Goal: Task Accomplishment & Management: Manage account settings

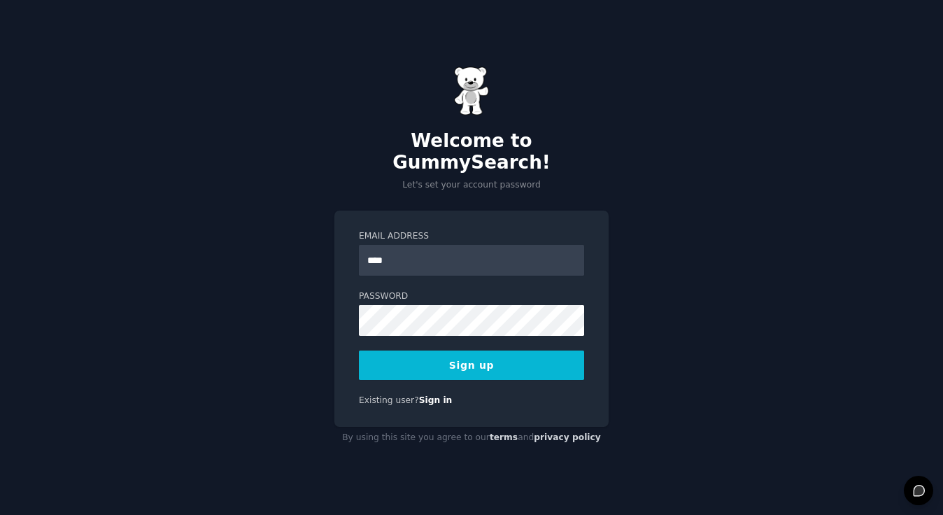
type input "**********"
click at [455, 358] on button "Sign up" at bounding box center [471, 365] width 225 height 29
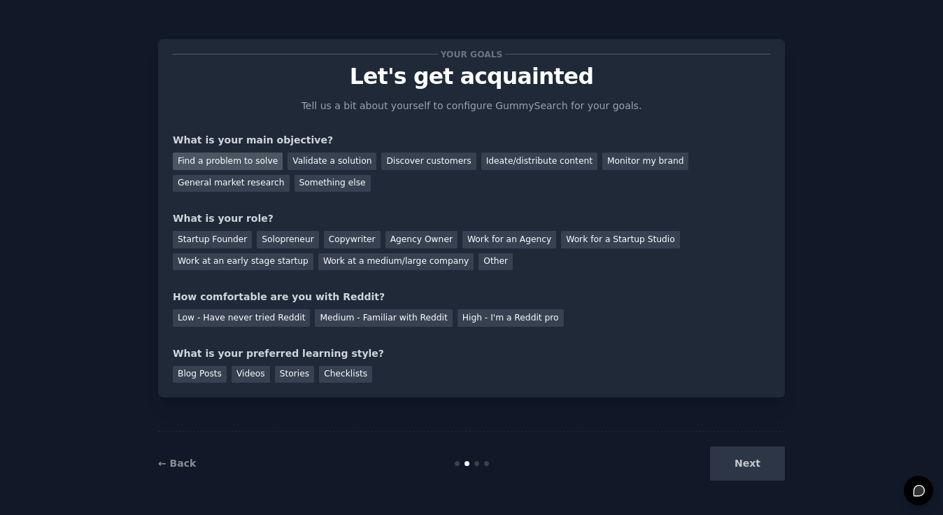
click at [229, 160] on div "Find a problem to solve" at bounding box center [228, 161] width 110 height 17
click at [318, 160] on div "Validate a solution" at bounding box center [332, 161] width 89 height 17
click at [221, 239] on div "Startup Founder" at bounding box center [212, 239] width 79 height 17
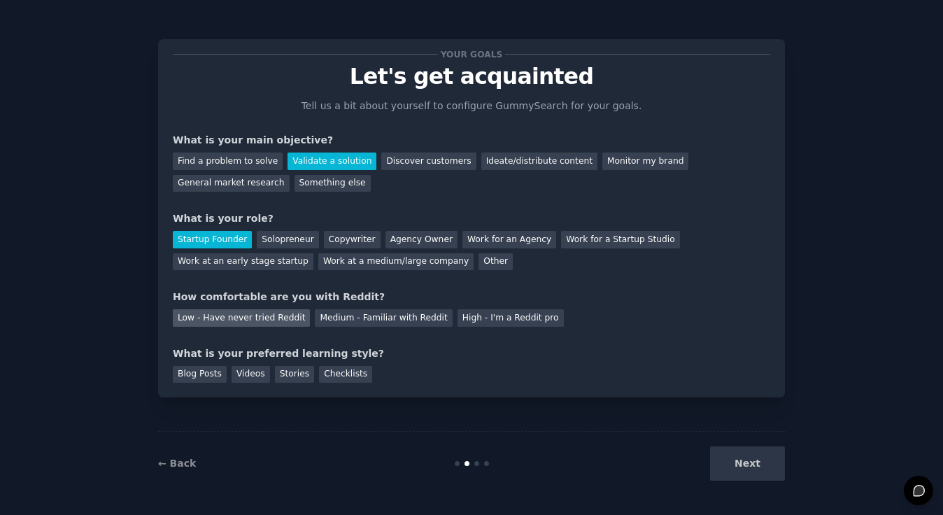
click at [278, 317] on div "Low - Have never tried Reddit" at bounding box center [241, 317] width 137 height 17
click at [199, 381] on div "Blog Posts" at bounding box center [200, 374] width 54 height 17
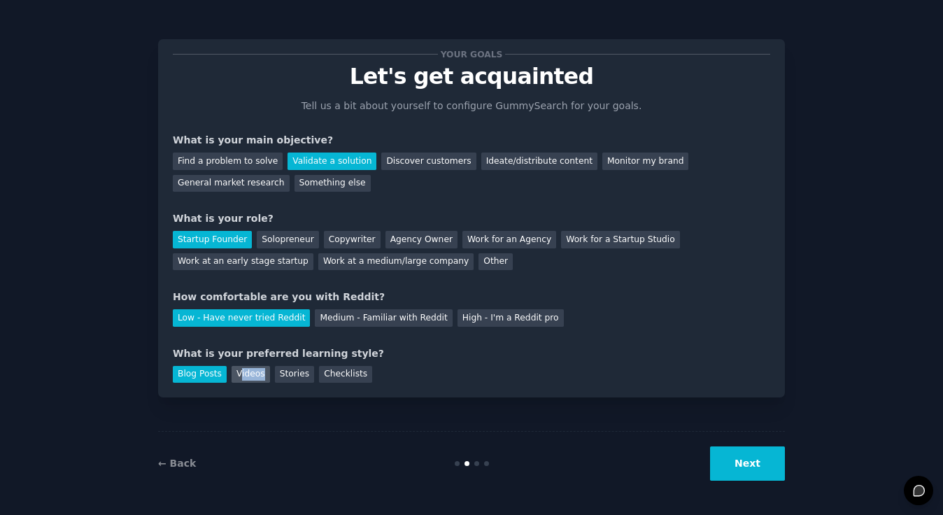
click at [238, 380] on div "Videos" at bounding box center [251, 374] width 38 height 17
click at [282, 371] on div "Stories" at bounding box center [294, 374] width 39 height 17
click at [362, 372] on div "Checklists" at bounding box center [345, 374] width 53 height 17
click at [192, 374] on div "Blog Posts" at bounding box center [200, 374] width 54 height 17
click at [748, 472] on button "Next" at bounding box center [747, 463] width 75 height 34
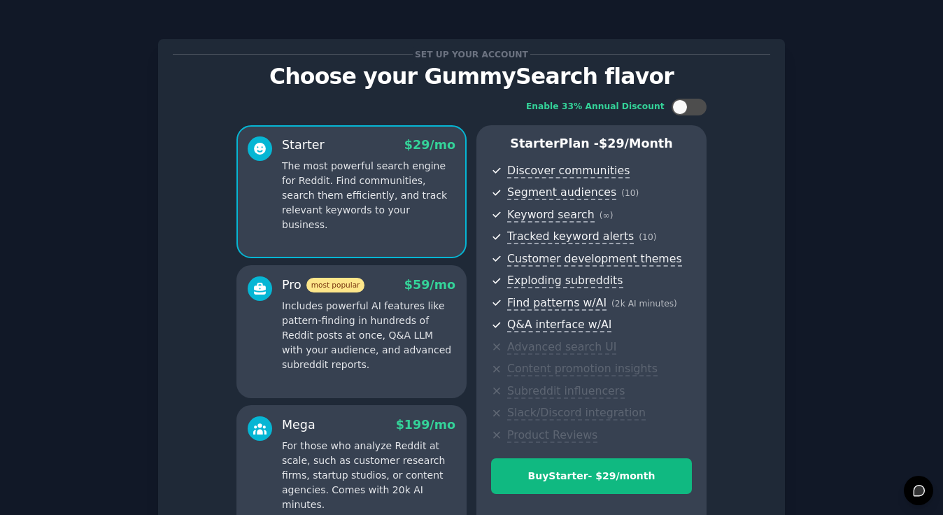
click at [385, 332] on p "Includes powerful AI features like pattern-finding in hundreds of Reddit posts …" at bounding box center [369, 335] width 174 height 73
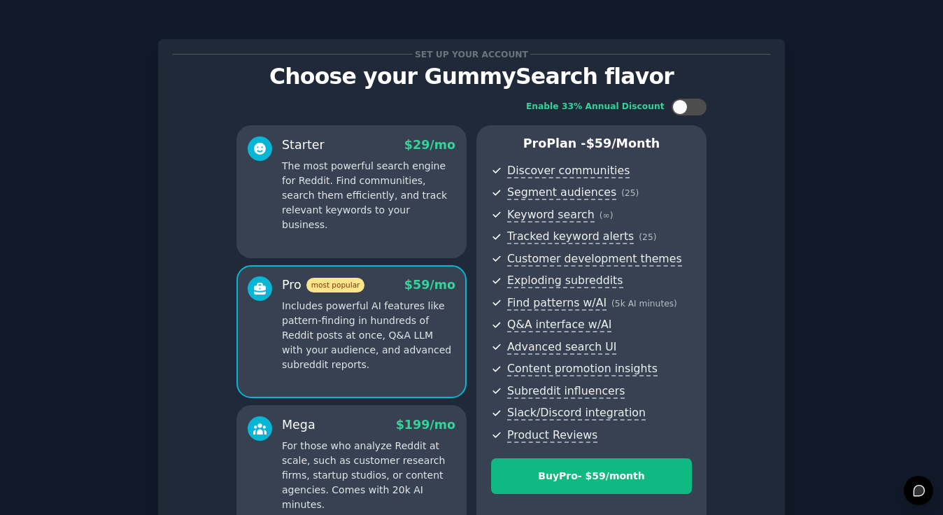
click at [346, 199] on p "The most powerful search engine for Reddit. Find communities, search them effic…" at bounding box center [369, 195] width 174 height 73
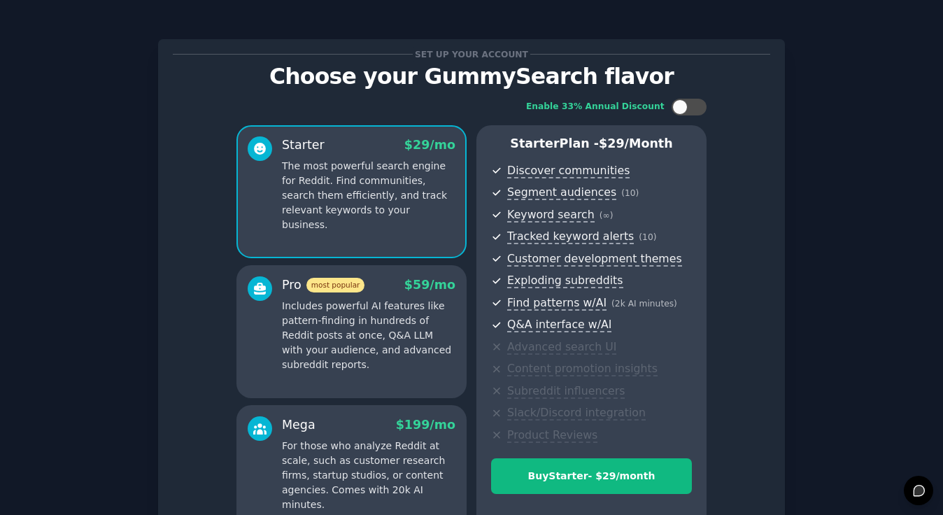
click at [359, 318] on p "Includes powerful AI features like pattern-finding in hundreds of Reddit posts …" at bounding box center [369, 335] width 174 height 73
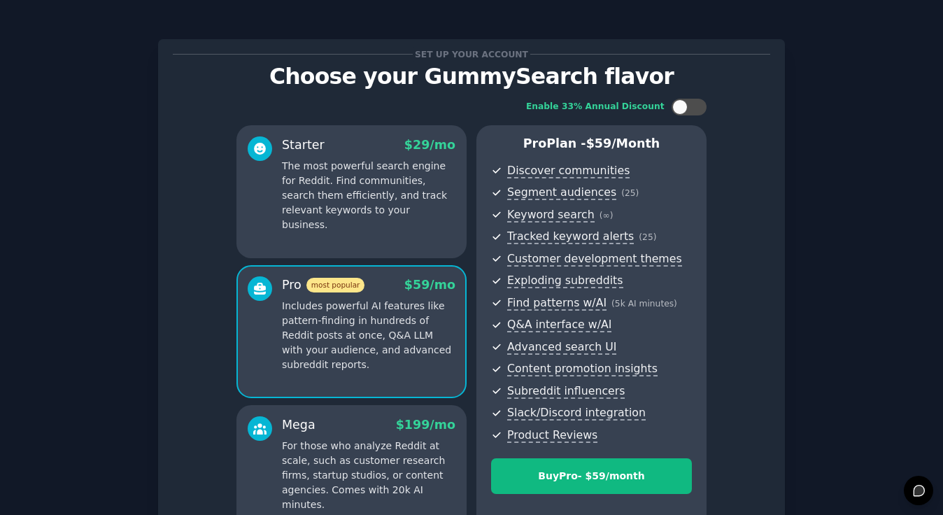
click at [357, 209] on p "The most powerful search engine for Reddit. Find communities, search them effic…" at bounding box center [369, 195] width 174 height 73
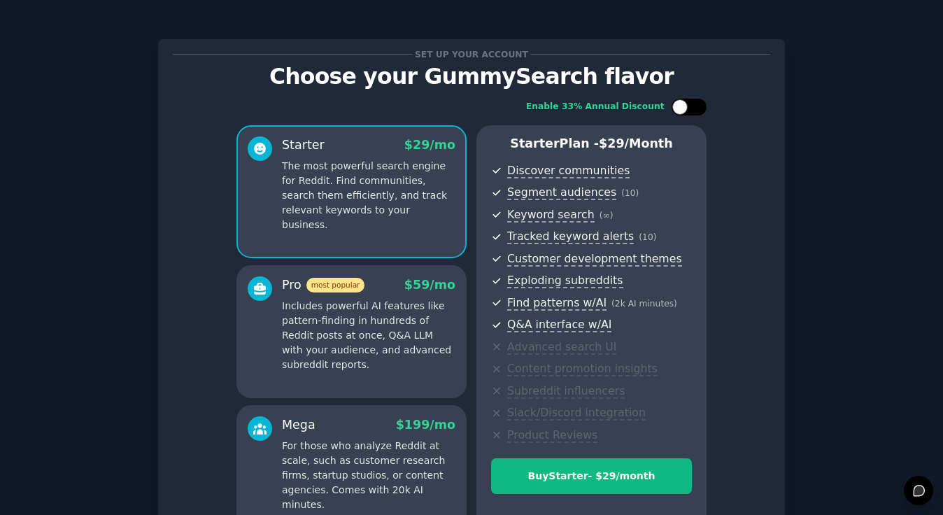
click at [690, 105] on div at bounding box center [689, 107] width 35 height 17
click at [682, 108] on icon at bounding box center [681, 108] width 8 height 8
click at [683, 108] on div at bounding box center [679, 106] width 15 height 15
click at [683, 108] on div at bounding box center [682, 107] width 10 height 7
checkbox input "false"
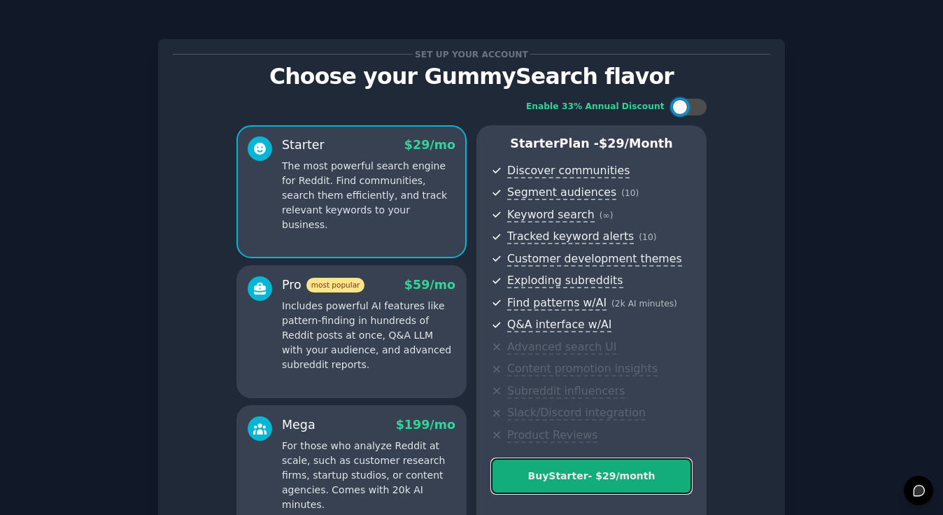
click at [570, 478] on div "Buy Starter - $ 29 /month" at bounding box center [591, 476] width 199 height 15
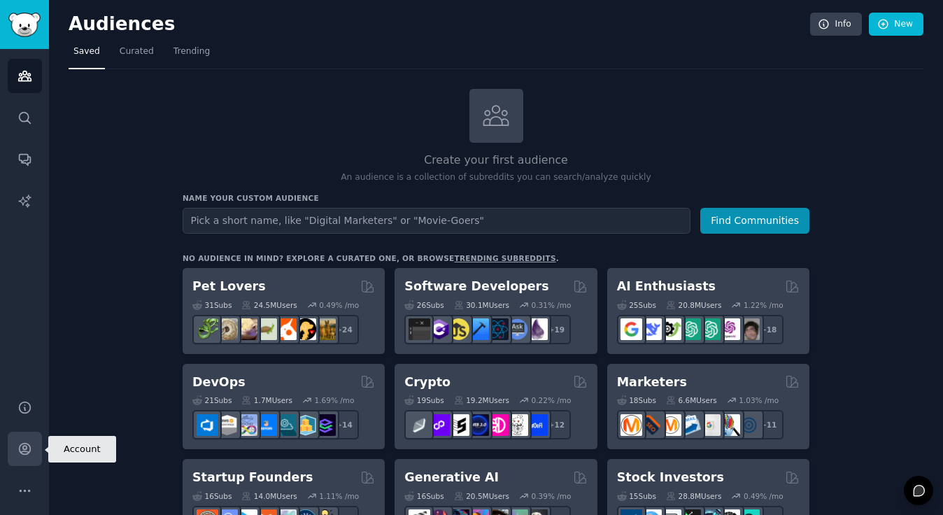
click at [27, 458] on link "Account" at bounding box center [25, 449] width 34 height 34
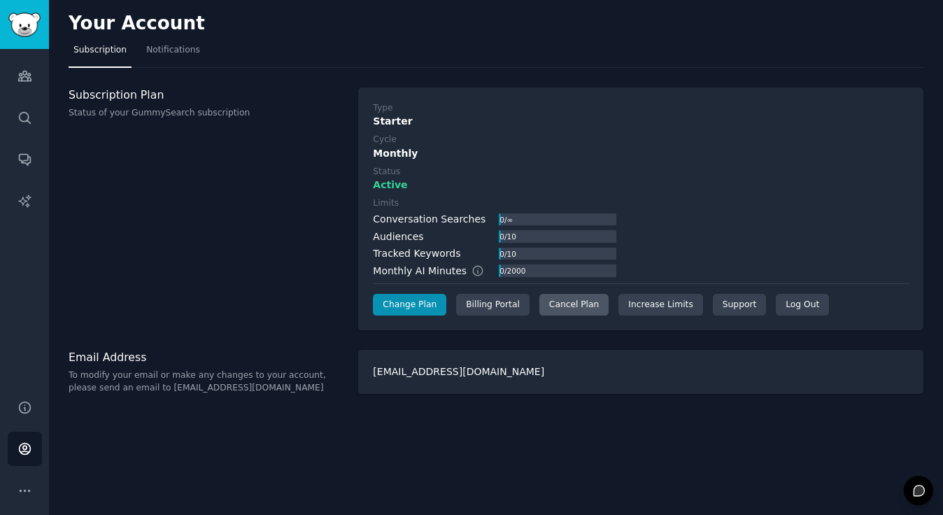
click at [573, 305] on div "Cancel Plan" at bounding box center [573, 305] width 69 height 22
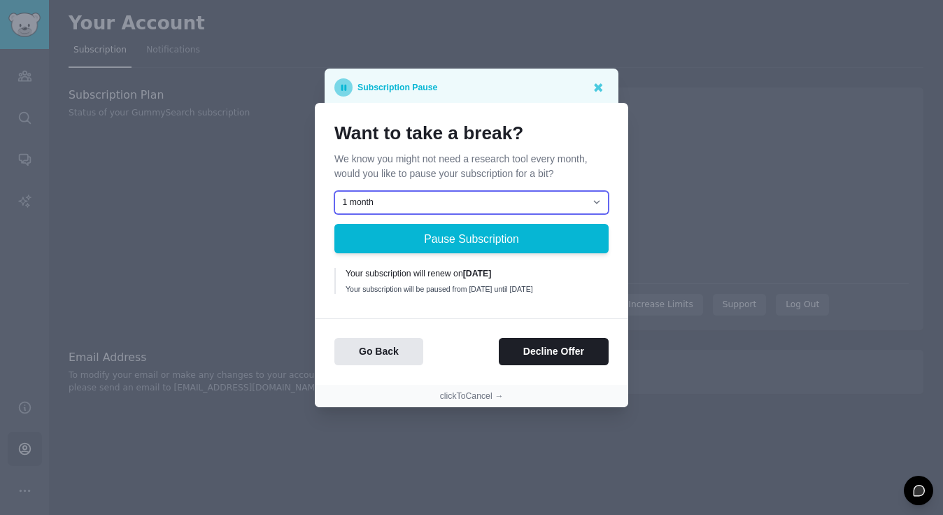
click at [594, 192] on select "1 month 2 months 3 months Choose a custom date to resume" at bounding box center [471, 203] width 274 height 24
click at [334, 191] on select "1 month 2 months 3 months Choose a custom date to resume" at bounding box center [471, 203] width 274 height 24
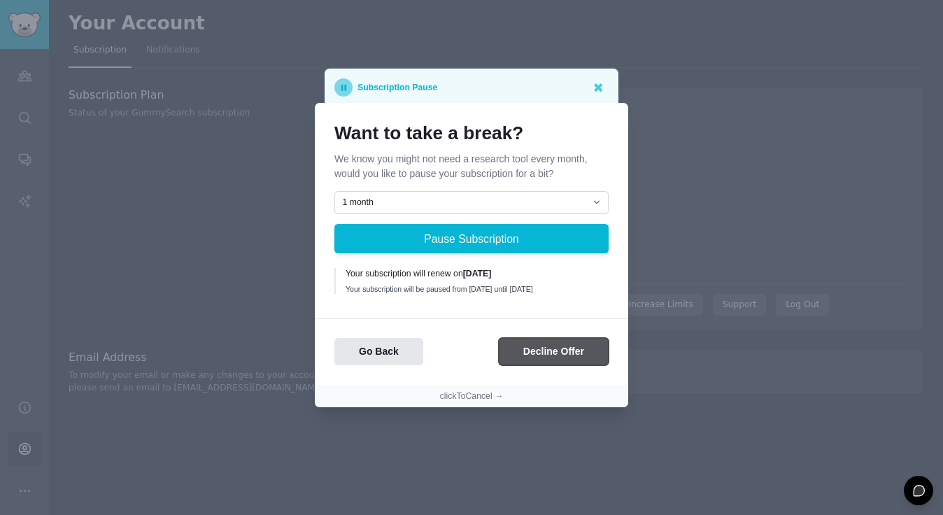
click at [549, 353] on button "Decline Offer" at bounding box center [554, 351] width 110 height 27
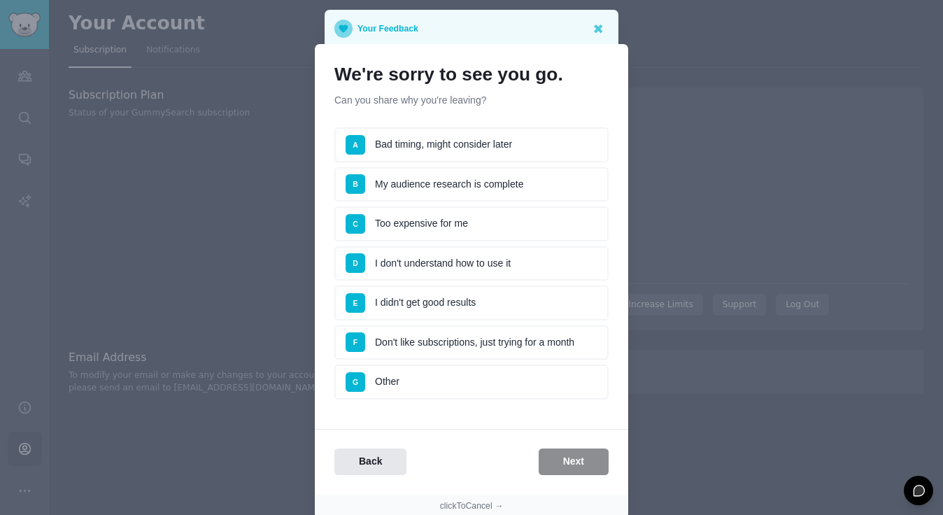
click at [489, 368] on li "G Other" at bounding box center [471, 382] width 274 height 35
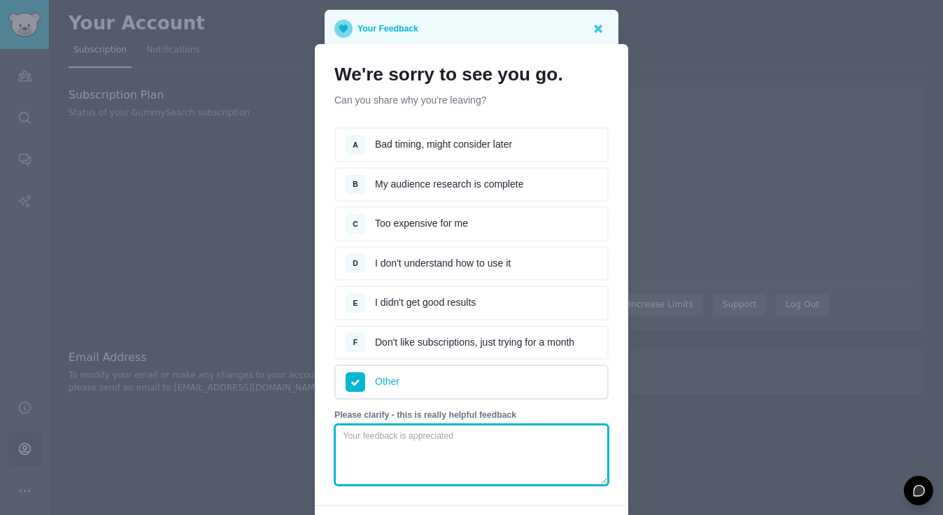
click at [502, 449] on textarea at bounding box center [471, 455] width 274 height 62
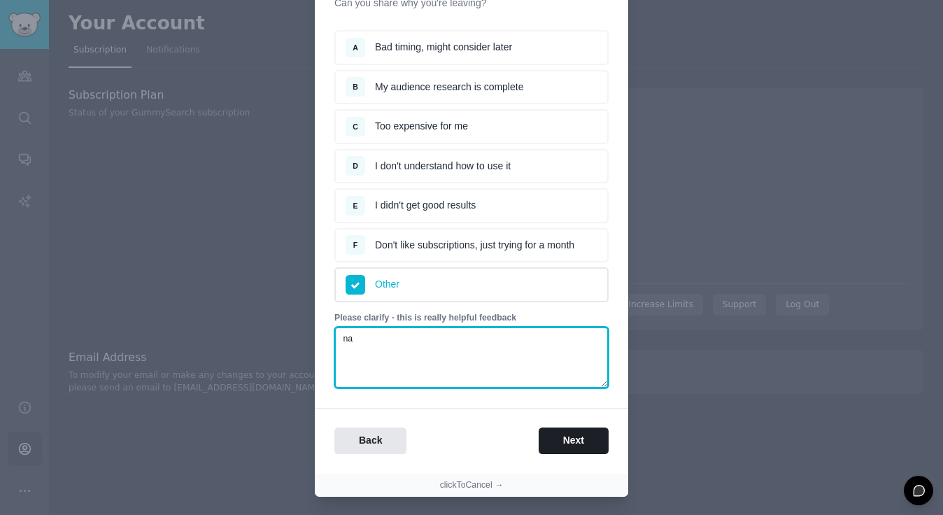
scroll to position [127, 0]
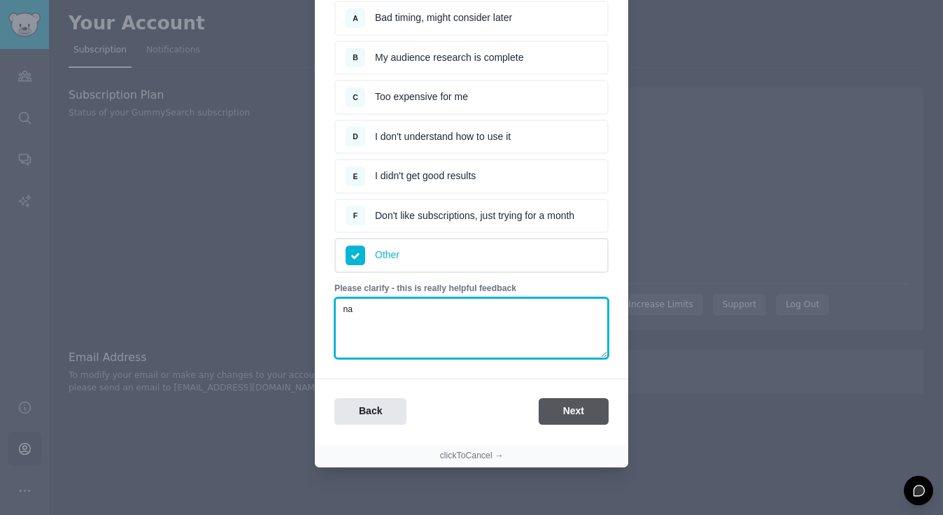
type textarea "na"
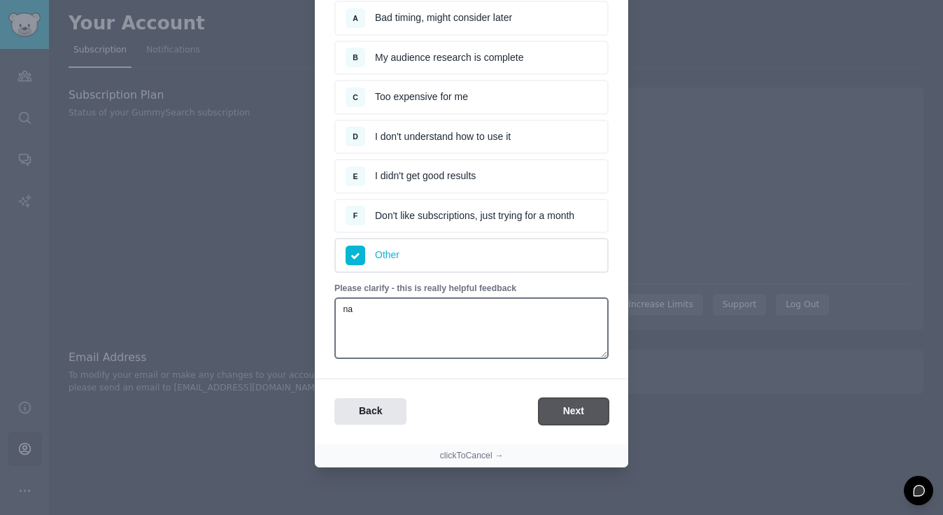
click at [569, 414] on button "Next" at bounding box center [574, 411] width 70 height 27
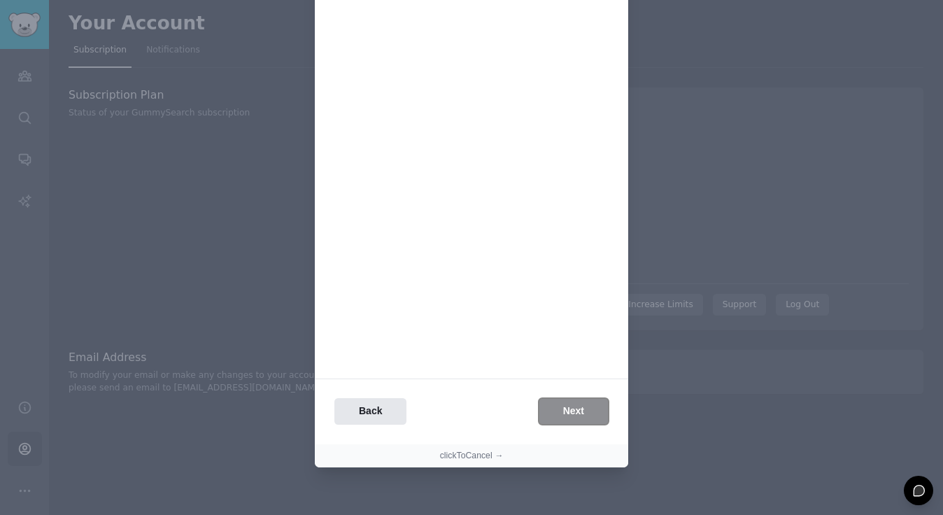
scroll to position [0, 0]
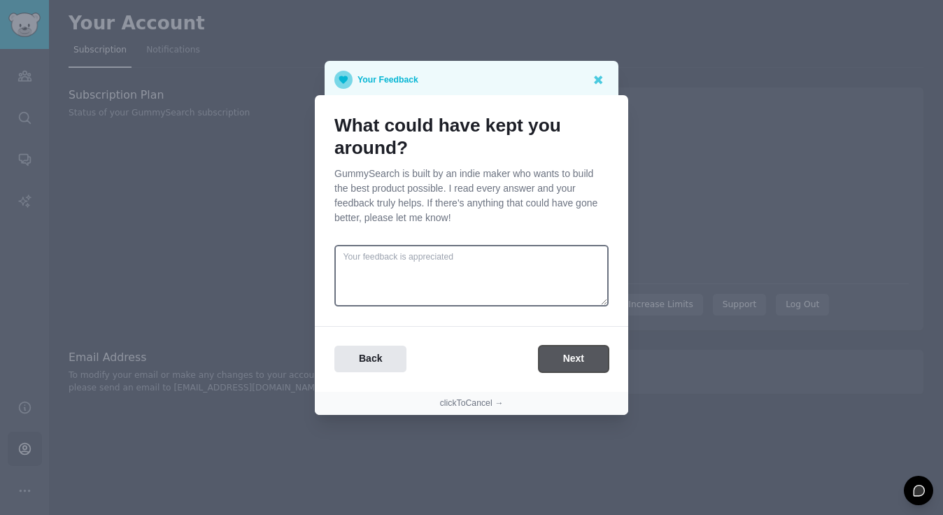
click at [556, 359] on button "Next" at bounding box center [574, 359] width 70 height 27
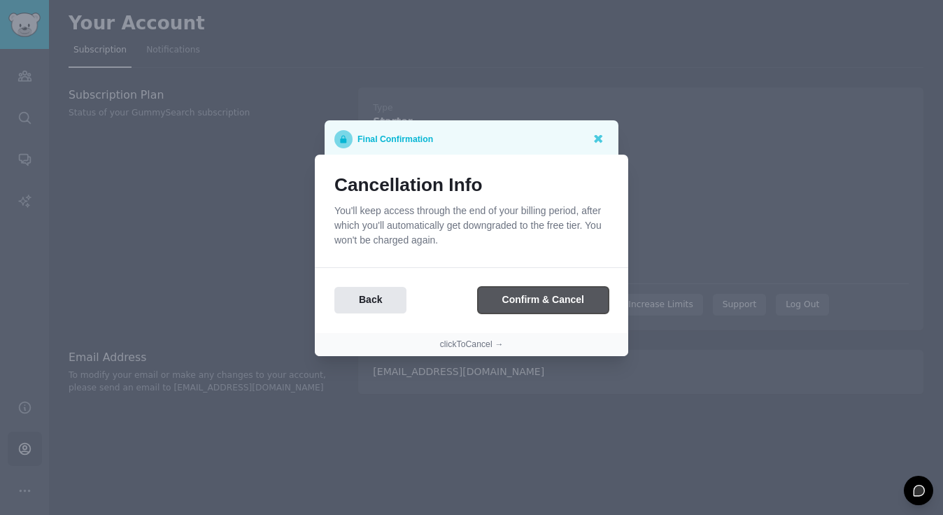
click at [546, 289] on button "Confirm & Cancel" at bounding box center [543, 300] width 131 height 27
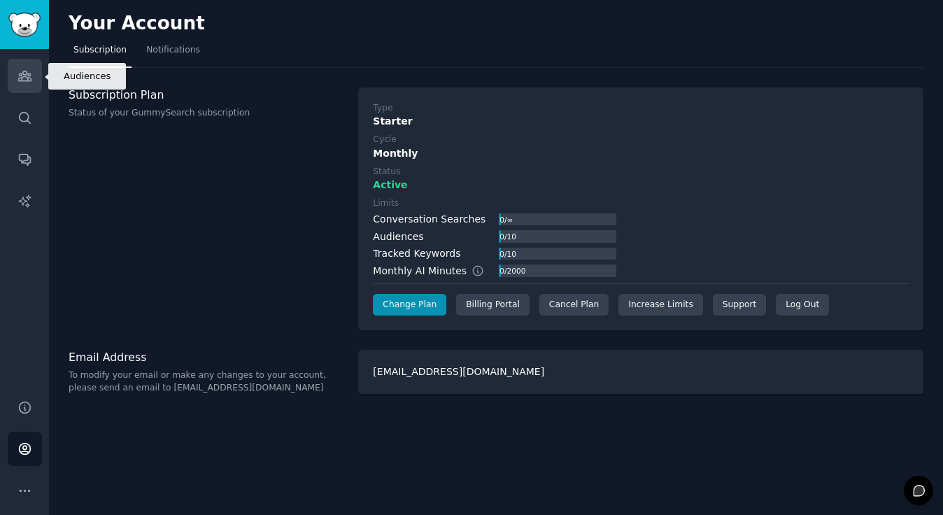
click at [19, 78] on icon "Sidebar" at bounding box center [24, 76] width 13 height 10
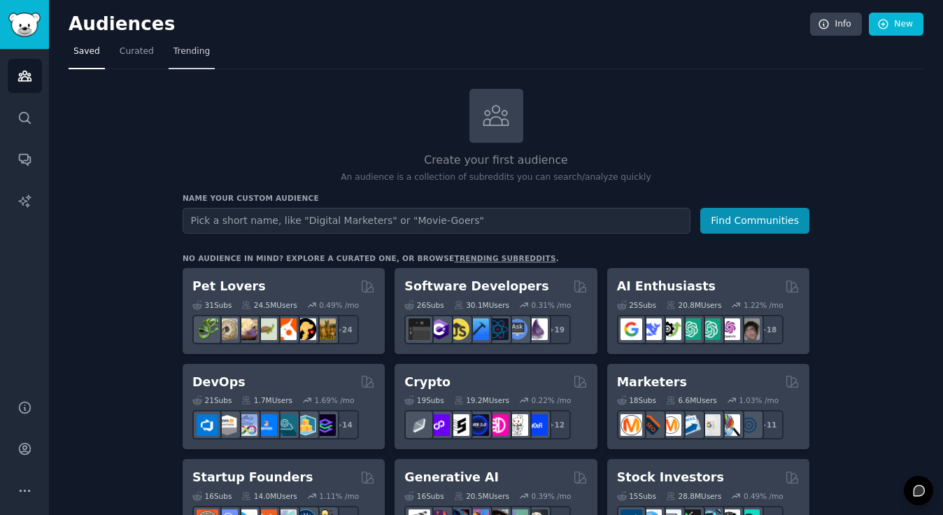
click at [183, 47] on span "Trending" at bounding box center [192, 51] width 36 height 13
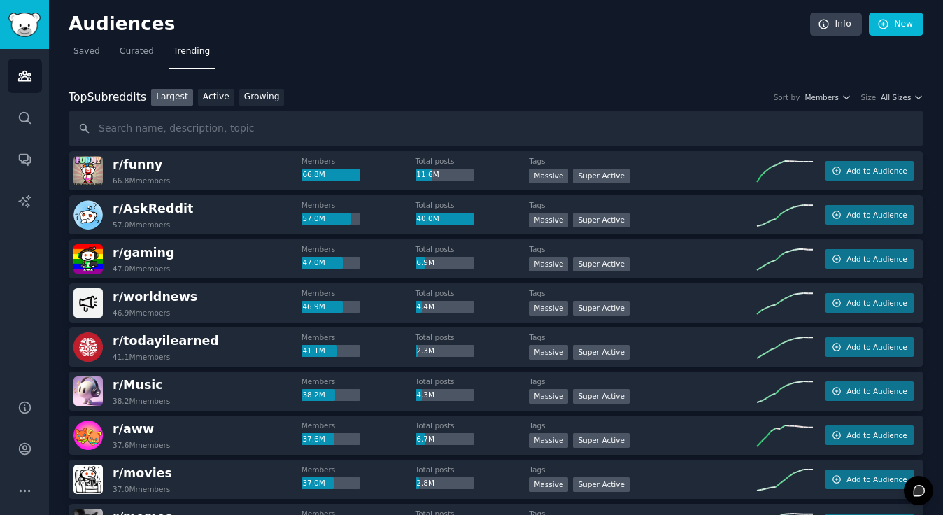
click at [259, 106] on div "Top Subreddits Top Subreddits Largest Active Growing Sort by Members Size All S…" at bounding box center [496, 118] width 855 height 58
click at [259, 103] on link "Growing" at bounding box center [261, 97] width 45 height 17
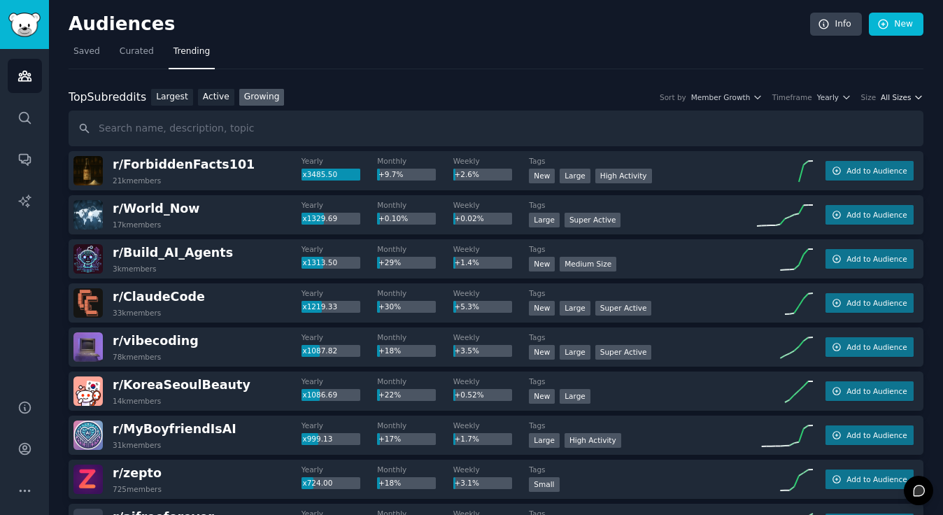
click at [914, 94] on icon "button" at bounding box center [919, 97] width 10 height 10
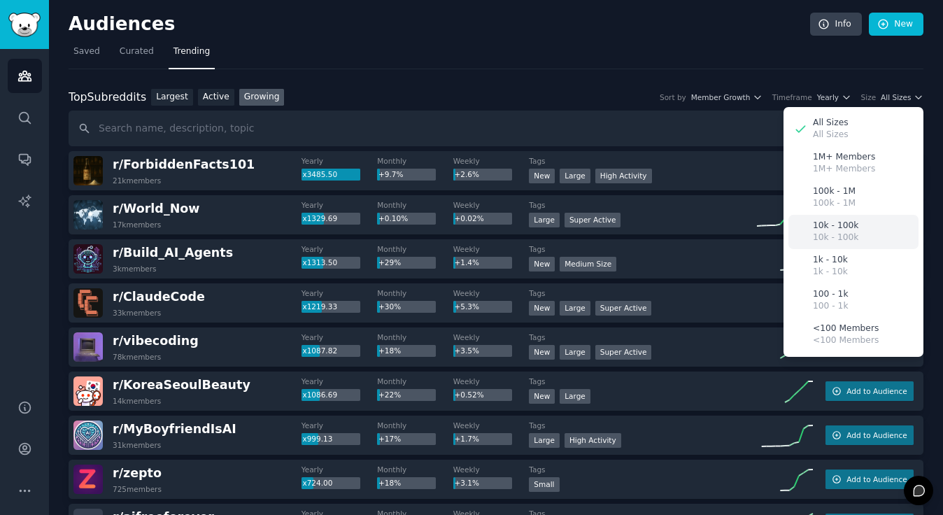
click at [871, 227] on div "10k - 100k 10k - 100k" at bounding box center [854, 232] width 130 height 34
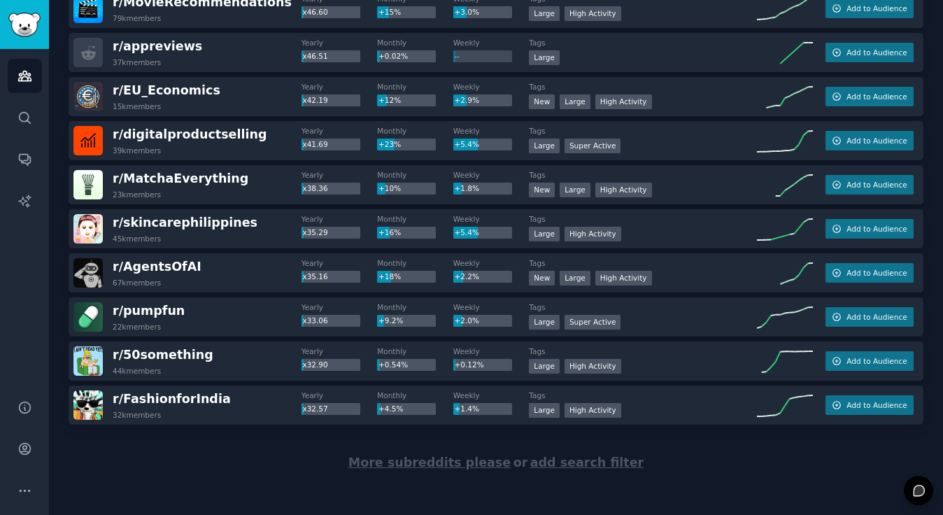
scroll to position [1930, 0]
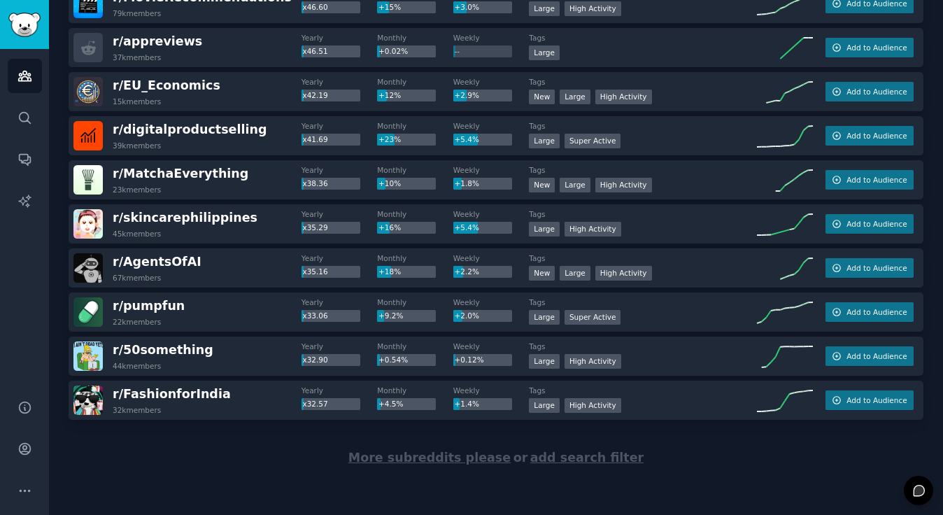
click at [552, 451] on span "add search filter" at bounding box center [586, 458] width 113 height 14
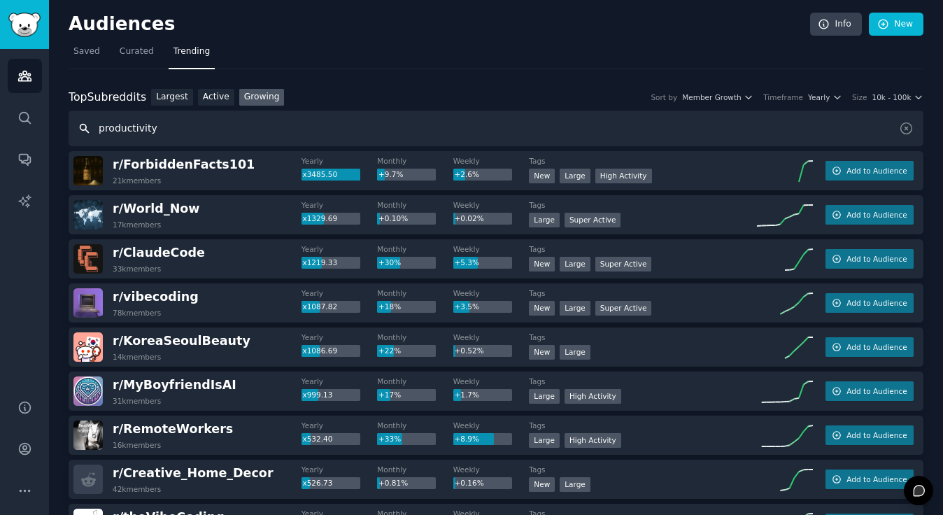
type input "productivity"
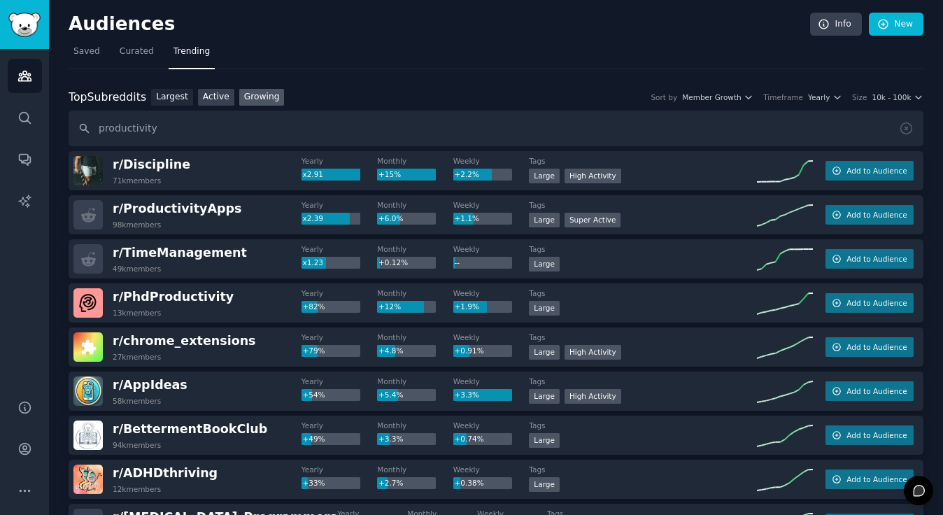
click at [203, 94] on link "Active" at bounding box center [216, 97] width 36 height 17
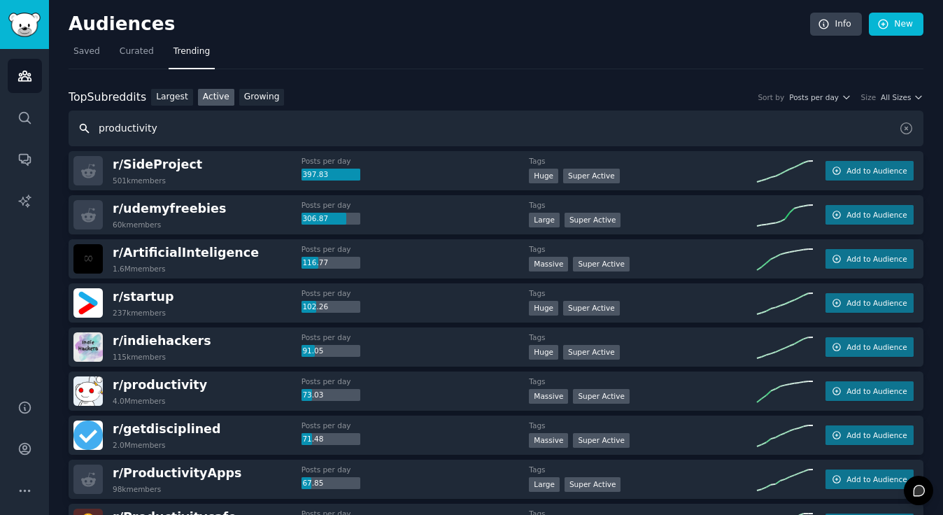
click at [353, 131] on input "productivity" at bounding box center [496, 129] width 855 height 36
click at [267, 92] on link "Growing" at bounding box center [261, 97] width 45 height 17
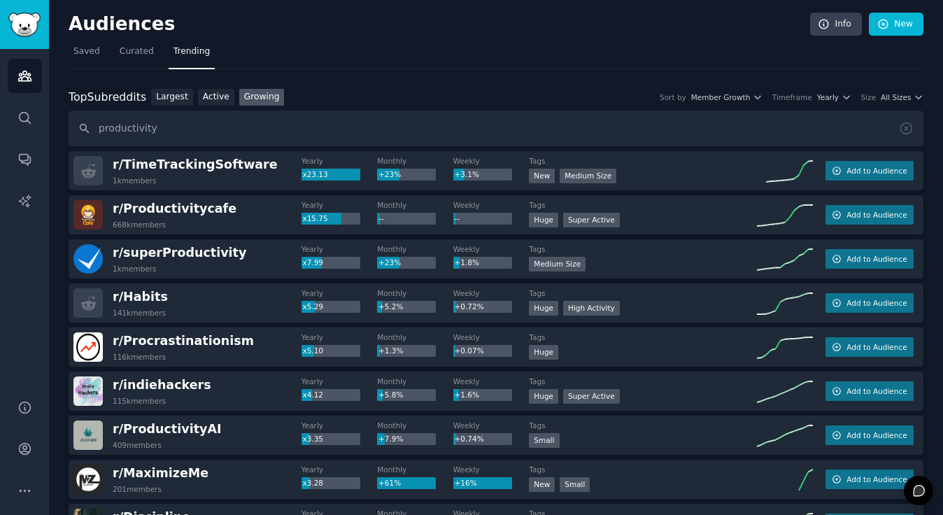
click at [898, 91] on div "Top Subreddits Top Subreddits Largest Active Growing Sort by Member Growth Time…" at bounding box center [496, 97] width 855 height 17
click at [904, 99] on span "All Sizes" at bounding box center [896, 97] width 30 height 10
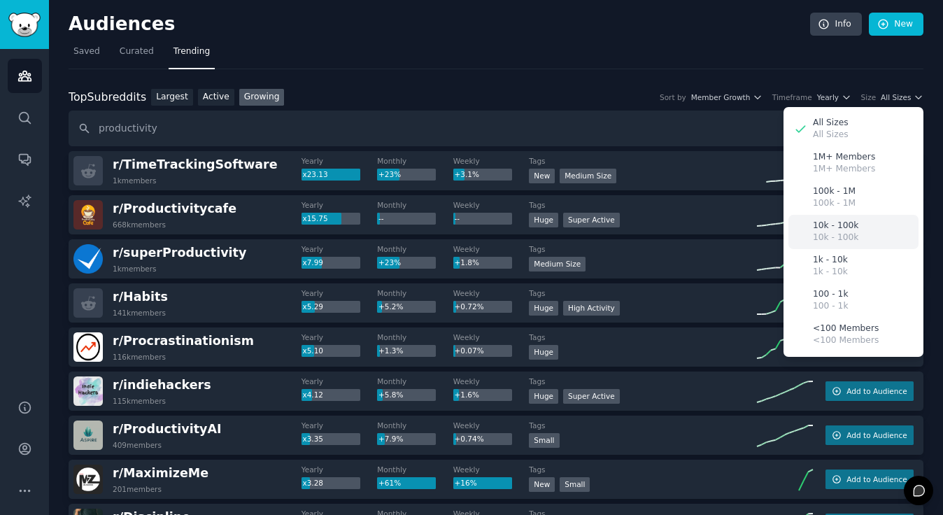
click at [849, 225] on p "10k - 100k" at bounding box center [835, 226] width 45 height 13
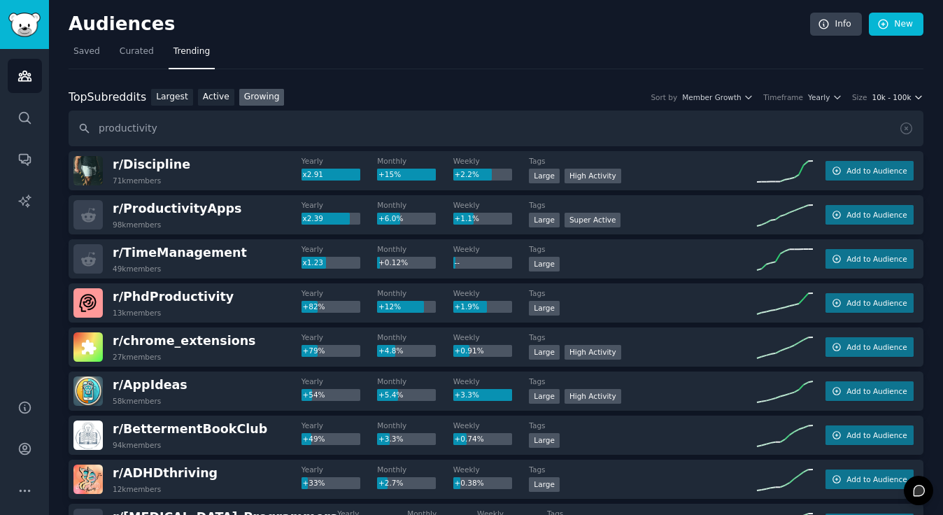
click at [900, 101] on span "10k - 100k" at bounding box center [891, 97] width 39 height 10
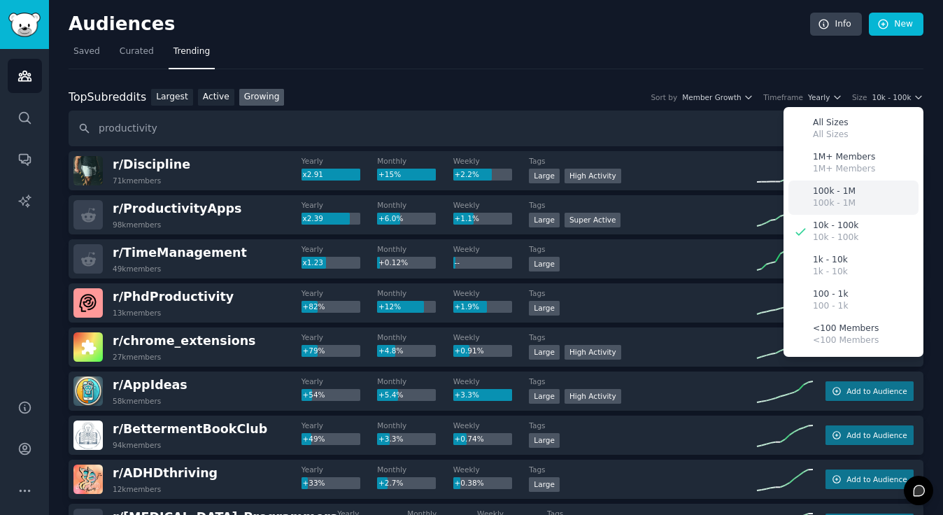
click at [855, 199] on div "100k - 1M 100k - 1M" at bounding box center [854, 198] width 130 height 34
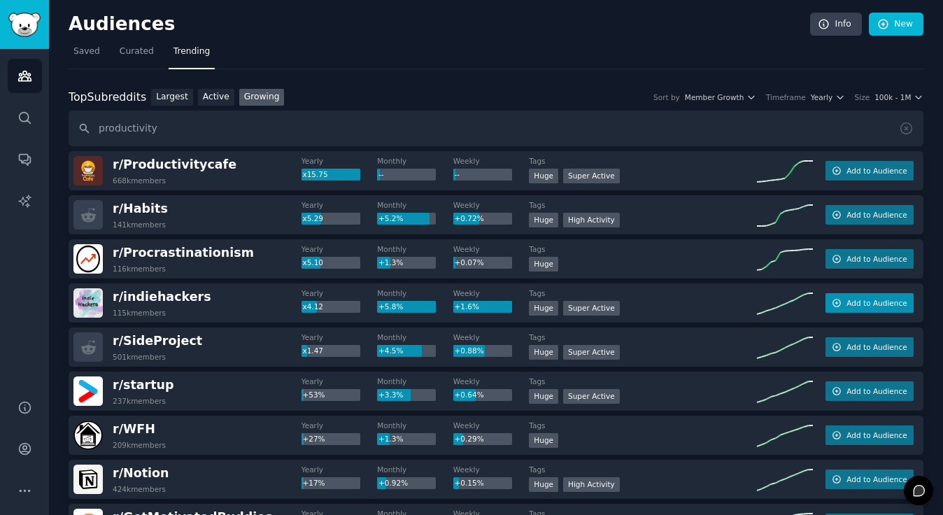
click at [863, 302] on span "Add to Audience" at bounding box center [877, 303] width 60 height 10
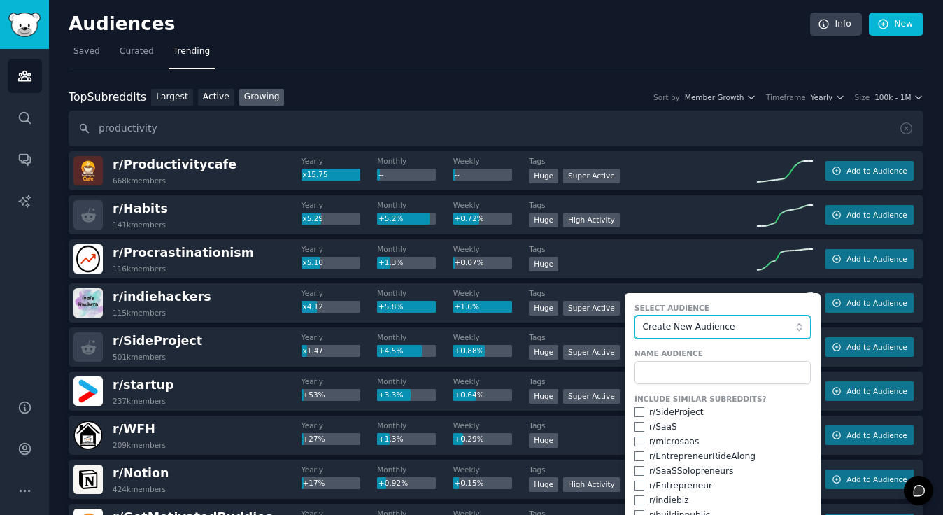
click at [775, 327] on span "Create New Audience" at bounding box center [719, 327] width 153 height 13
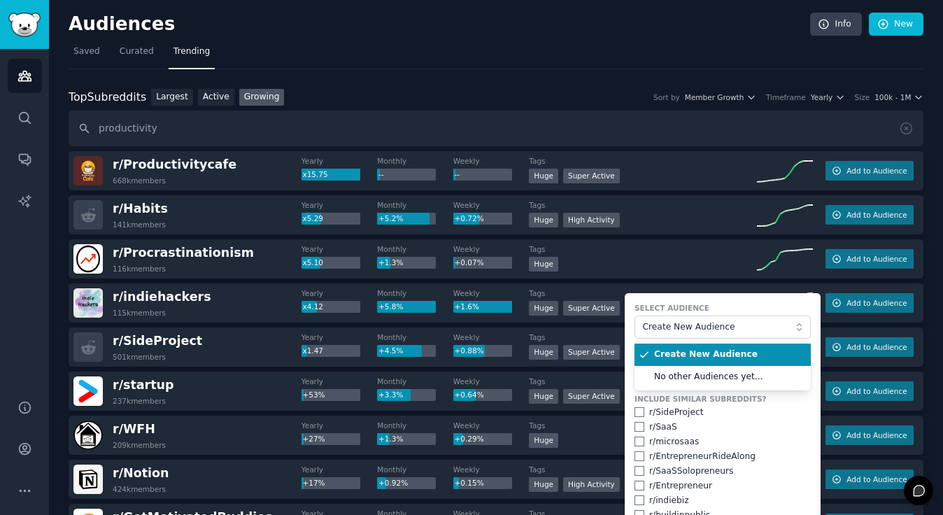
click at [749, 353] on span "Create New Audience" at bounding box center [727, 354] width 147 height 13
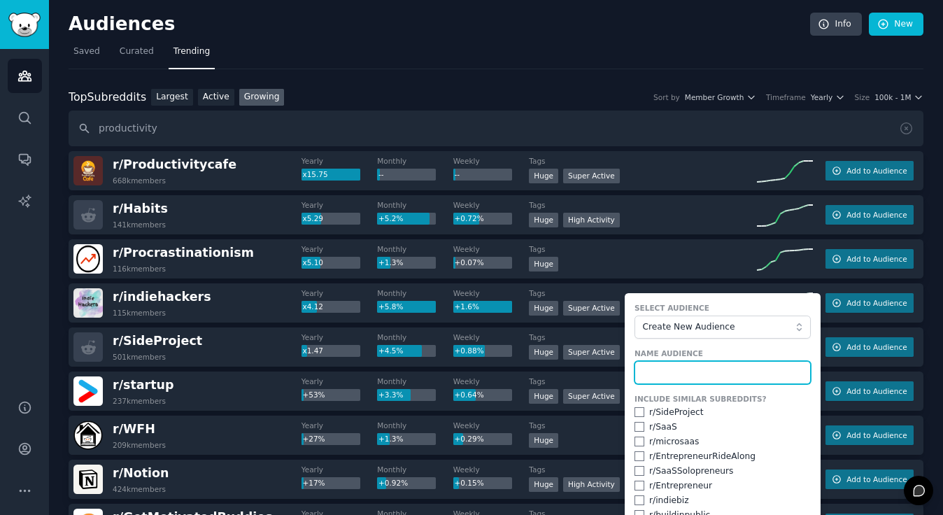
click at [703, 381] on input "text" at bounding box center [723, 373] width 176 height 24
type input "P"
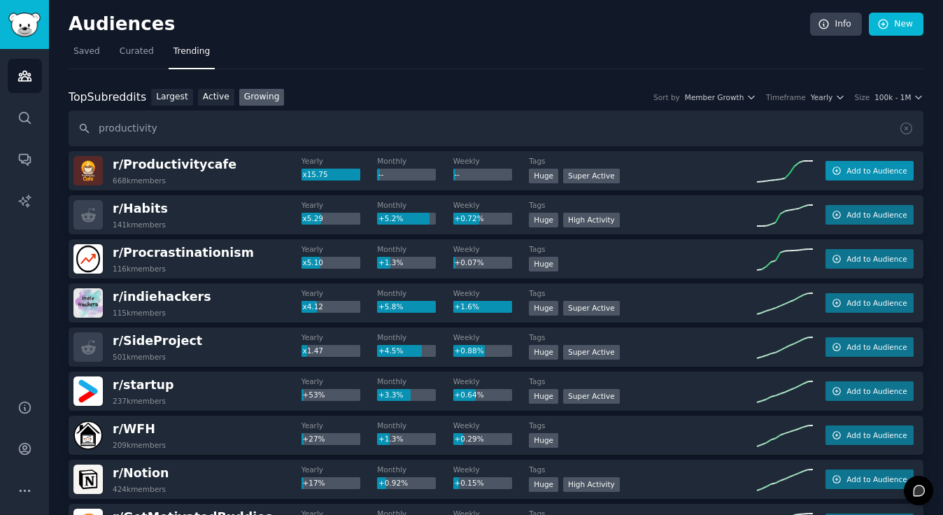
click at [859, 169] on span "Add to Audience" at bounding box center [877, 171] width 60 height 10
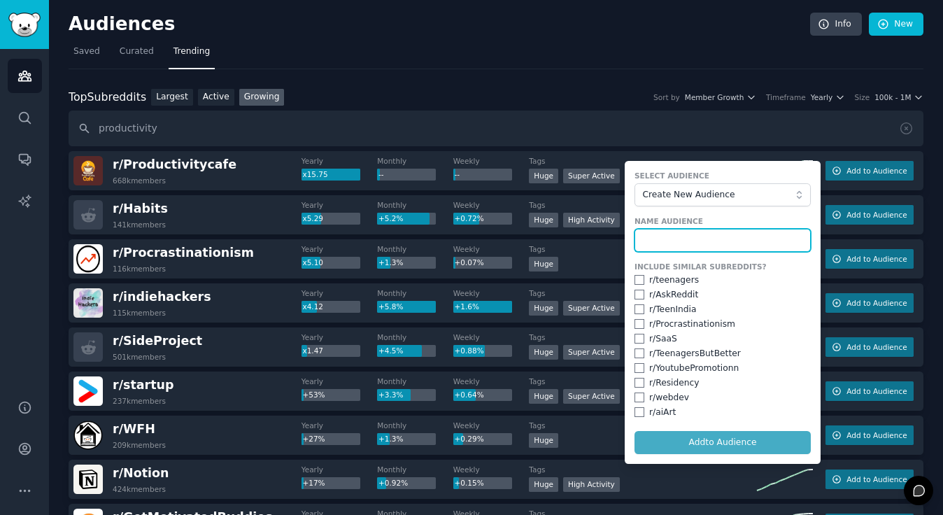
click at [672, 238] on input "text" at bounding box center [723, 241] width 176 height 24
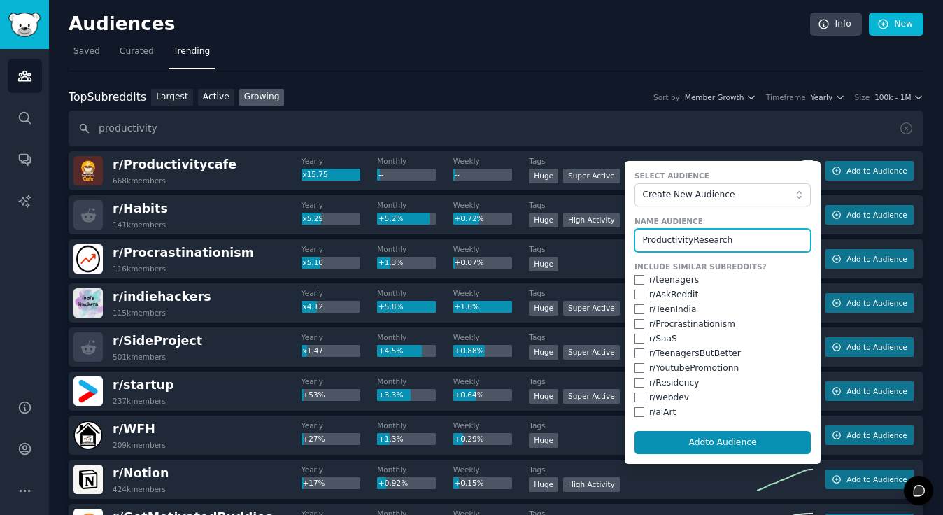
type input "ProductivityResearch"
click at [635, 325] on input "checkbox" at bounding box center [640, 324] width 10 height 10
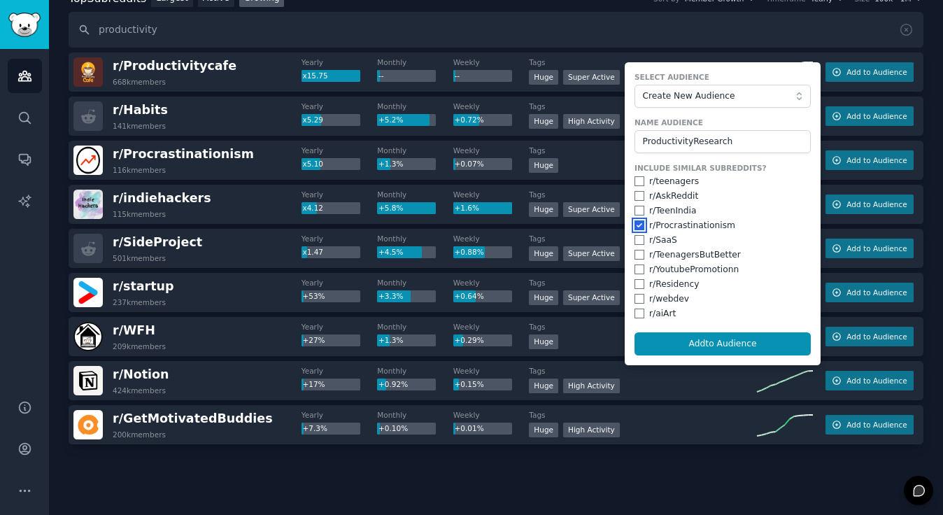
scroll to position [80, 0]
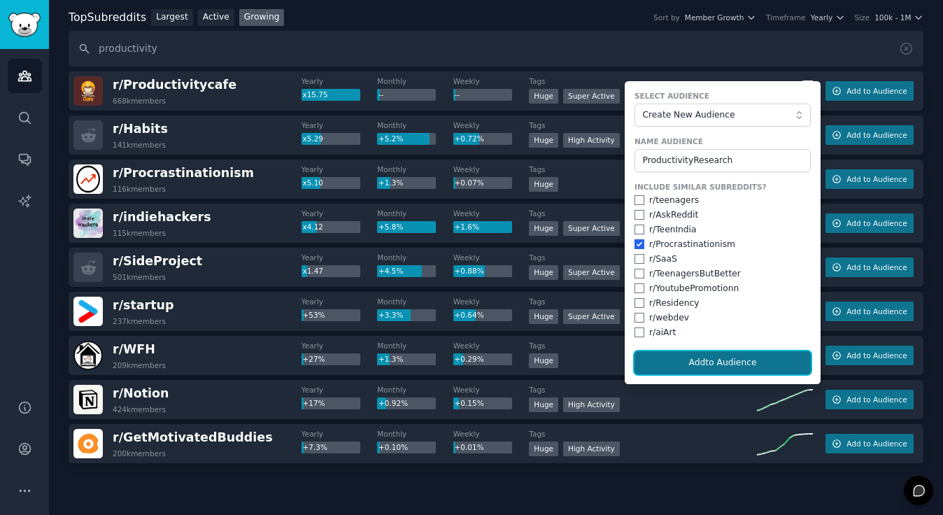
click at [679, 362] on button "Add to Audience" at bounding box center [723, 363] width 176 height 24
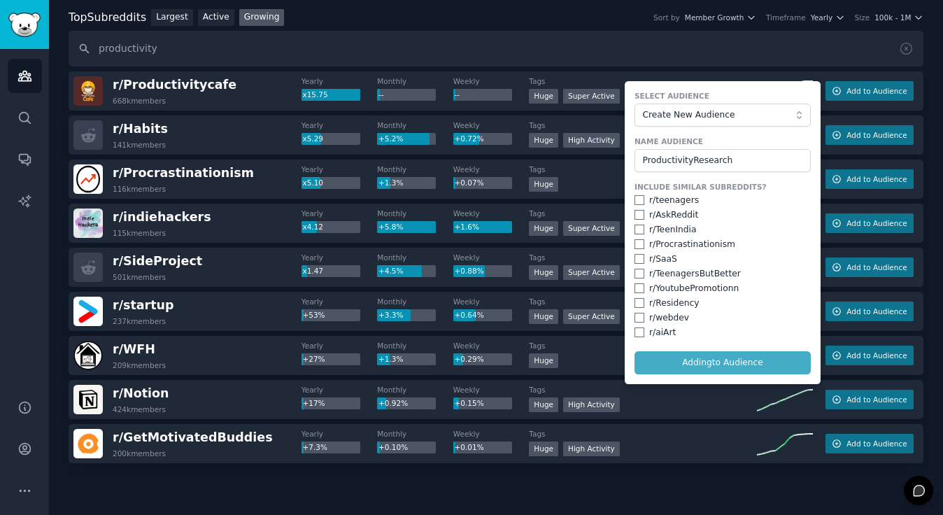
checkbox input "false"
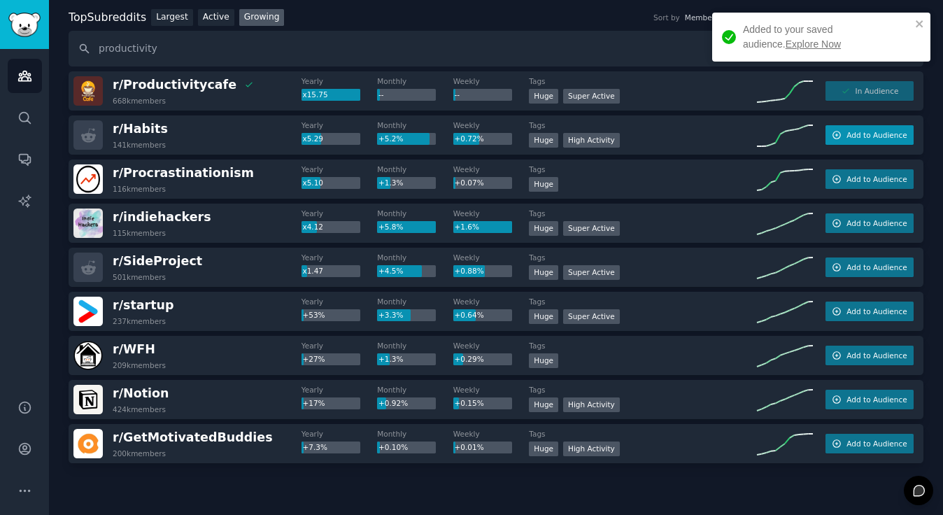
click at [865, 138] on span "Add to Audience" at bounding box center [877, 135] width 60 height 10
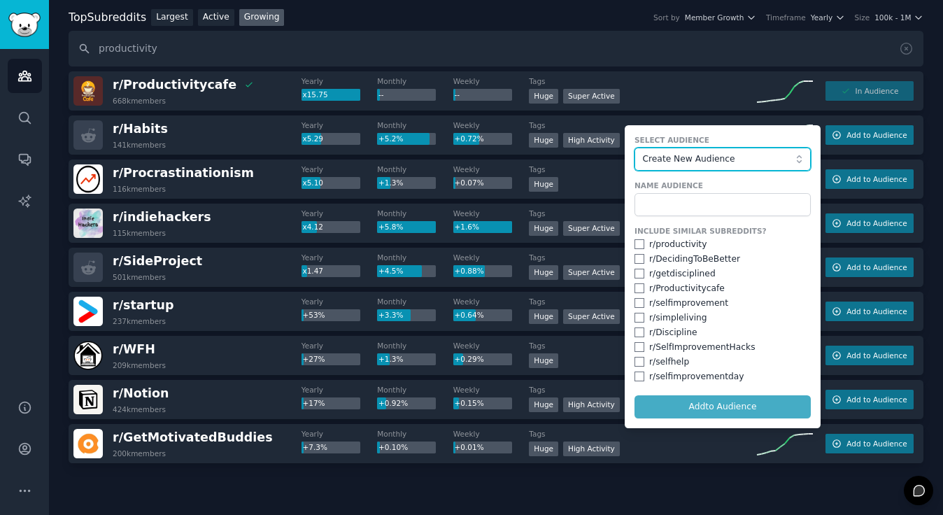
click at [786, 155] on span "Create New Audience" at bounding box center [719, 159] width 153 height 13
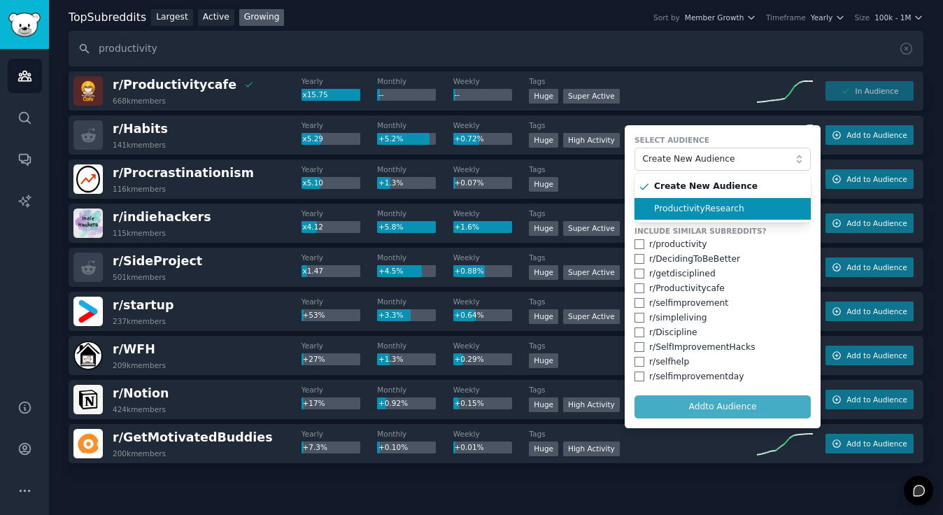
click at [743, 213] on span "ProductivityResearch" at bounding box center [727, 209] width 147 height 13
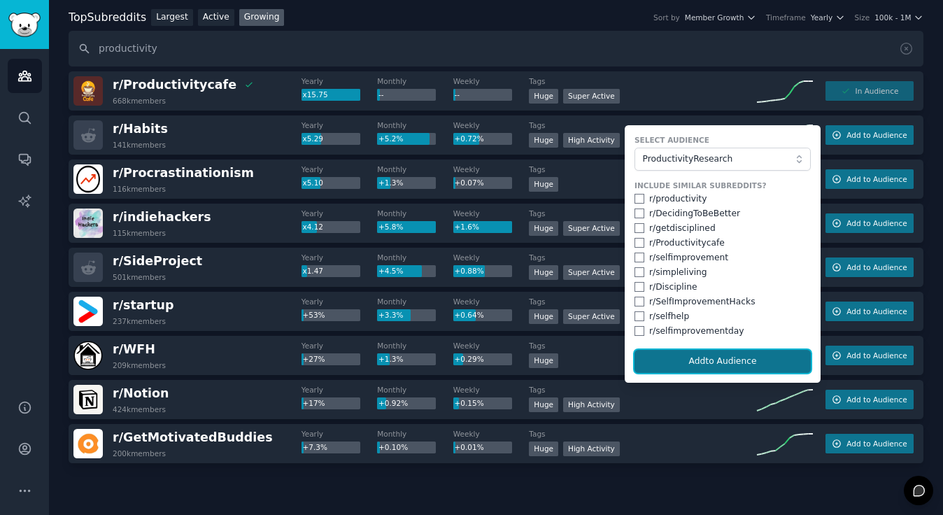
click at [723, 365] on button "Add to Audience" at bounding box center [723, 362] width 176 height 24
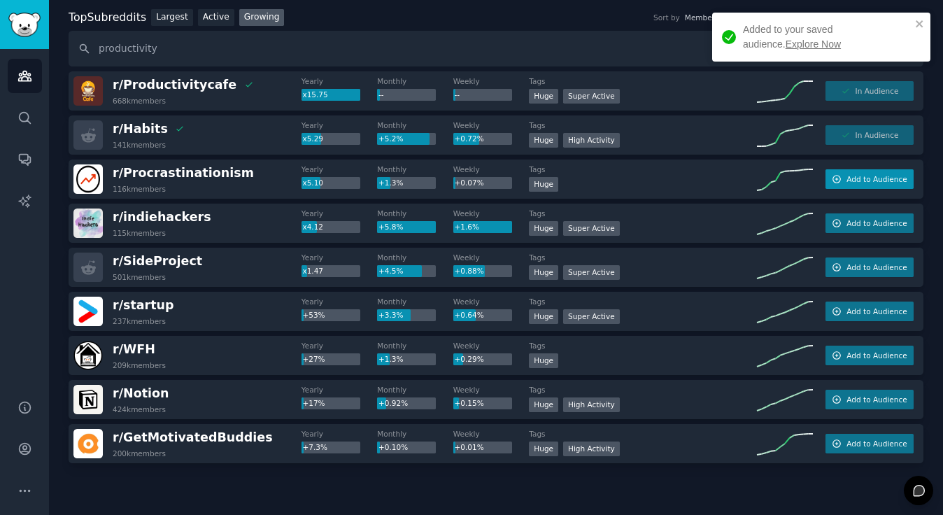
click at [875, 185] on button "Add to Audience" at bounding box center [870, 179] width 88 height 20
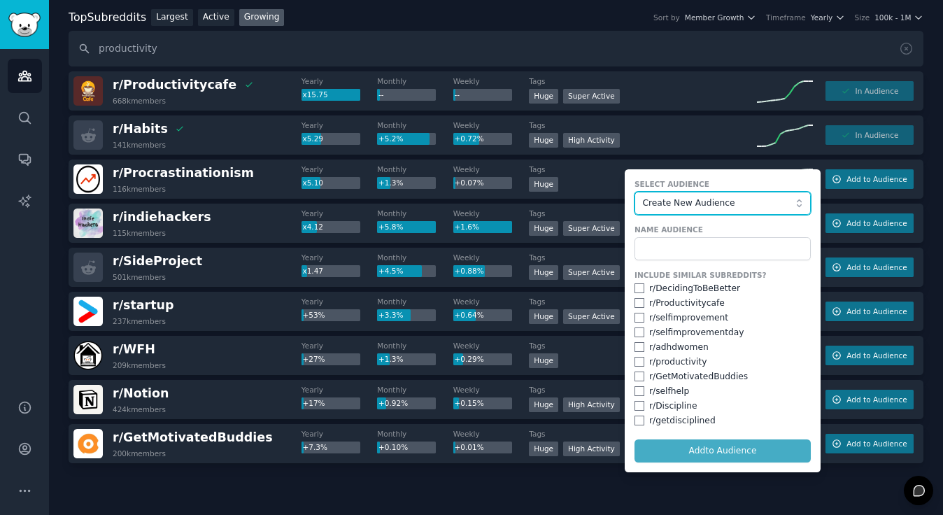
click at [794, 204] on button "Create New Audience" at bounding box center [723, 204] width 176 height 24
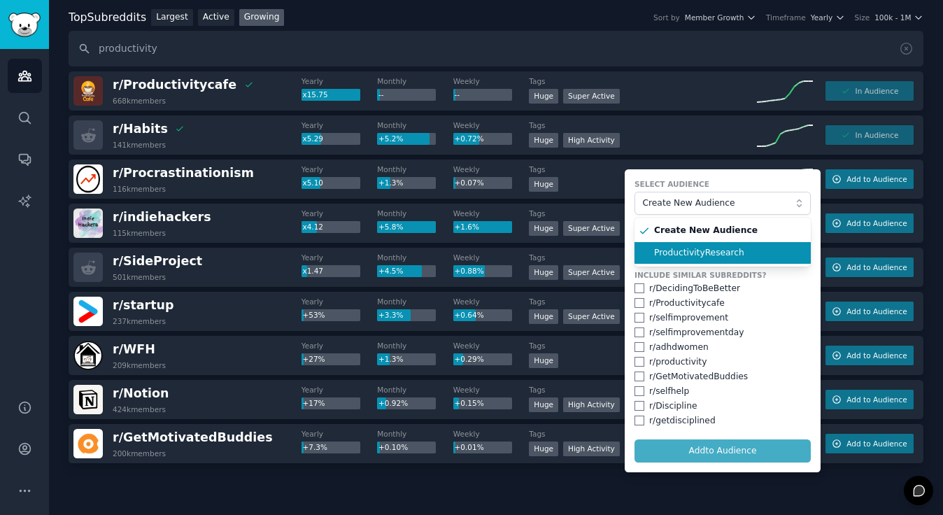
click at [761, 244] on li "ProductivityResearch" at bounding box center [723, 253] width 176 height 22
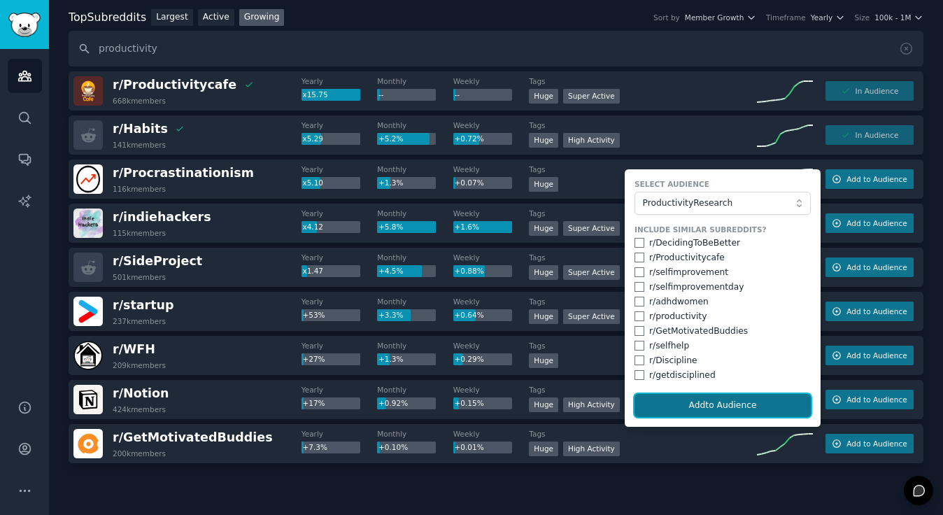
click at [721, 409] on button "Add to Audience" at bounding box center [723, 406] width 176 height 24
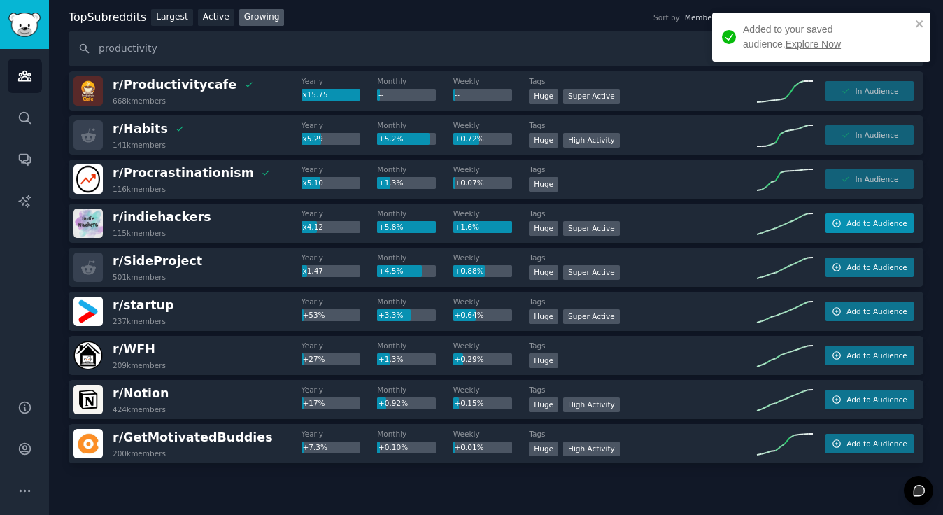
click at [854, 223] on span "Add to Audience" at bounding box center [877, 223] width 60 height 10
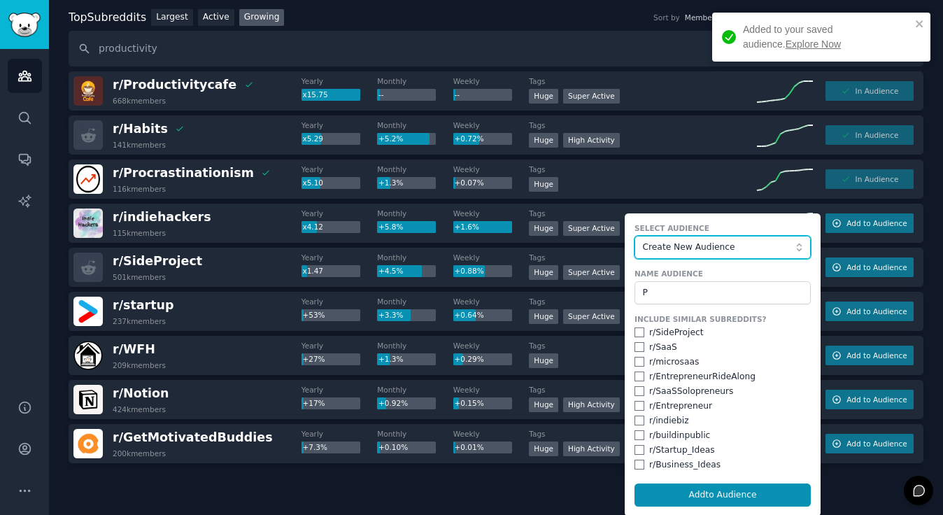
click at [800, 248] on button "Create New Audience" at bounding box center [723, 248] width 176 height 24
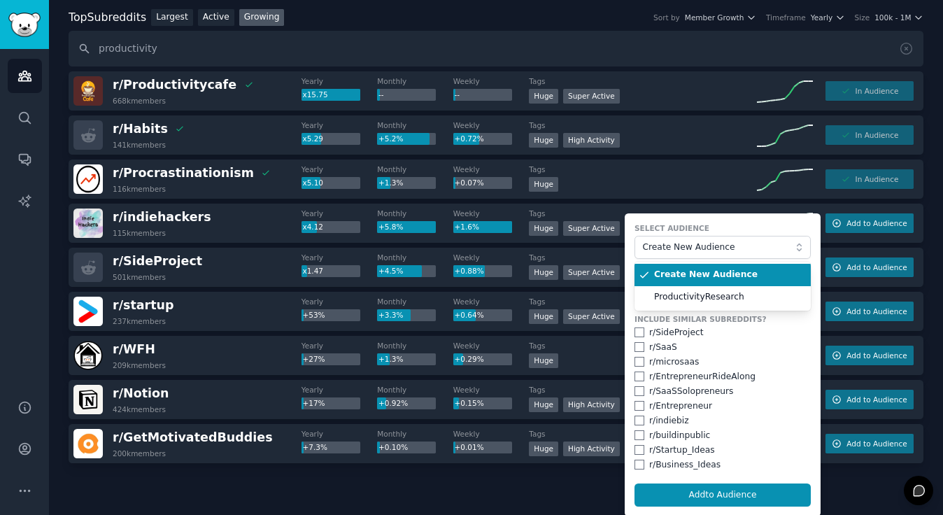
click at [770, 288] on li "ProductivityResearch" at bounding box center [723, 297] width 176 height 22
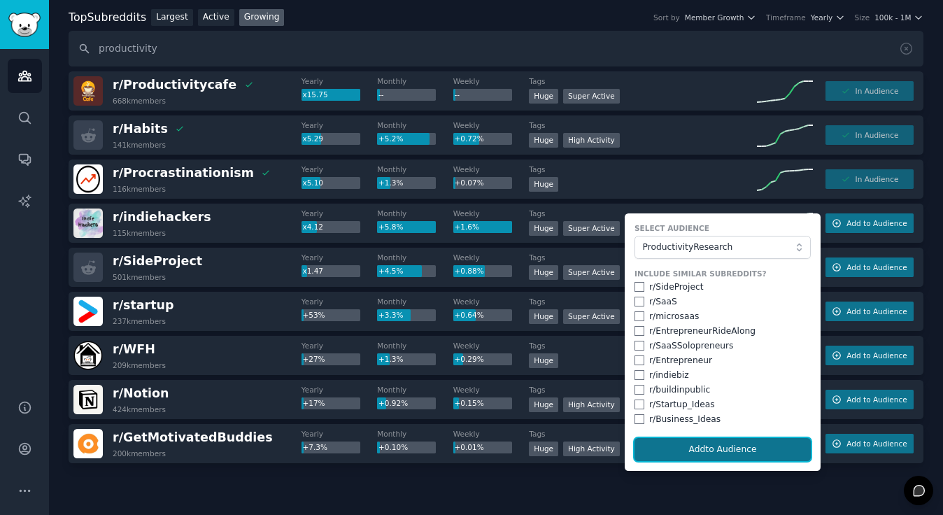
click at [723, 449] on button "Add to Audience" at bounding box center [723, 450] width 176 height 24
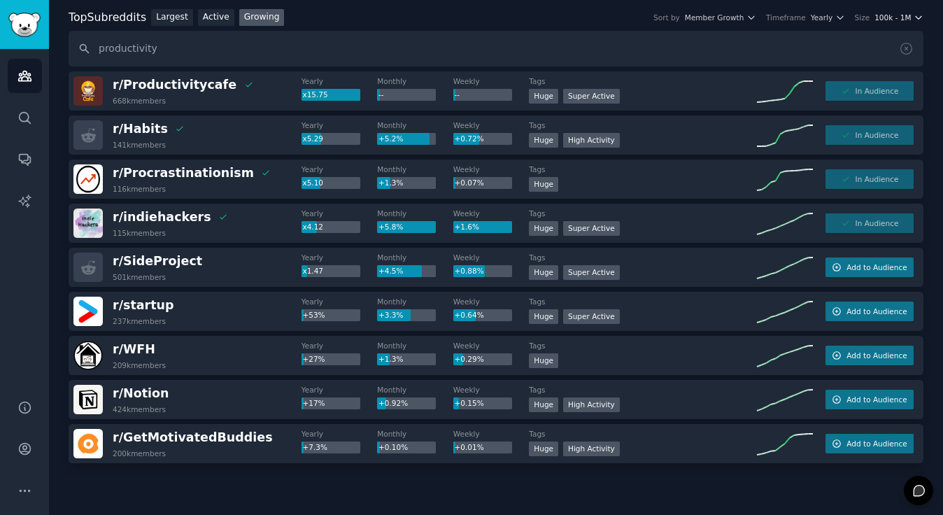
click at [915, 17] on icon "button" at bounding box center [919, 18] width 10 height 10
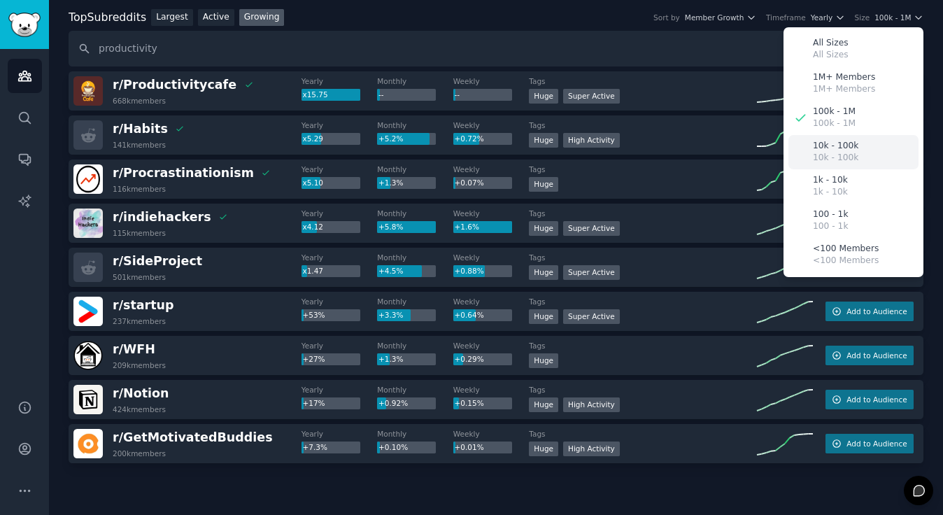
click at [871, 153] on div "10k - 100k 10k - 100k" at bounding box center [854, 152] width 130 height 34
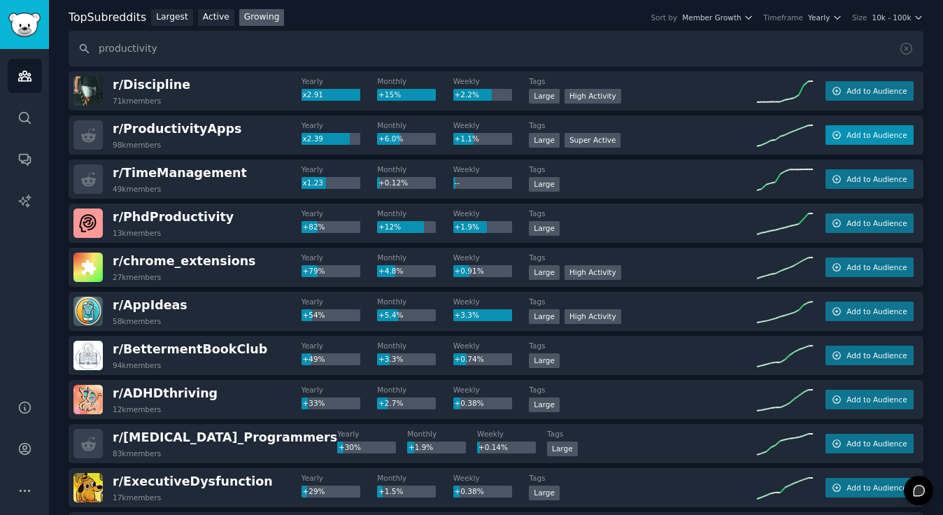
click at [870, 134] on span "Add to Audience" at bounding box center [877, 135] width 60 height 10
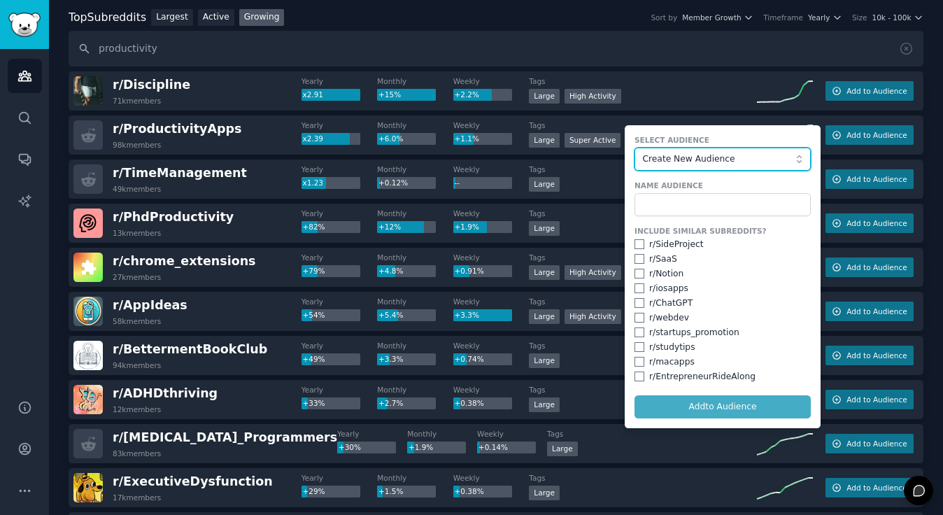
click at [798, 165] on button "Create New Audience" at bounding box center [723, 160] width 176 height 24
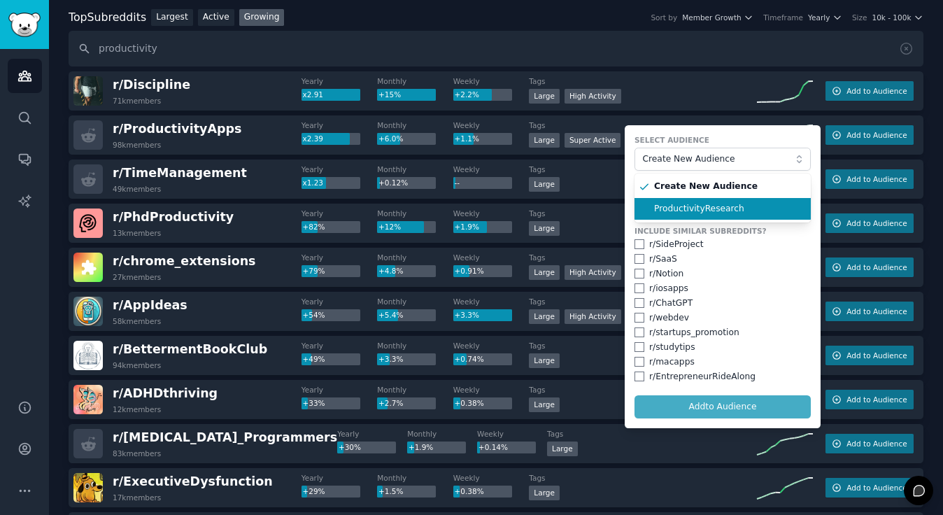
click at [777, 211] on span "ProductivityResearch" at bounding box center [727, 209] width 147 height 13
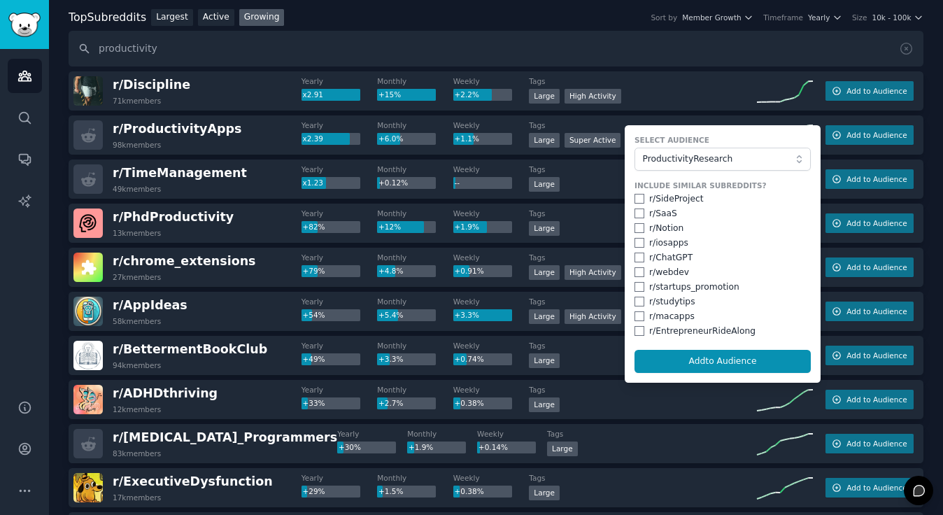
click at [715, 97] on div "Large High Activity" at bounding box center [643, 97] width 228 height 17
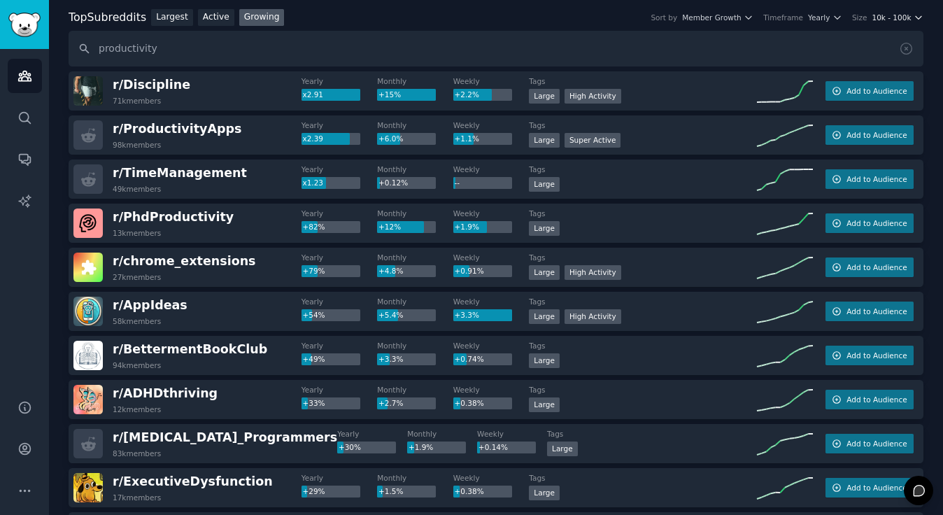
click at [914, 15] on icon "button" at bounding box center [919, 18] width 10 height 10
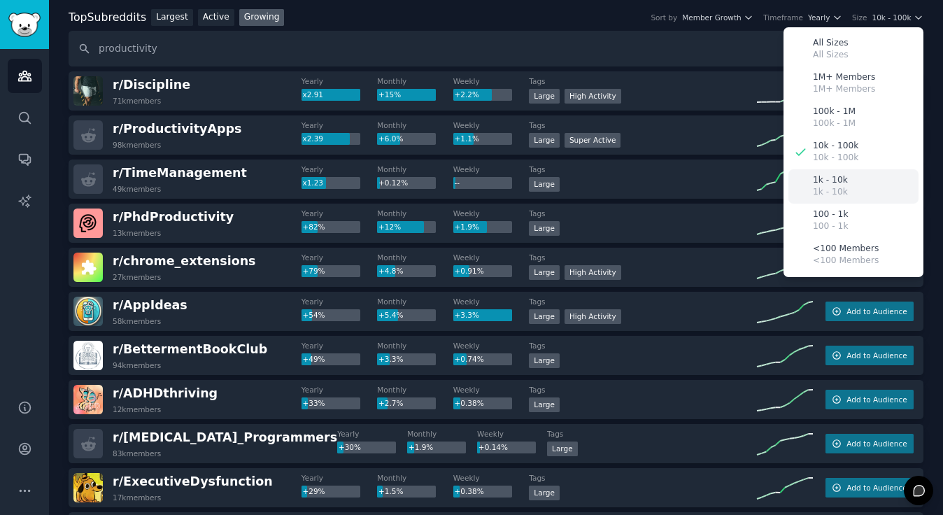
click at [853, 192] on div "1k - 10k 1k - 10k" at bounding box center [854, 186] width 130 height 34
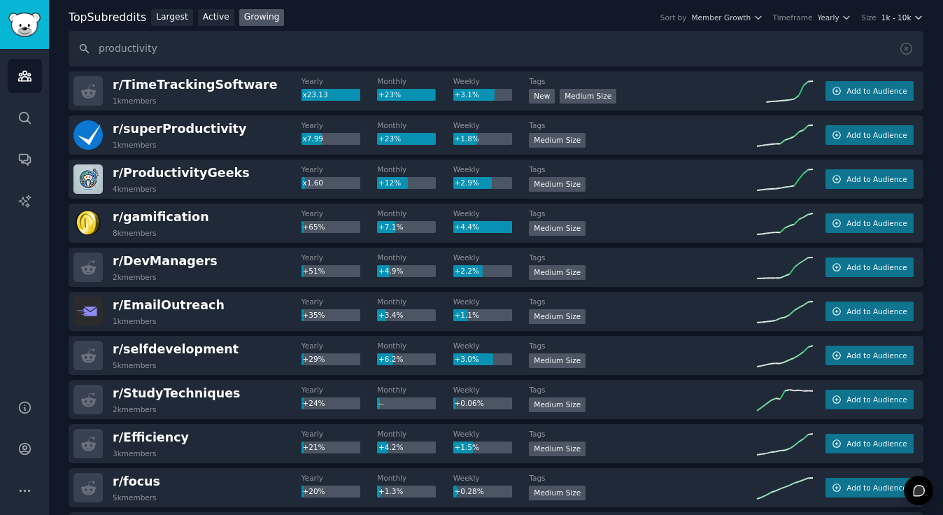
click at [916, 17] on icon "button" at bounding box center [919, 17] width 6 height 3
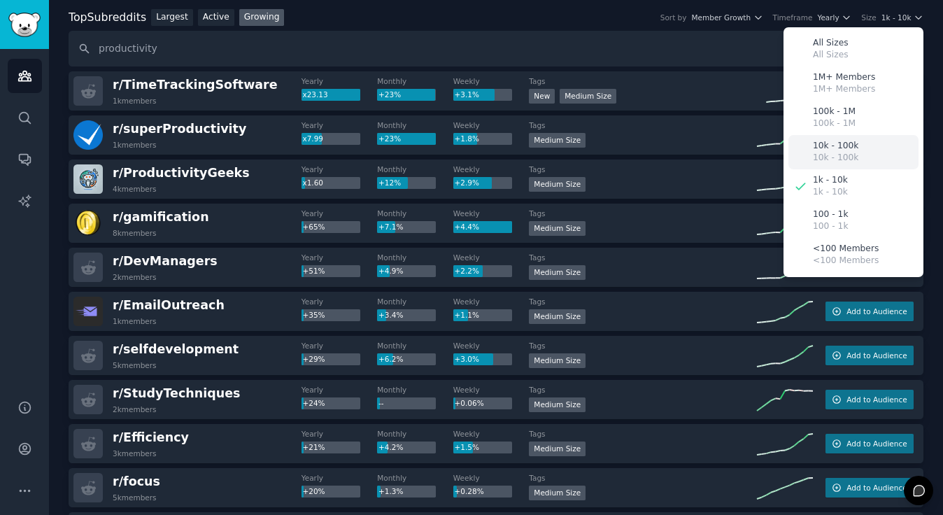
click at [867, 158] on div "10k - 100k 10k - 100k" at bounding box center [854, 152] width 130 height 34
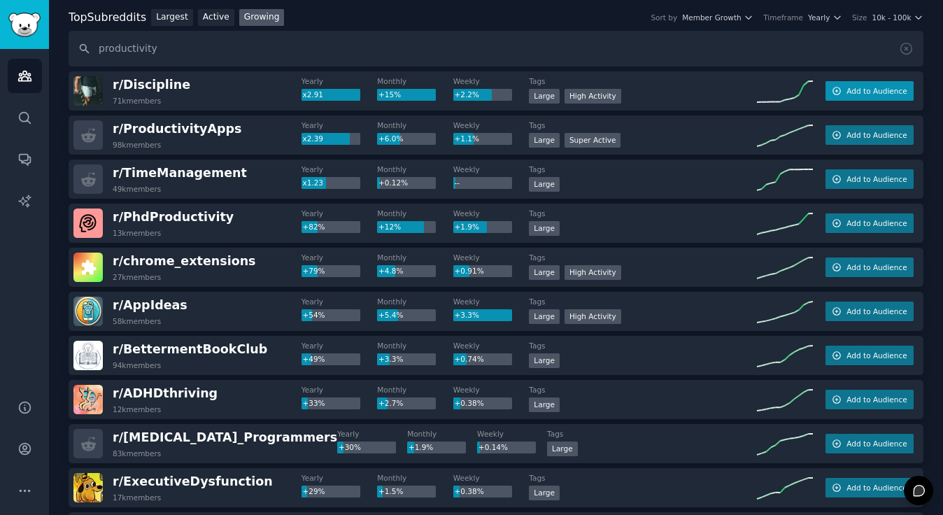
click at [877, 85] on button "Add to Audience" at bounding box center [870, 91] width 88 height 20
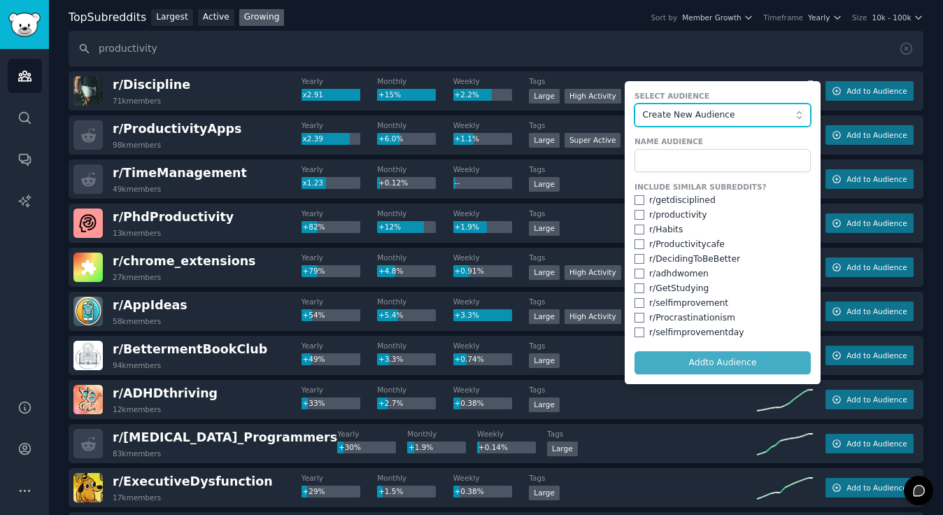
click at [788, 109] on span "Create New Audience" at bounding box center [719, 115] width 153 height 13
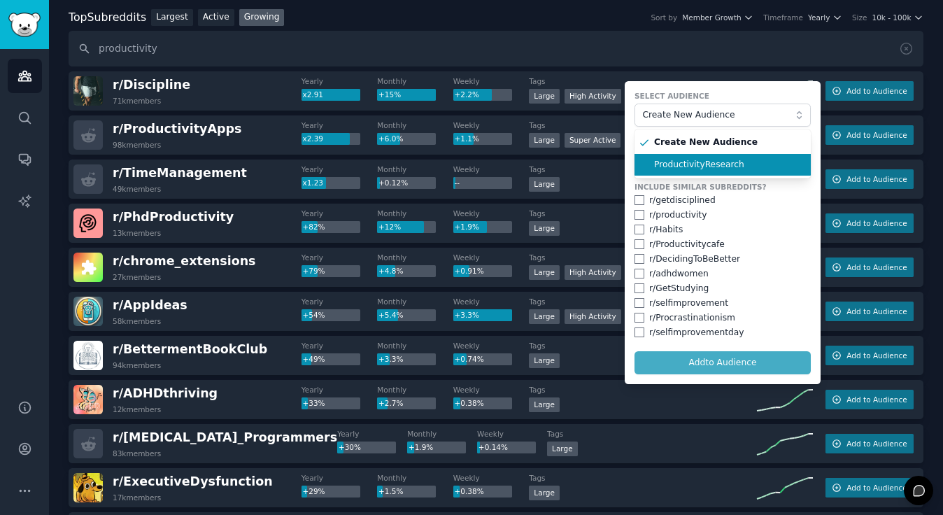
click at [737, 154] on li "ProductivityResearch" at bounding box center [723, 165] width 176 height 22
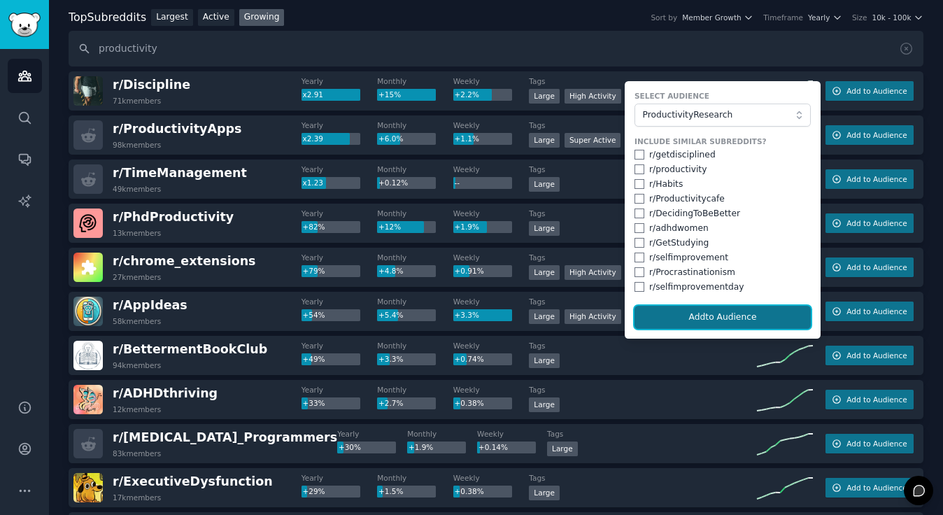
click at [710, 317] on button "Add to Audience" at bounding box center [723, 318] width 176 height 24
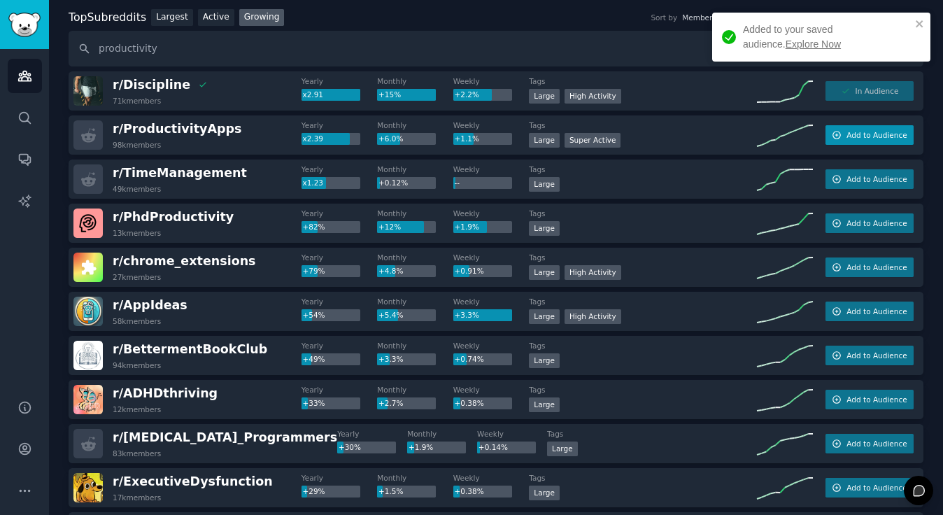
click at [861, 127] on button "Add to Audience" at bounding box center [870, 135] width 88 height 20
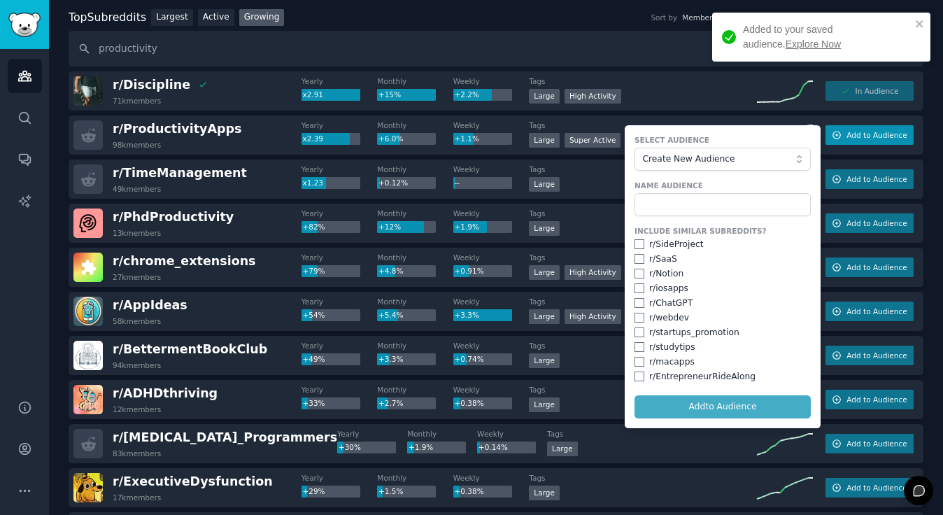
click at [861, 127] on button "Add to Audience" at bounding box center [870, 135] width 88 height 20
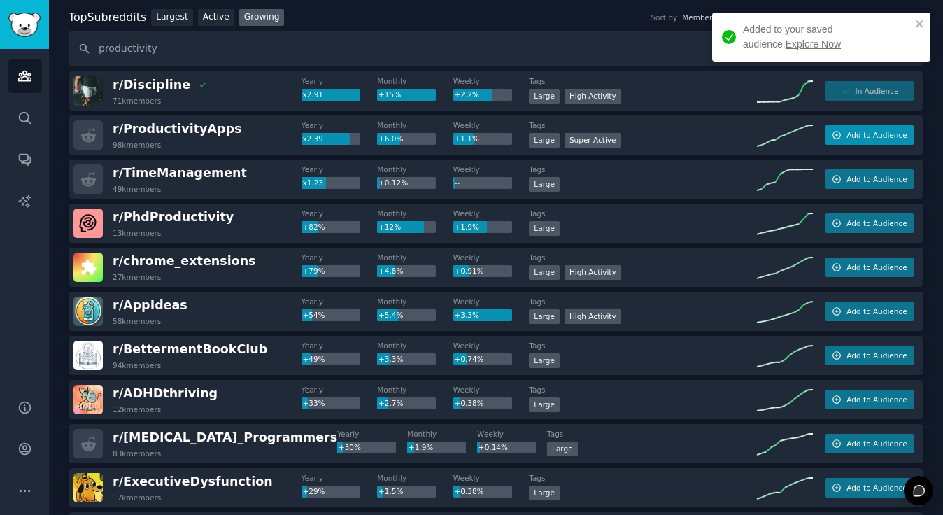
click at [861, 130] on span "Add to Audience" at bounding box center [877, 135] width 60 height 10
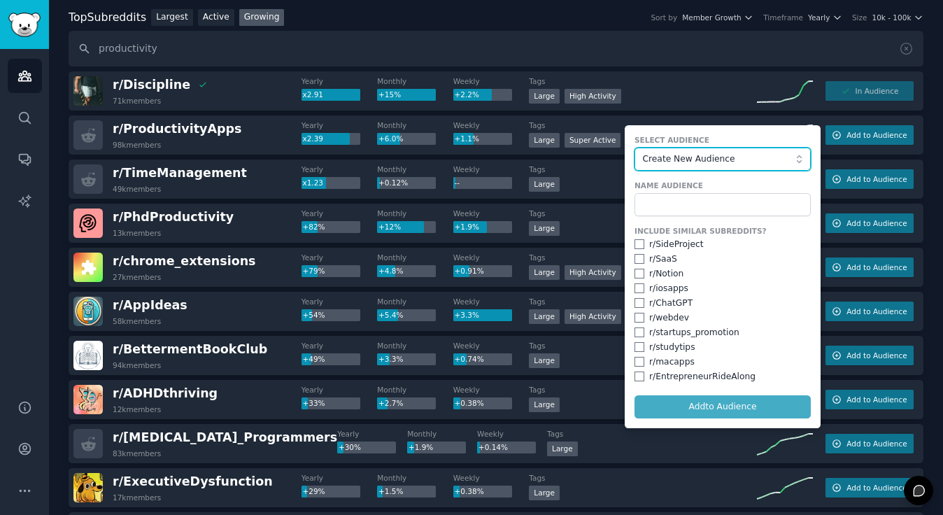
click at [703, 164] on span "Create New Audience" at bounding box center [719, 159] width 153 height 13
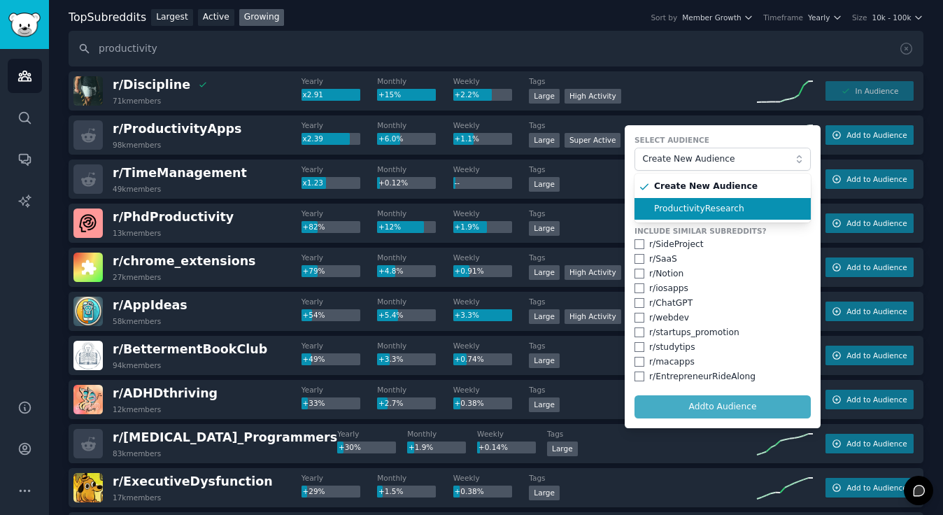
click at [694, 205] on span "ProductivityResearch" at bounding box center [727, 209] width 147 height 13
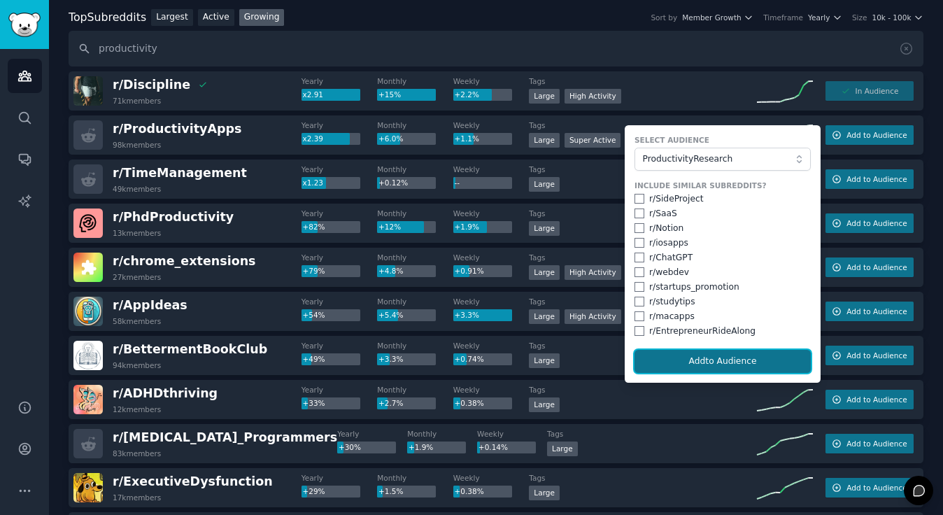
click at [698, 364] on button "Add to Audience" at bounding box center [723, 362] width 176 height 24
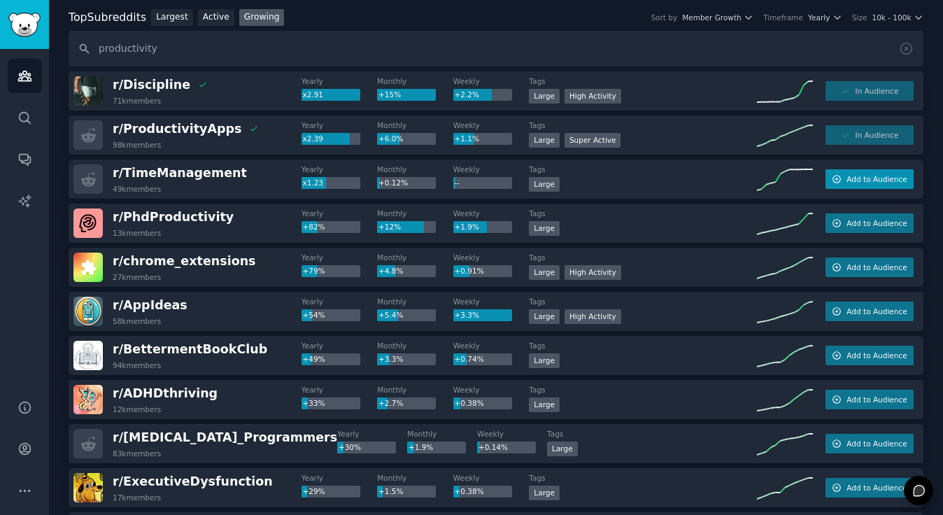
click at [853, 170] on button "Add to Audience" at bounding box center [870, 179] width 88 height 20
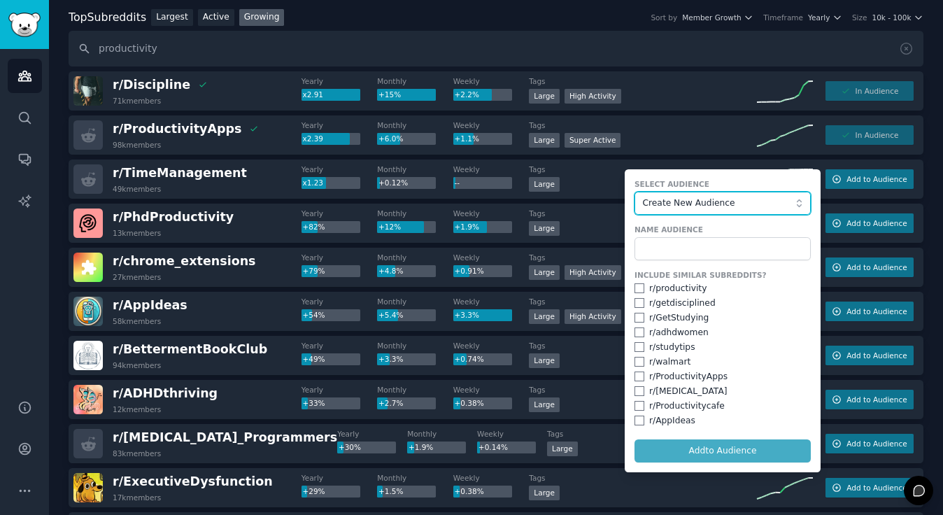
click at [773, 201] on span "Create New Audience" at bounding box center [719, 203] width 153 height 13
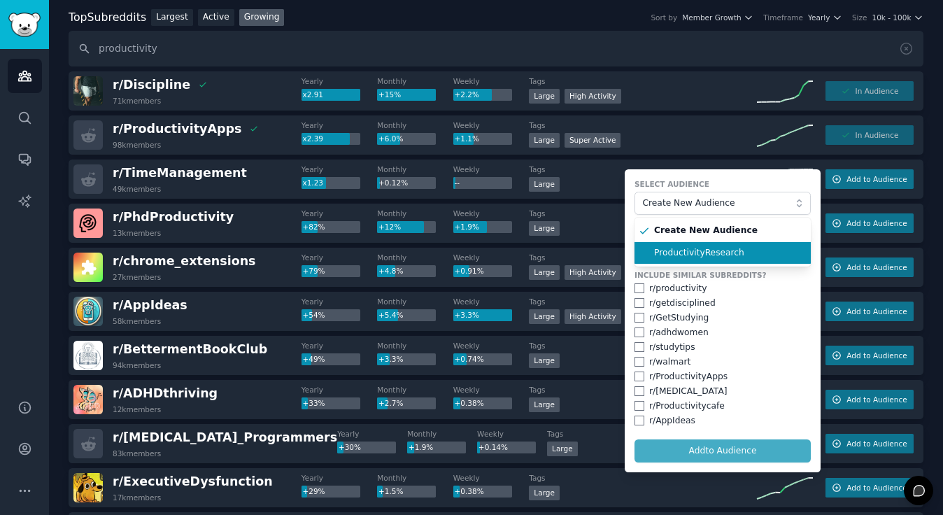
drag, startPoint x: 754, startPoint y: 230, endPoint x: 746, endPoint y: 248, distance: 20.7
click at [746, 248] on ul "Create New Audience ProductivityResearch" at bounding box center [723, 242] width 176 height 49
click at [746, 248] on span "ProductivityResearch" at bounding box center [727, 253] width 147 height 13
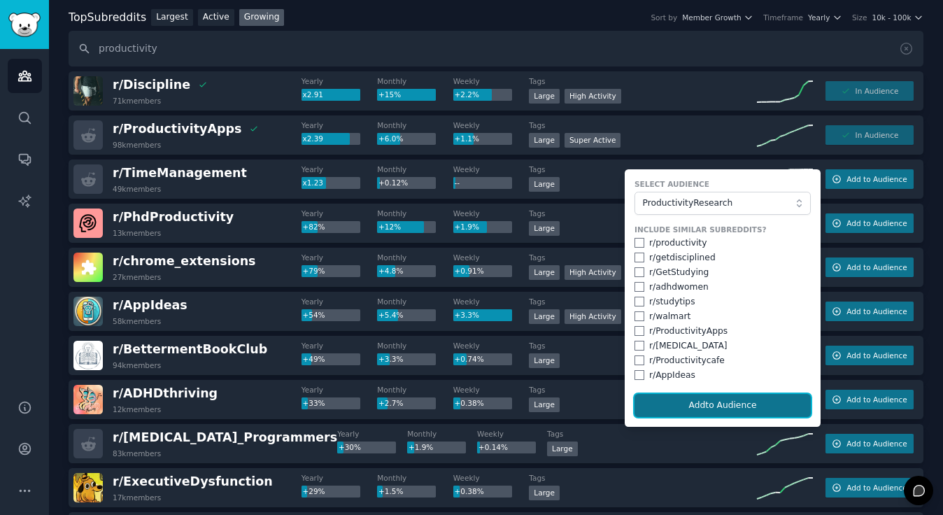
click at [718, 402] on button "Add to Audience" at bounding box center [723, 406] width 176 height 24
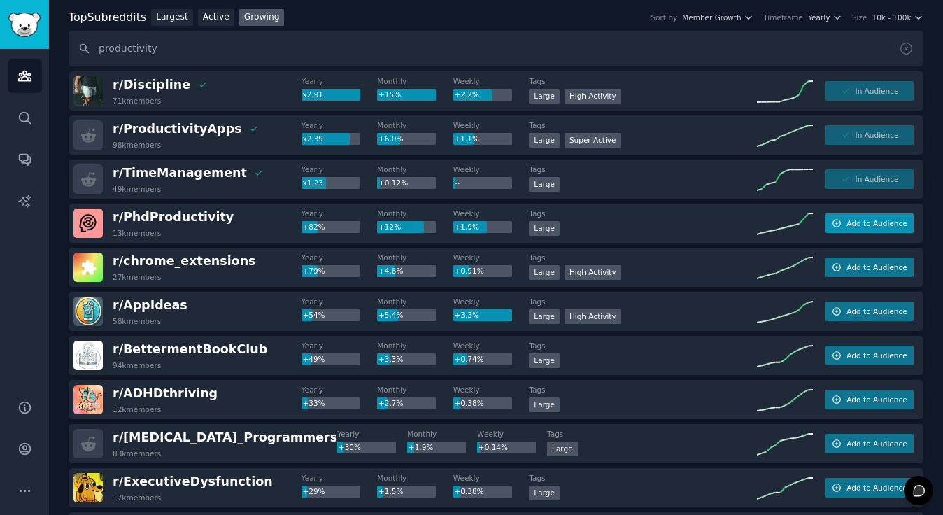
click at [884, 217] on button "Add to Audience" at bounding box center [870, 223] width 88 height 20
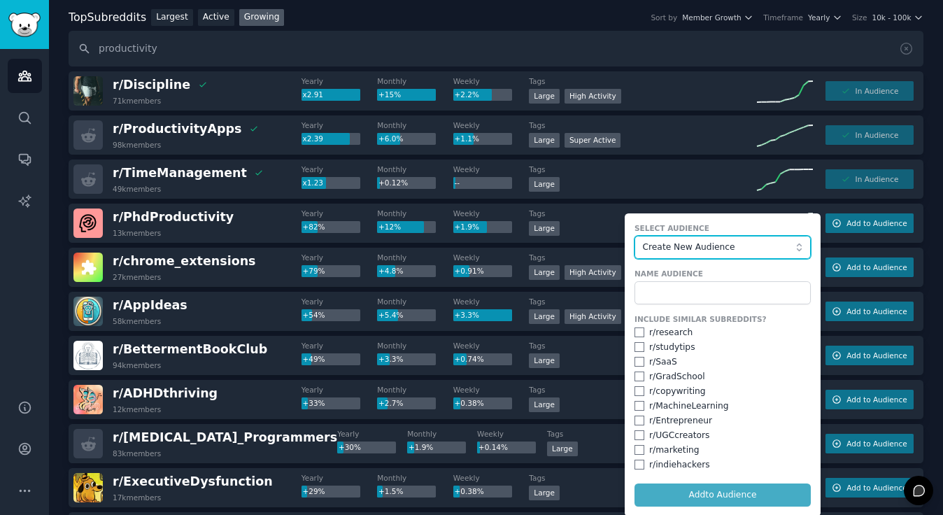
click at [760, 239] on button "Create New Audience" at bounding box center [723, 248] width 176 height 24
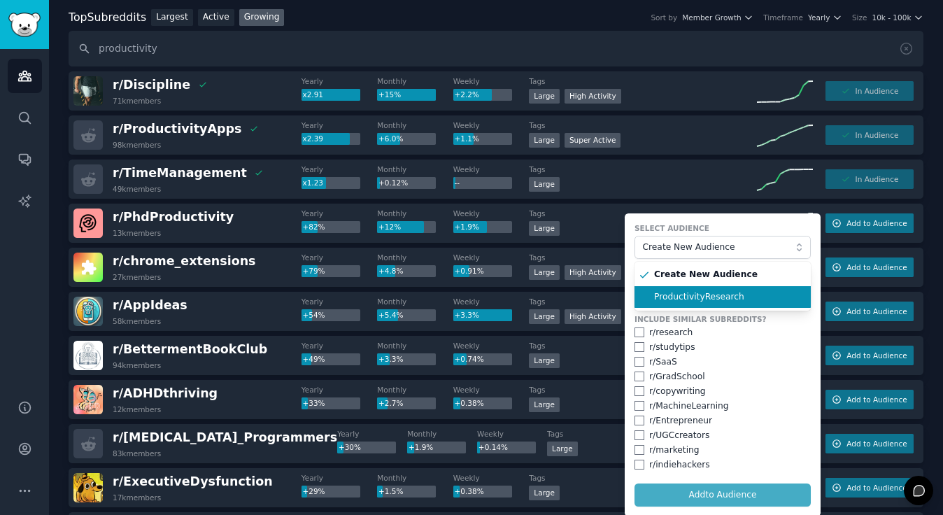
click at [721, 293] on span "ProductivityResearch" at bounding box center [727, 297] width 147 height 13
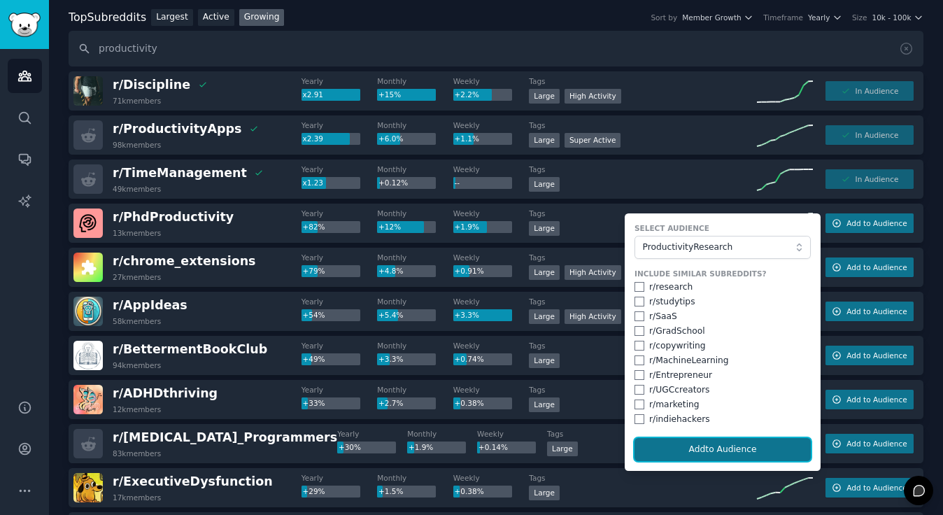
click at [688, 458] on button "Add to Audience" at bounding box center [723, 450] width 176 height 24
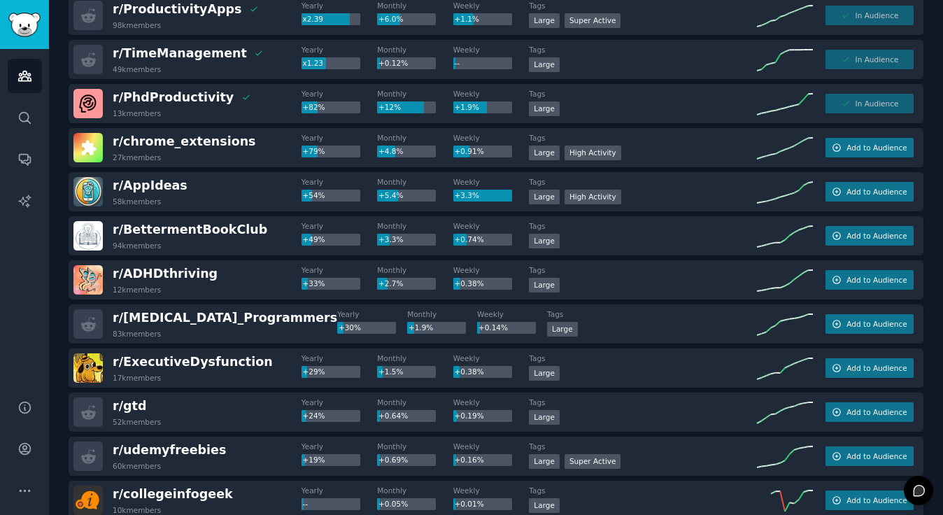
scroll to position [0, 0]
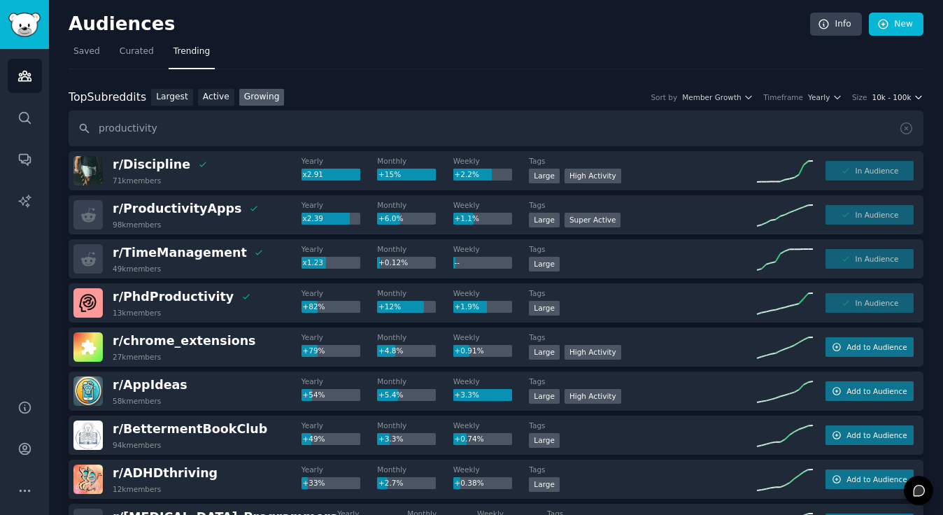
click at [893, 98] on span "10k - 100k" at bounding box center [891, 97] width 39 height 10
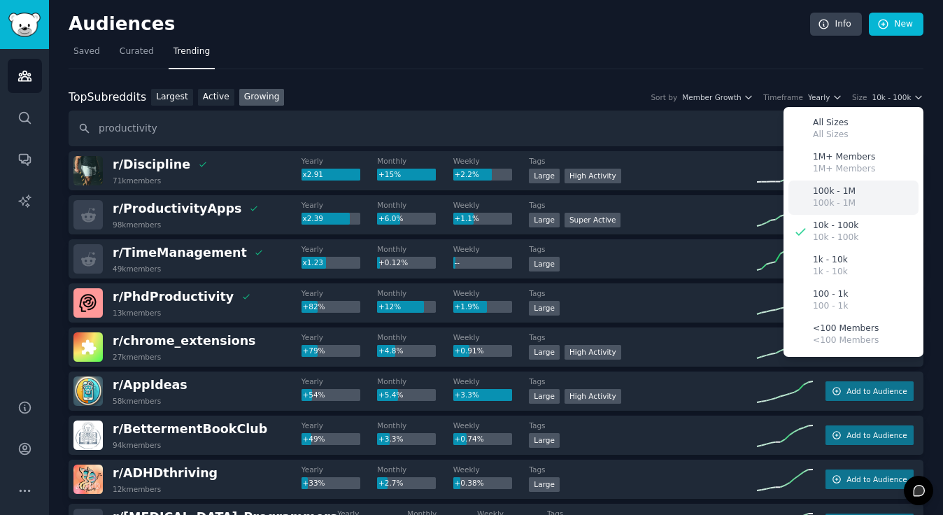
click at [882, 195] on div "100k - 1M 100k - 1M" at bounding box center [854, 198] width 130 height 34
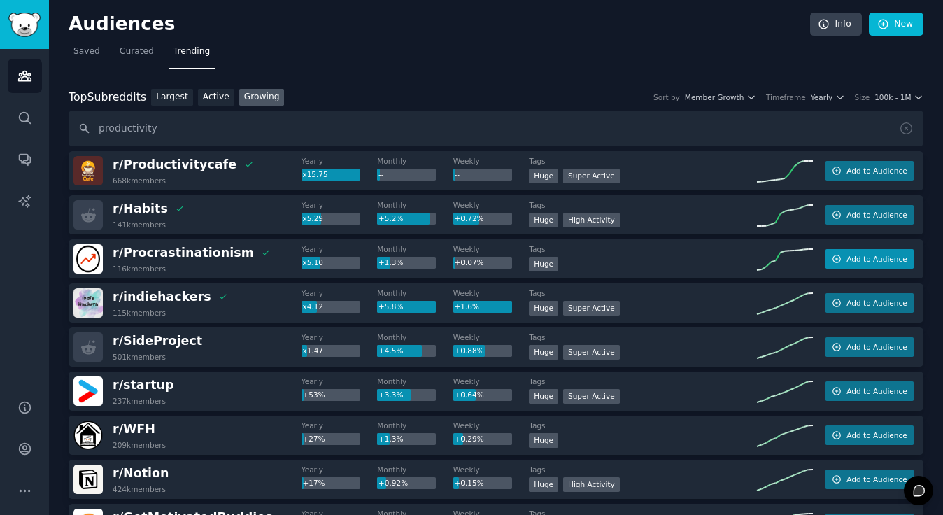
click at [854, 254] on span "Add to Audience" at bounding box center [877, 259] width 60 height 10
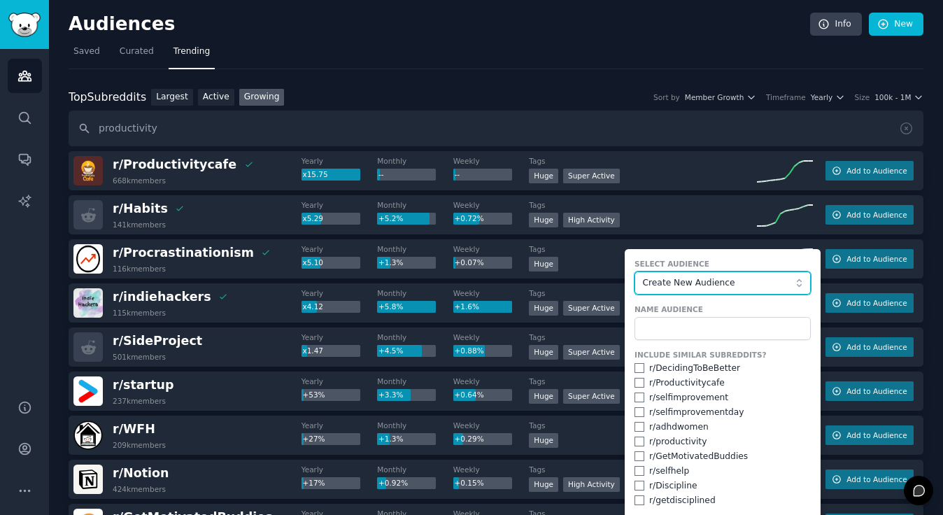
click at [726, 281] on span "Create New Audience" at bounding box center [719, 283] width 153 height 13
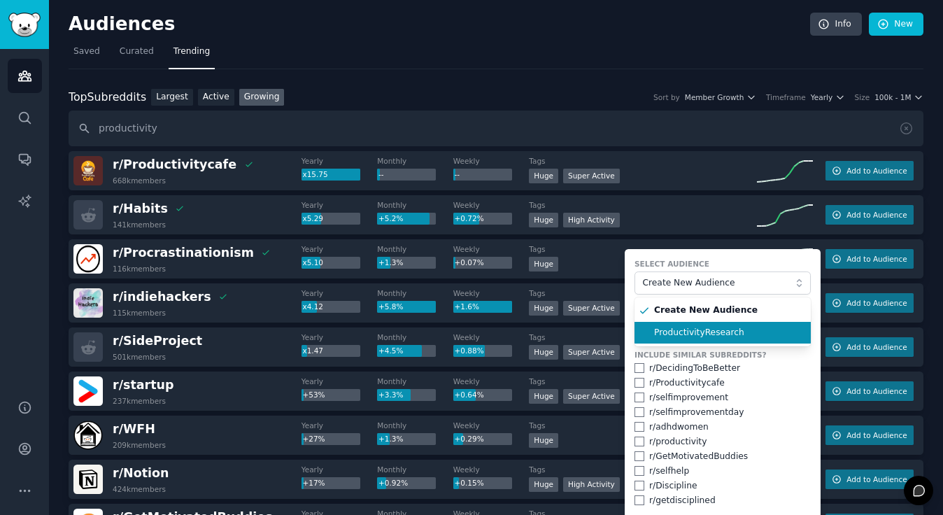
click at [700, 329] on span "ProductivityResearch" at bounding box center [727, 333] width 147 height 13
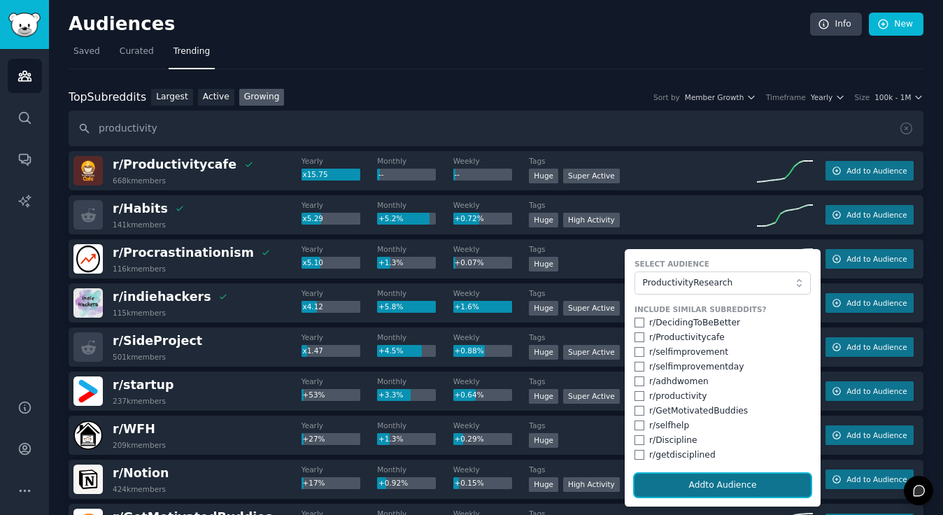
click at [696, 479] on button "Add to Audience" at bounding box center [723, 486] width 176 height 24
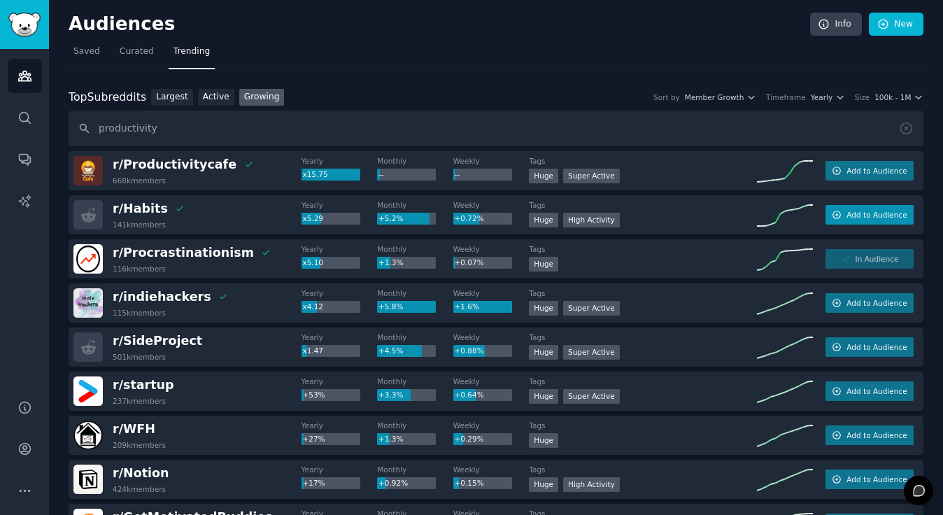
click at [866, 207] on button "Add to Audience" at bounding box center [870, 215] width 88 height 20
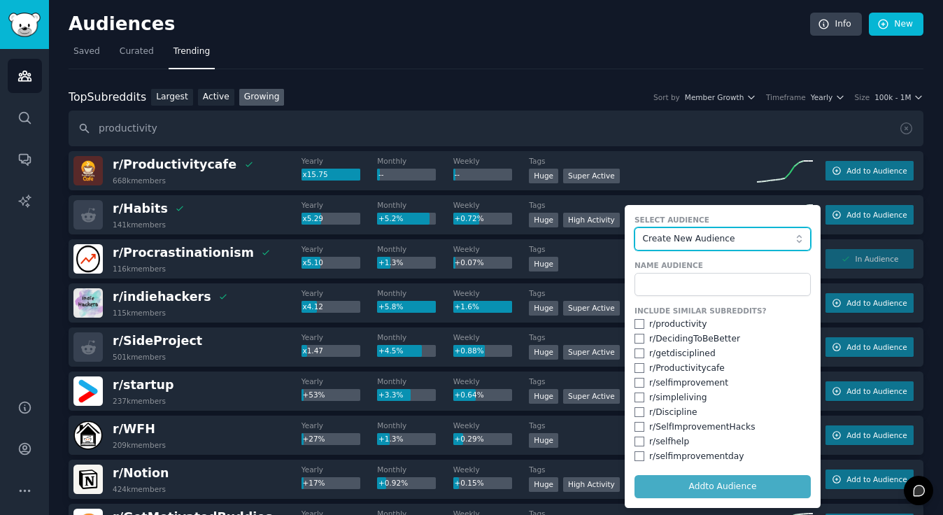
click at [777, 234] on span "Create New Audience" at bounding box center [719, 239] width 153 height 13
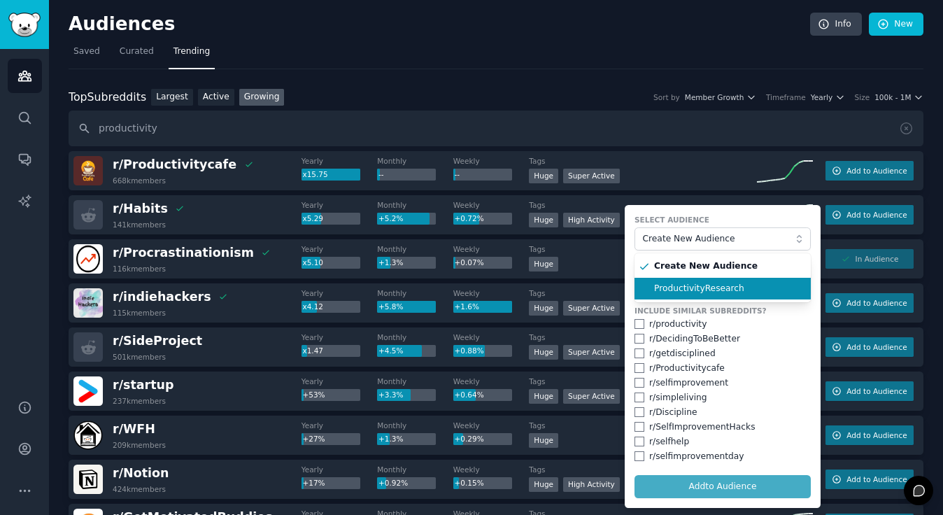
click at [727, 288] on span "ProductivityResearch" at bounding box center [727, 289] width 147 height 13
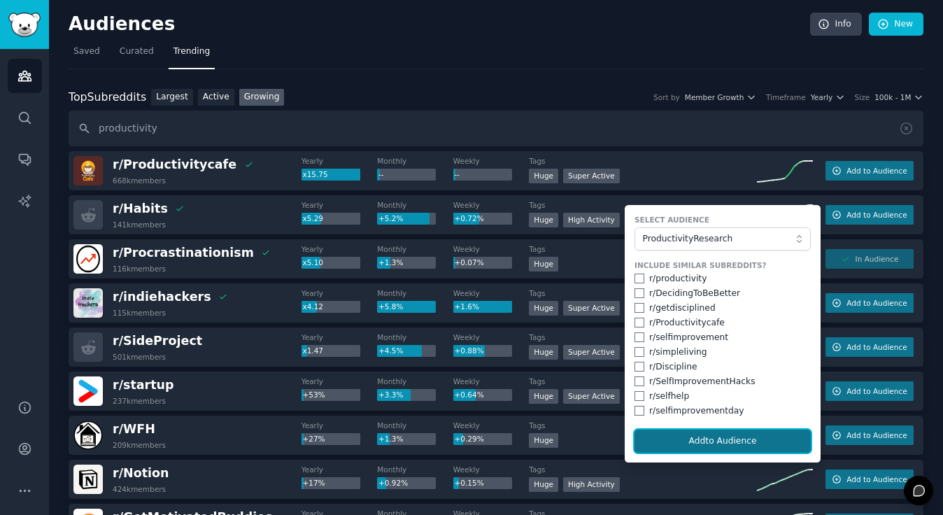
click at [700, 443] on button "Add to Audience" at bounding box center [723, 442] width 176 height 24
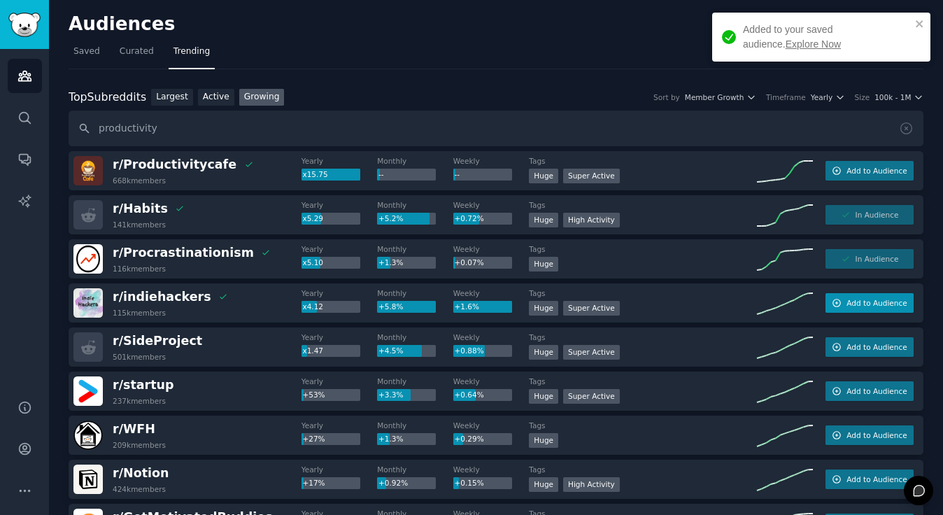
click at [852, 308] on button "Add to Audience" at bounding box center [870, 303] width 88 height 20
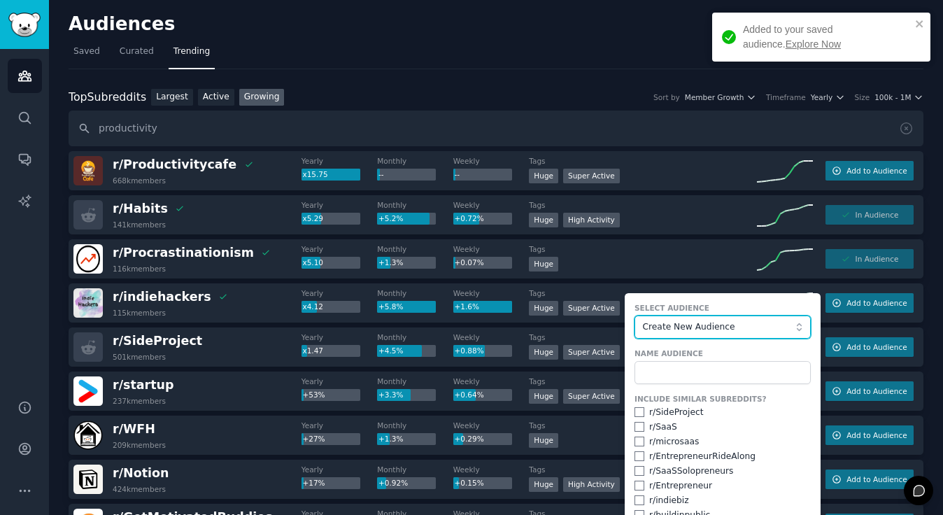
click at [764, 326] on span "Create New Audience" at bounding box center [719, 327] width 153 height 13
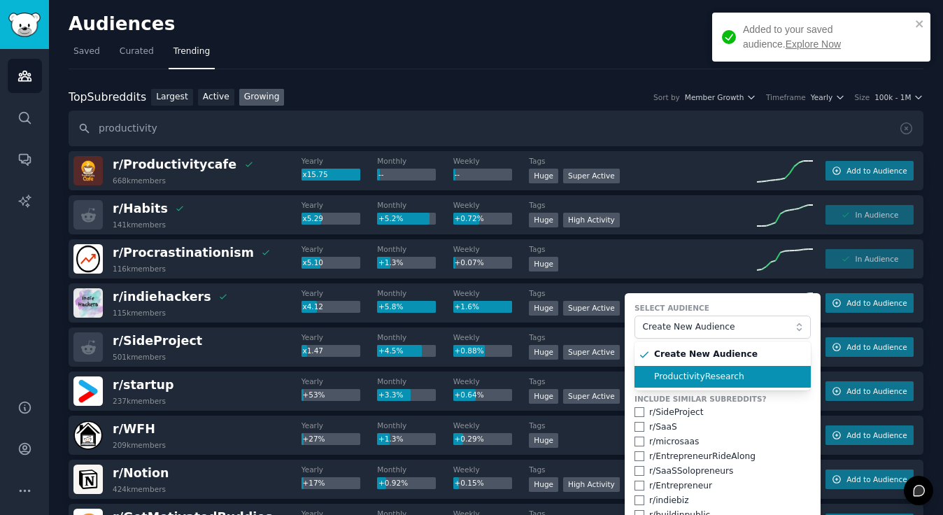
click at [730, 373] on span "ProductivityResearch" at bounding box center [727, 377] width 147 height 13
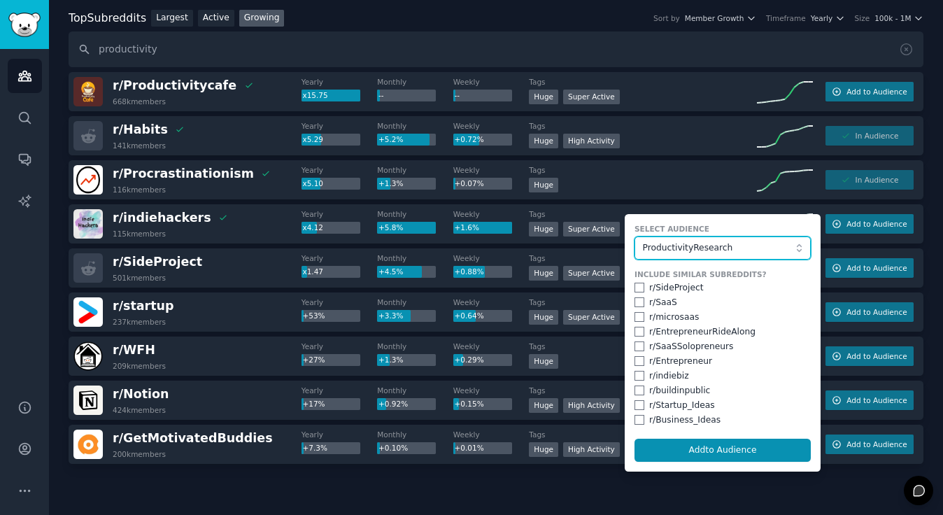
scroll to position [126, 0]
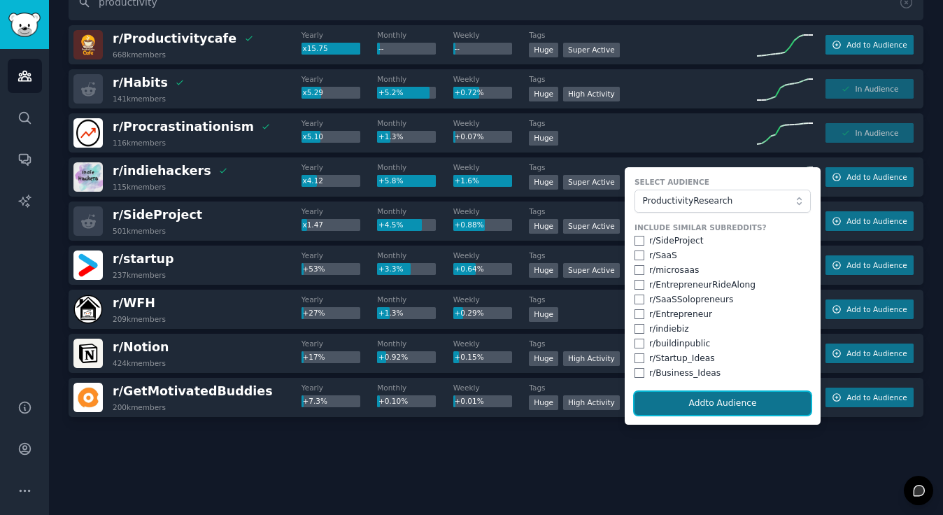
click at [705, 403] on button "Add to Audience" at bounding box center [723, 404] width 176 height 24
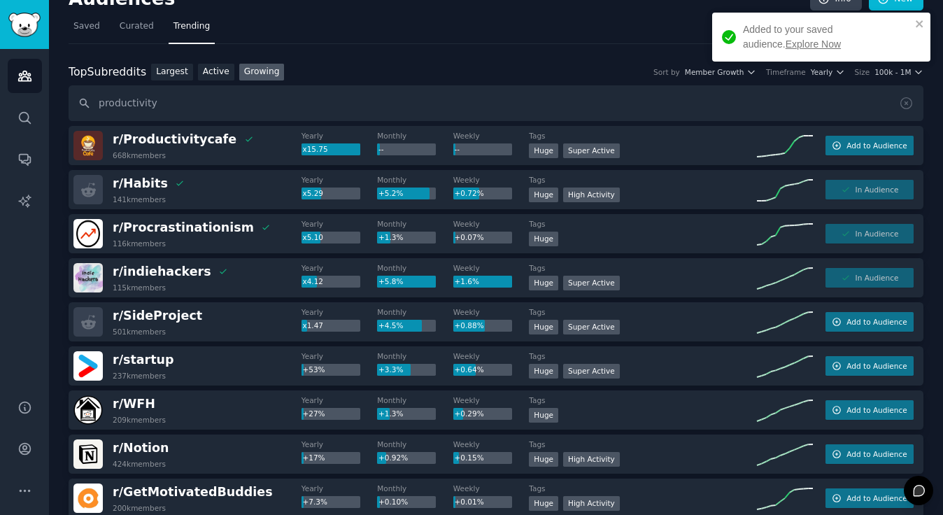
scroll to position [0, 0]
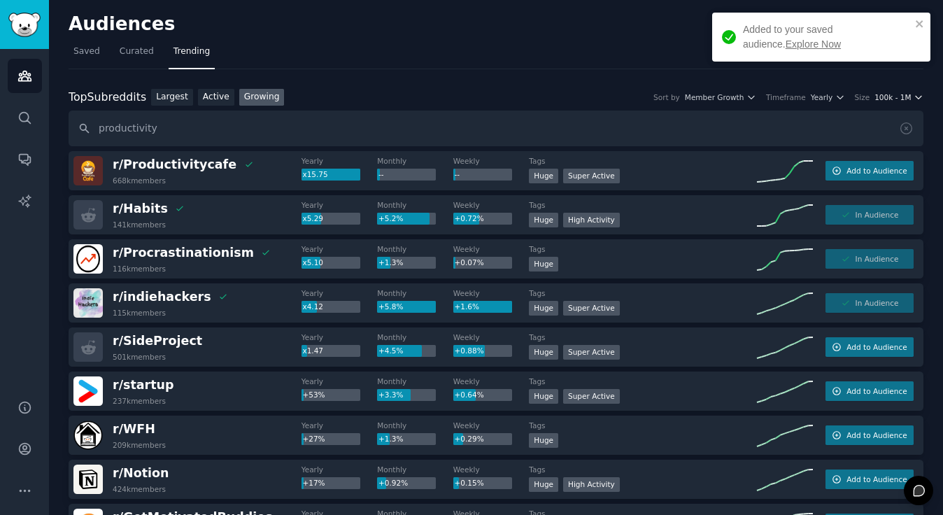
click at [903, 94] on span "100k - 1M" at bounding box center [893, 97] width 36 height 10
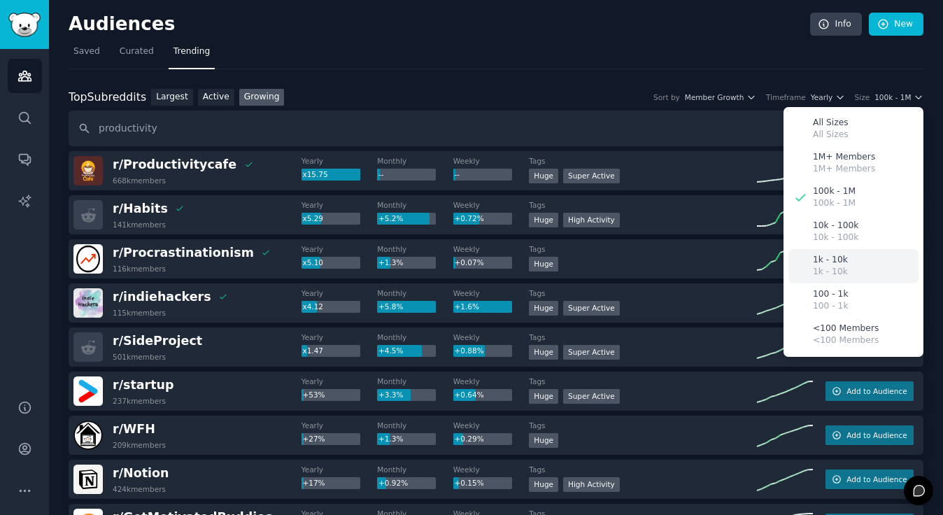
click at [865, 271] on div "1k - 10k 1k - 10k" at bounding box center [854, 266] width 130 height 34
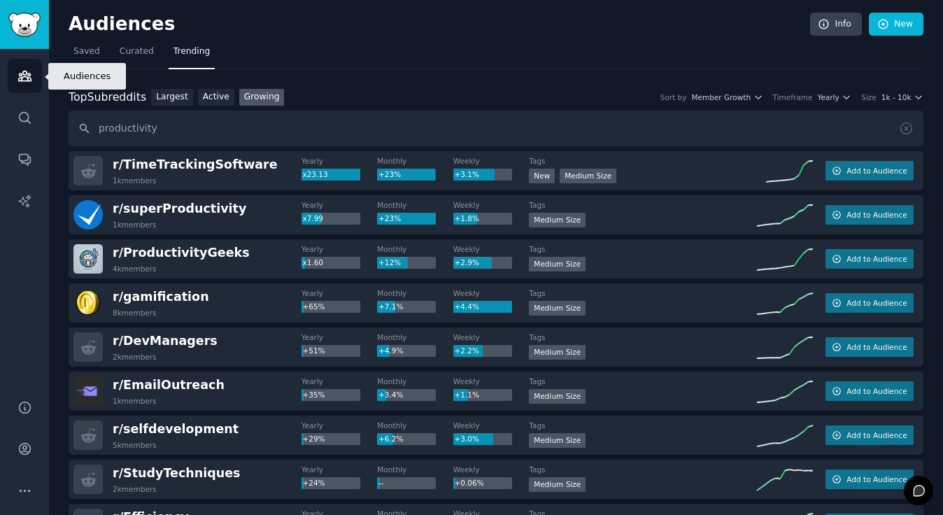
click at [28, 80] on icon "Sidebar" at bounding box center [24, 76] width 13 height 10
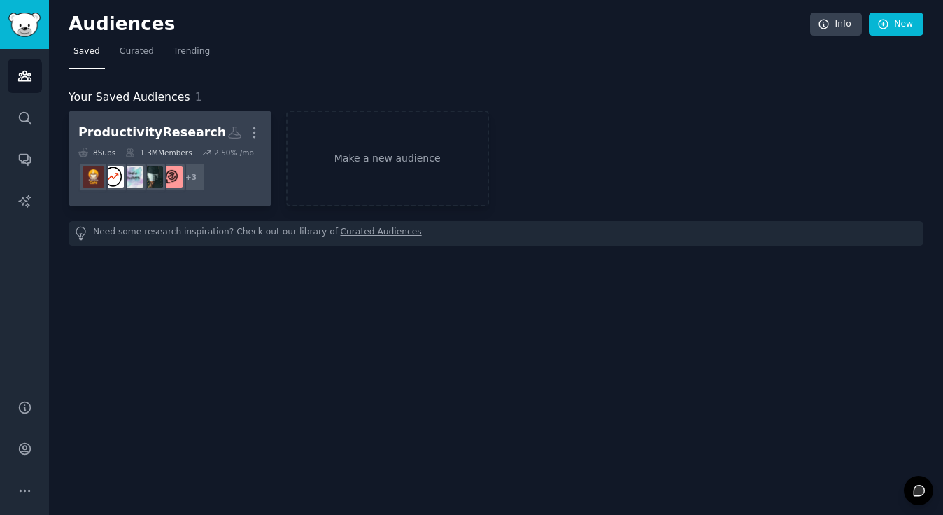
click at [141, 131] on div "ProductivityResearch" at bounding box center [152, 132] width 148 height 17
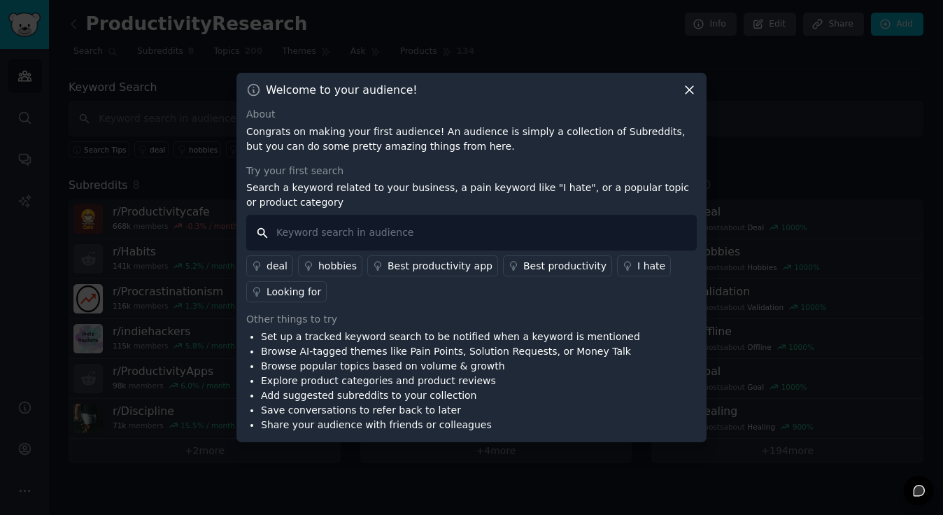
click at [483, 225] on input "text" at bounding box center [471, 233] width 451 height 36
click at [687, 87] on icon at bounding box center [690, 91] width 8 height 8
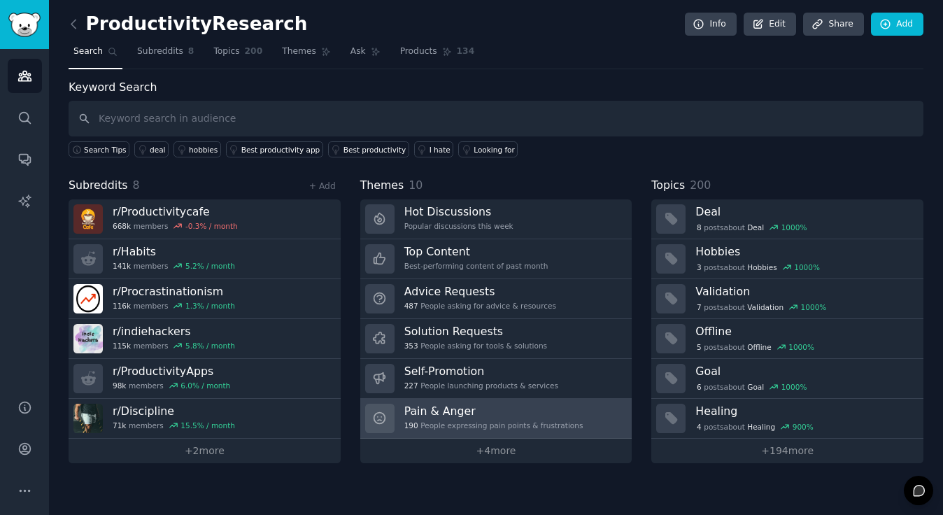
click at [416, 421] on span "190" at bounding box center [411, 426] width 14 height 10
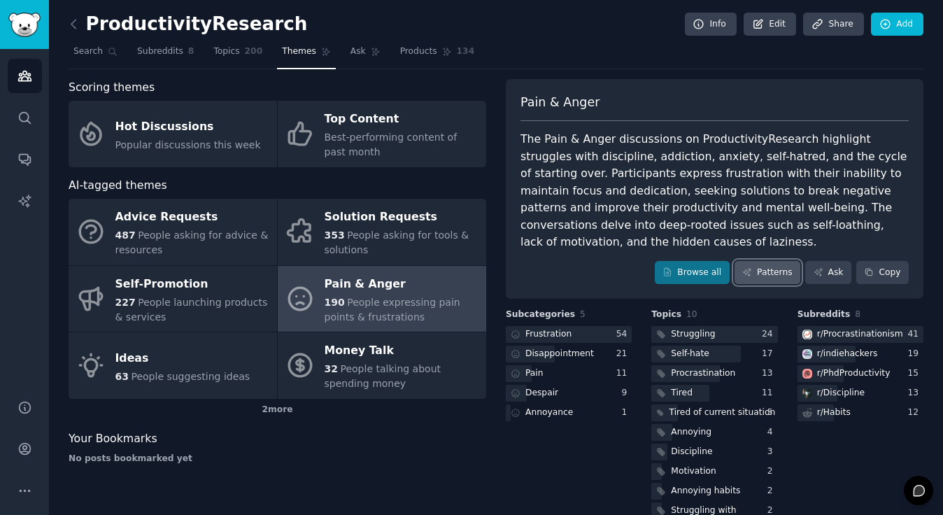
click at [763, 271] on link "Patterns" at bounding box center [768, 273] width 66 height 24
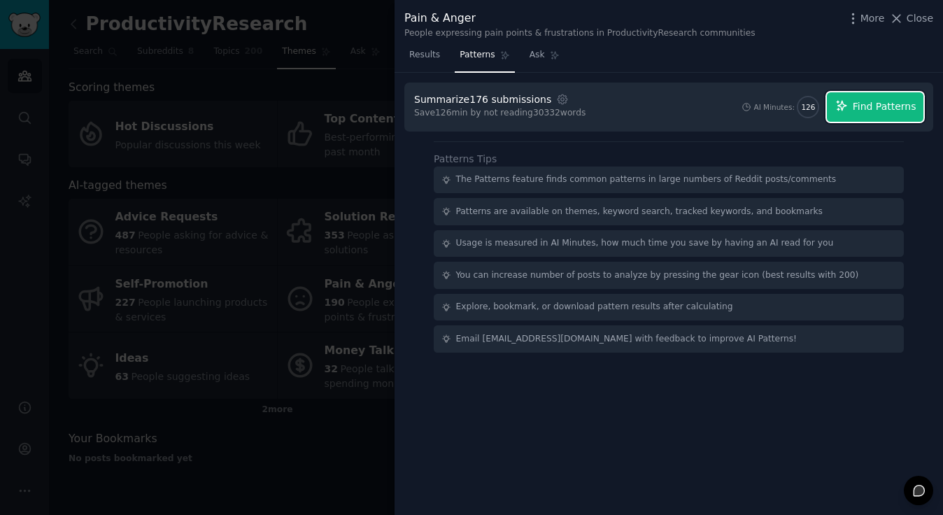
click at [898, 102] on span "Find Patterns" at bounding box center [885, 106] width 64 height 15
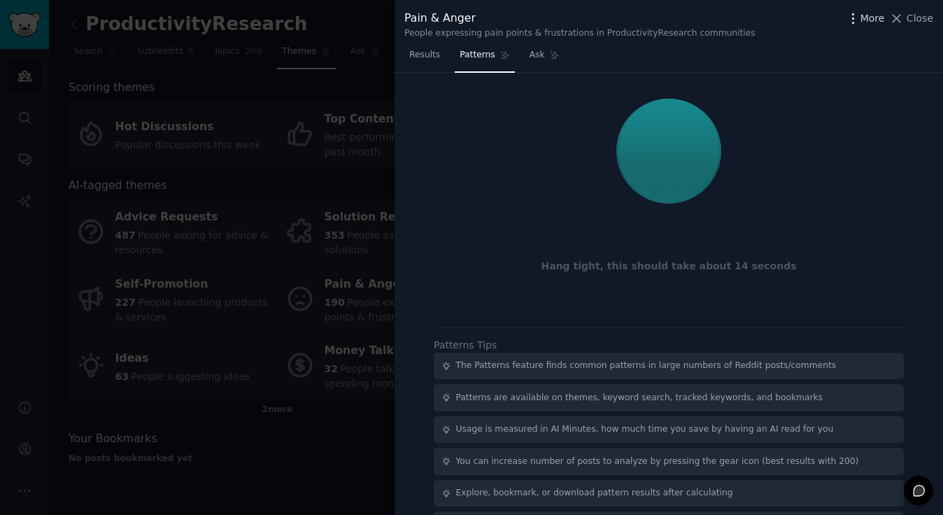
click at [857, 13] on icon "button" at bounding box center [853, 18] width 15 height 15
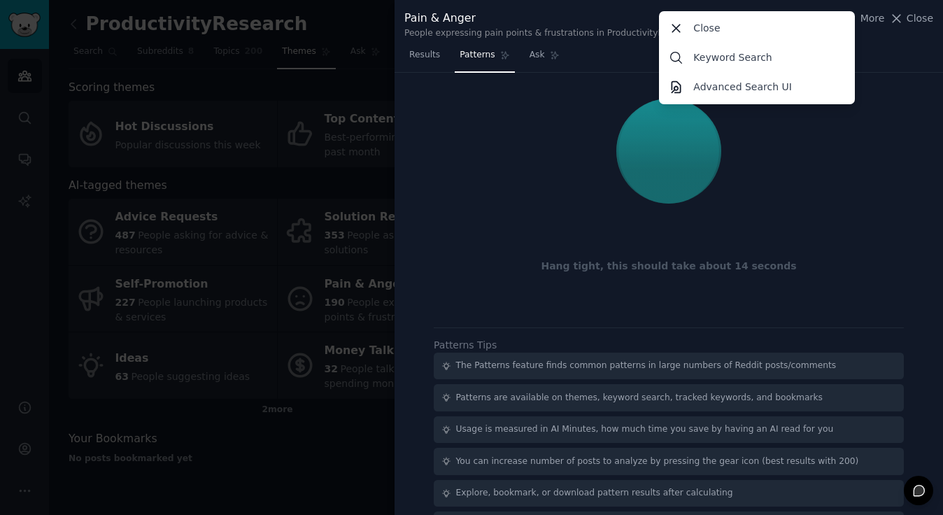
click at [908, 113] on div at bounding box center [668, 151] width 509 height 118
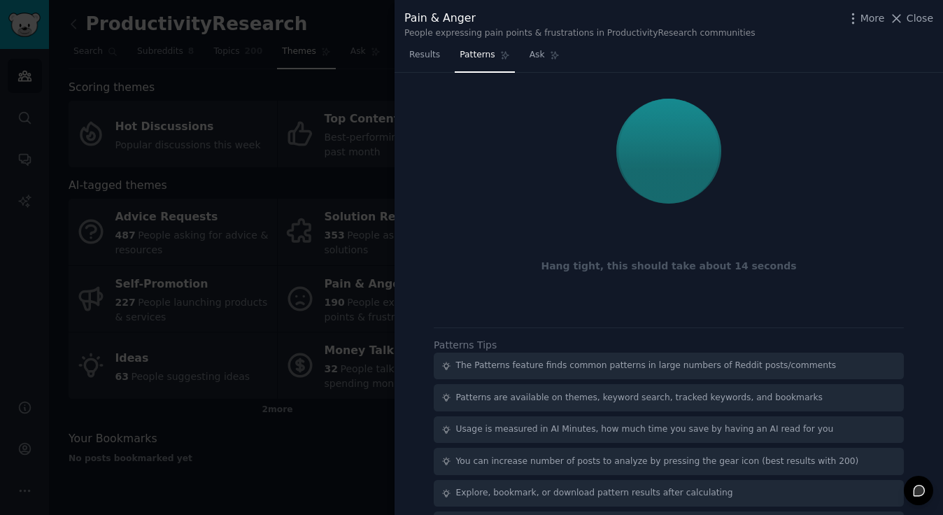
scroll to position [38, 0]
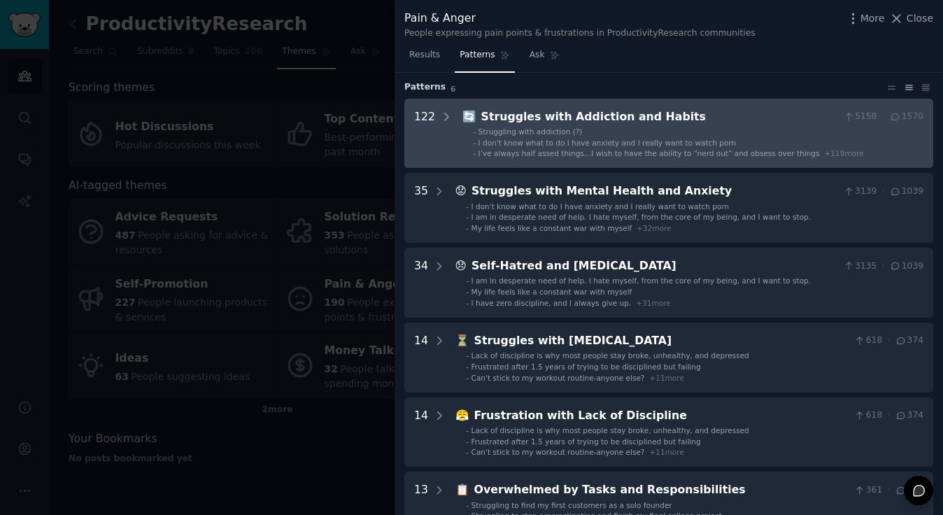
click at [485, 132] on span "Struggling with addiction (?)" at bounding box center [531, 131] width 104 height 8
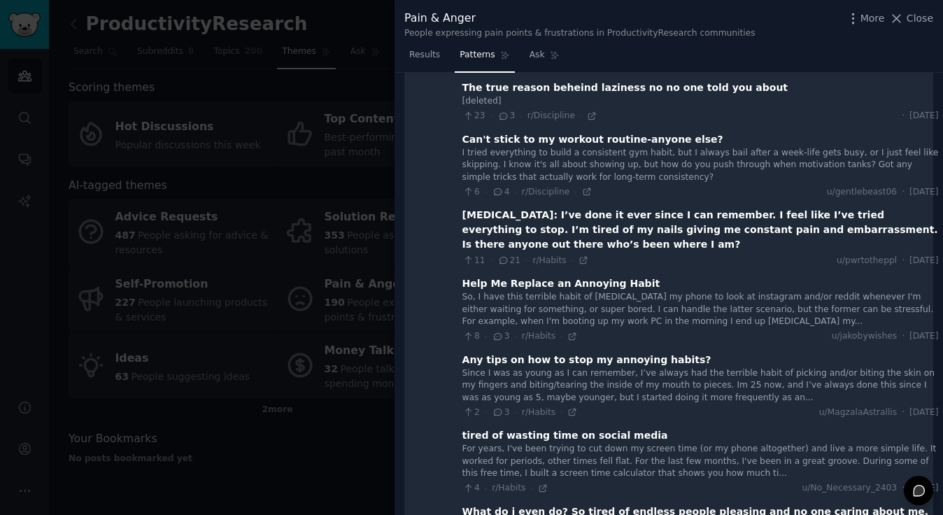
scroll to position [250, 0]
click at [567, 276] on div "Help Me Replace an Annoying Habit" at bounding box center [561, 283] width 198 height 15
click at [552, 309] on div "So, I have this terrible habit of pulling out my phone to look at instagram and…" at bounding box center [700, 308] width 476 height 37
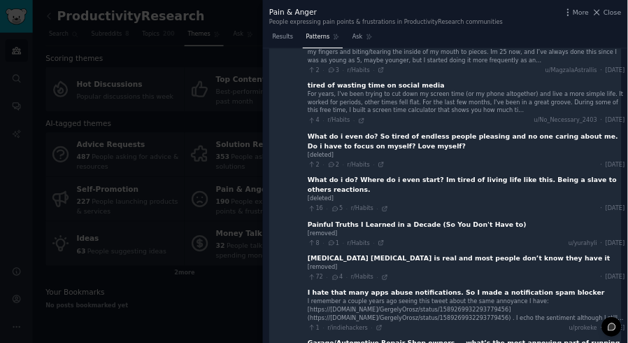
scroll to position [560, 0]
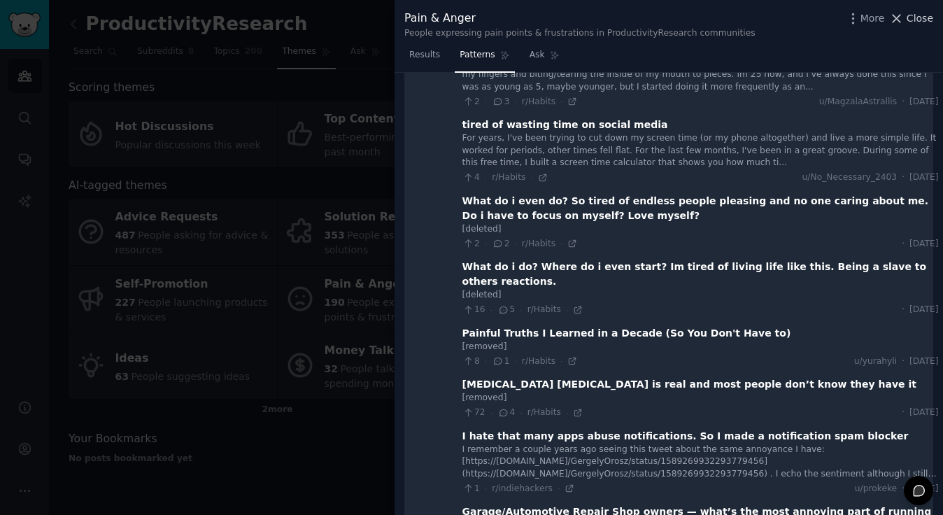
click at [915, 20] on span "Close" at bounding box center [920, 18] width 27 height 15
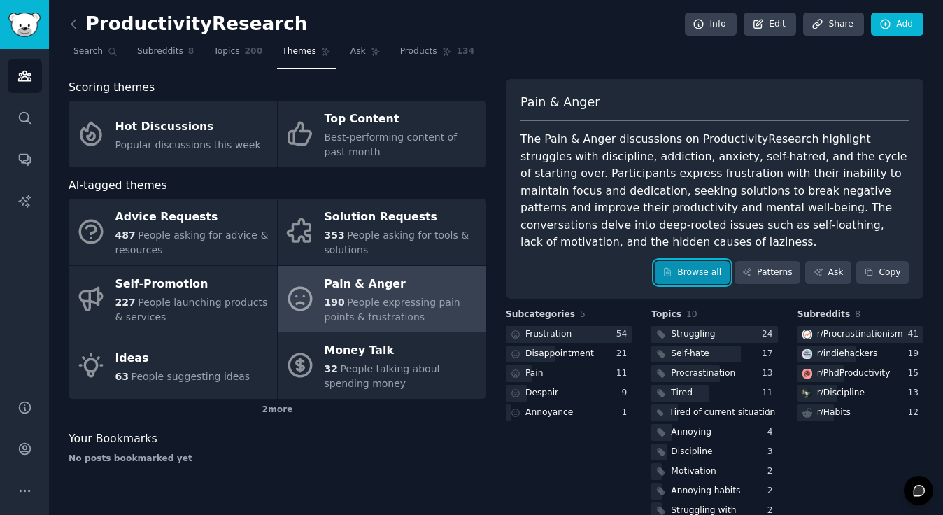
click at [682, 272] on link "Browse all" at bounding box center [692, 273] width 75 height 24
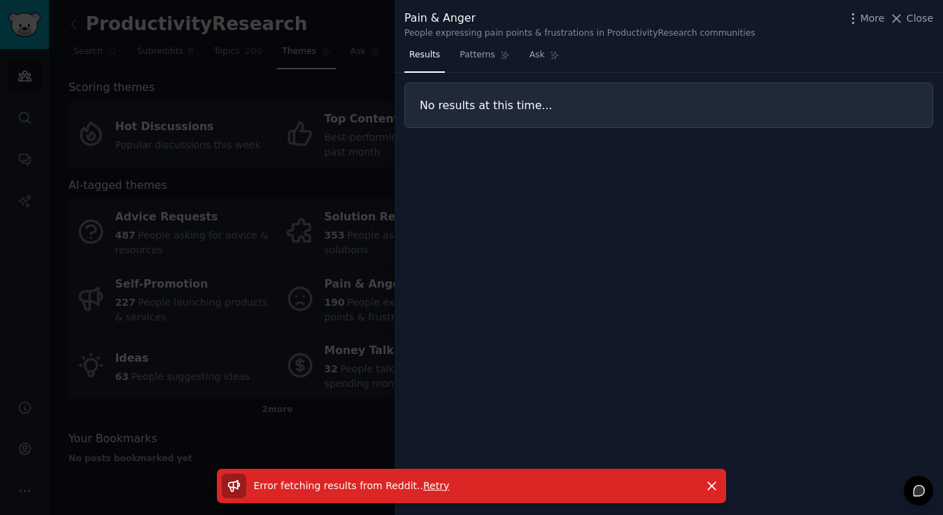
click at [486, 210] on div "Results Patterns Ask No results at this time..." at bounding box center [669, 279] width 549 height 471
click at [474, 49] on span "Patterns" at bounding box center [477, 55] width 35 height 13
click at [424, 59] on span "Results" at bounding box center [424, 55] width 31 height 13
click at [910, 11] on span "Close" at bounding box center [920, 18] width 27 height 15
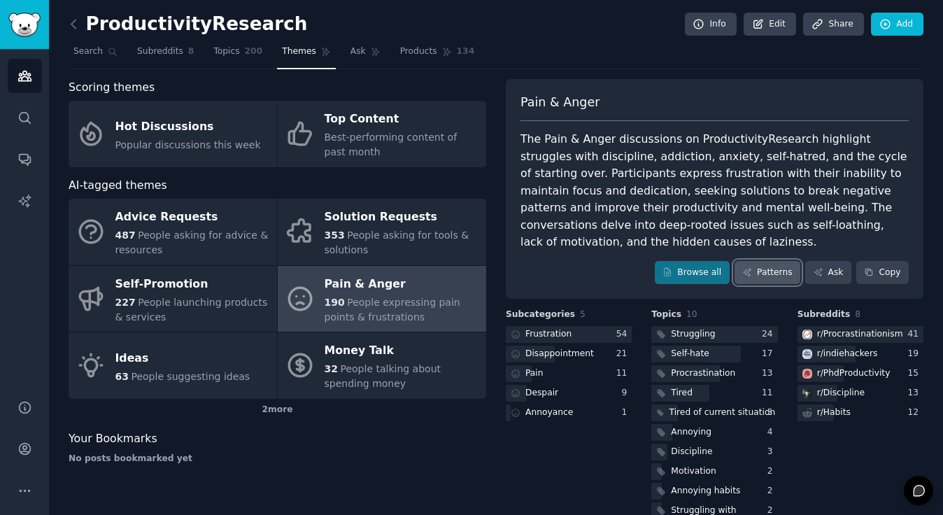
click at [768, 269] on link "Patterns" at bounding box center [768, 273] width 66 height 24
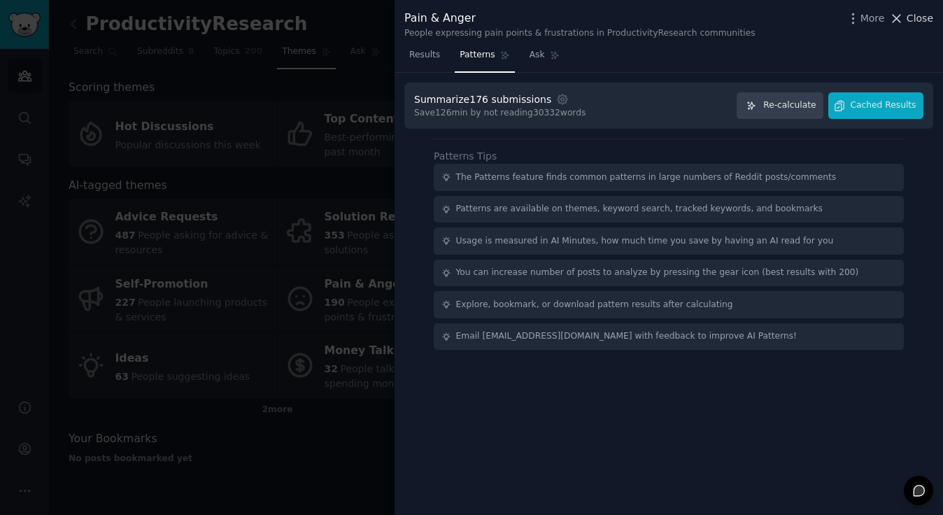
click at [925, 18] on span "Close" at bounding box center [920, 18] width 27 height 15
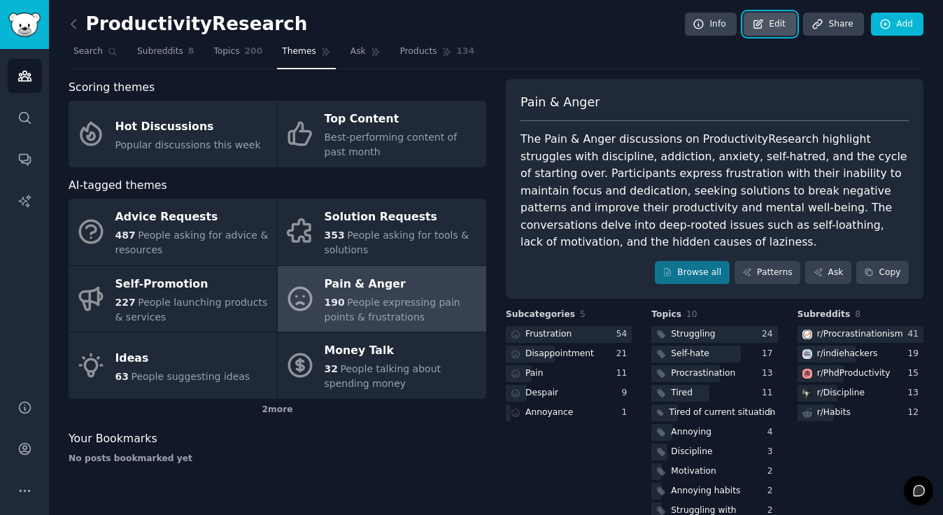
click at [759, 27] on icon at bounding box center [758, 24] width 8 height 8
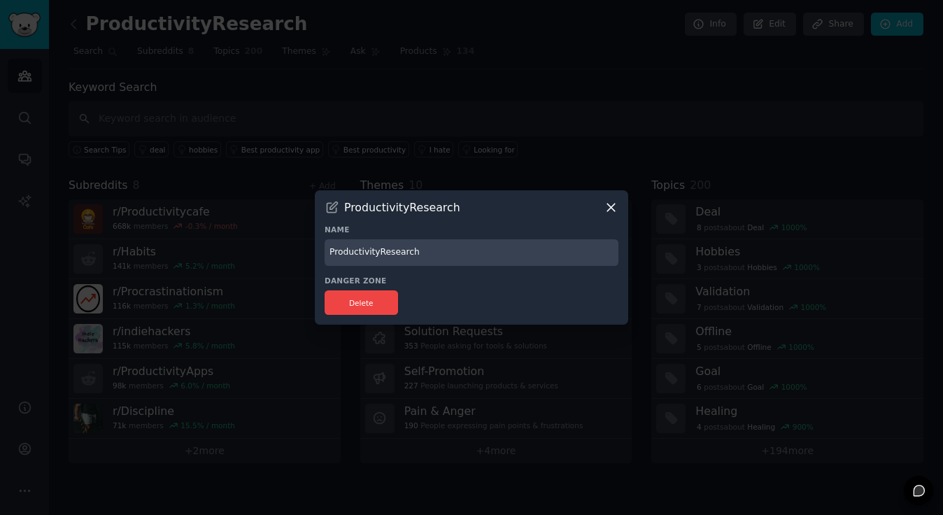
click at [618, 211] on icon at bounding box center [611, 207] width 15 height 15
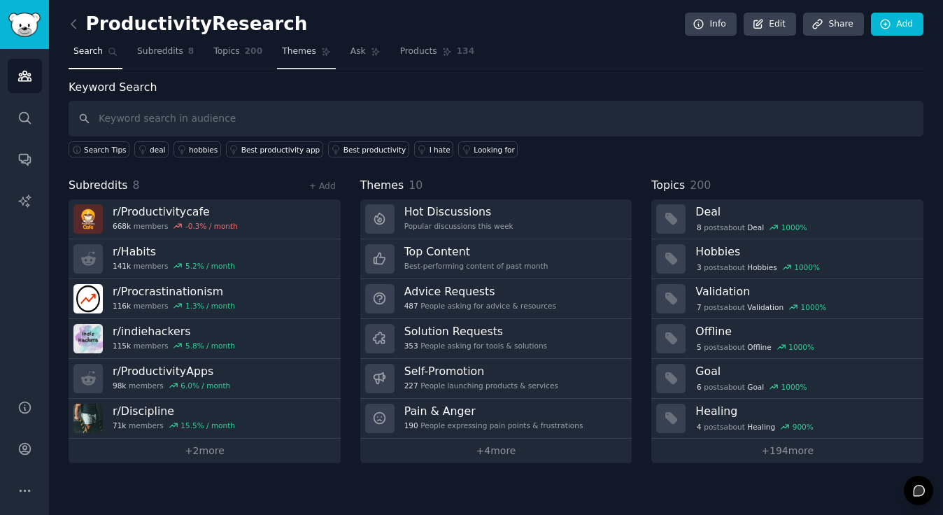
click at [306, 50] on span "Themes" at bounding box center [299, 51] width 34 height 13
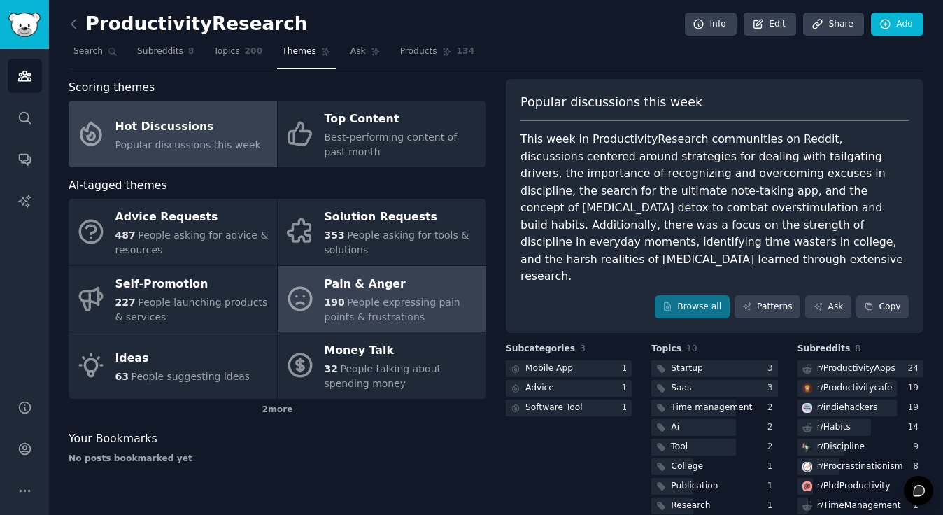
click at [367, 288] on div "Pain & Anger" at bounding box center [402, 284] width 155 height 22
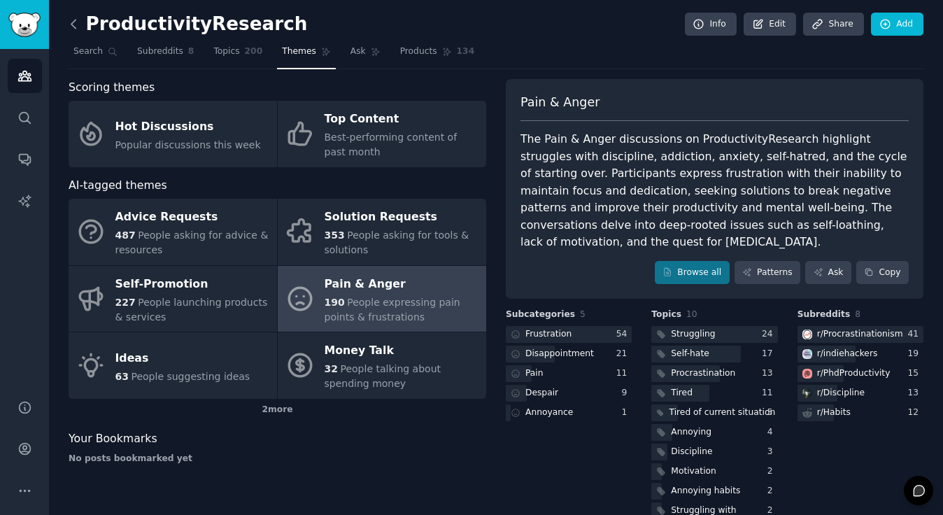
click at [74, 21] on icon at bounding box center [73, 24] width 15 height 15
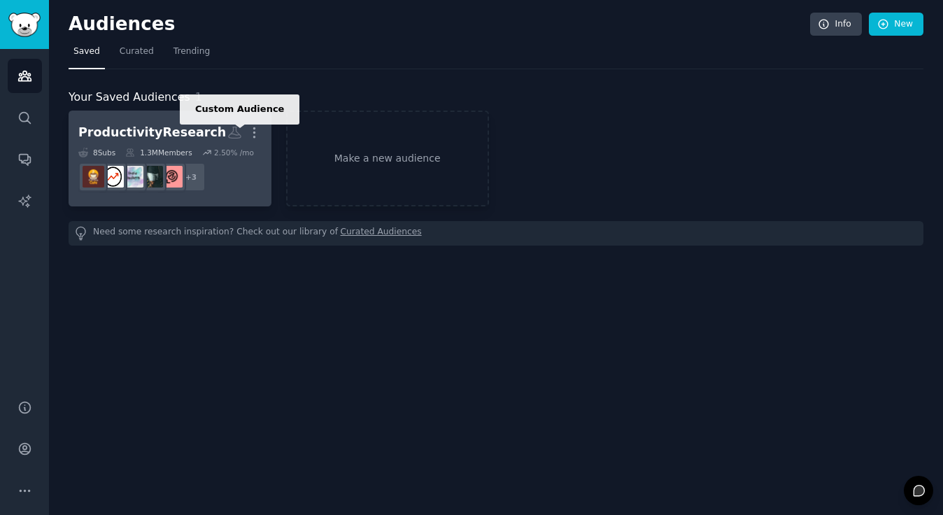
click at [234, 132] on icon at bounding box center [234, 132] width 15 height 15
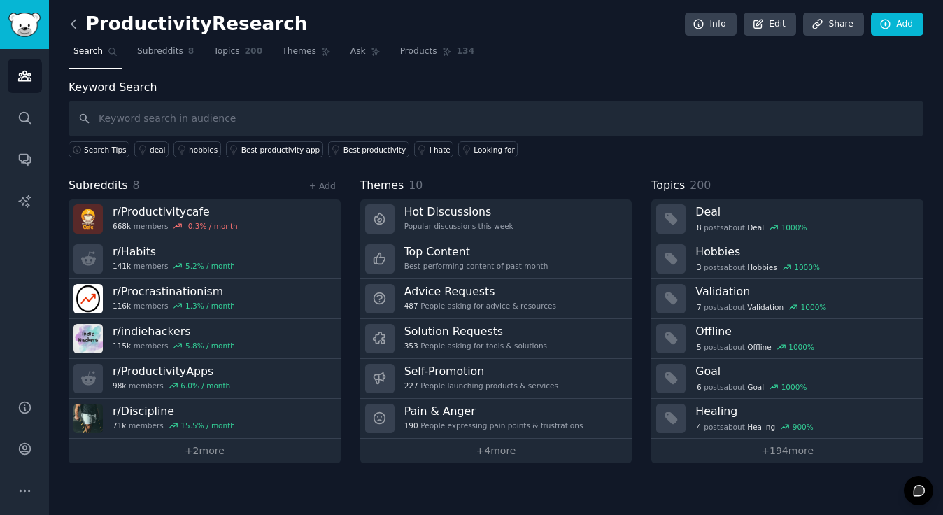
click at [71, 20] on icon at bounding box center [73, 24] width 15 height 15
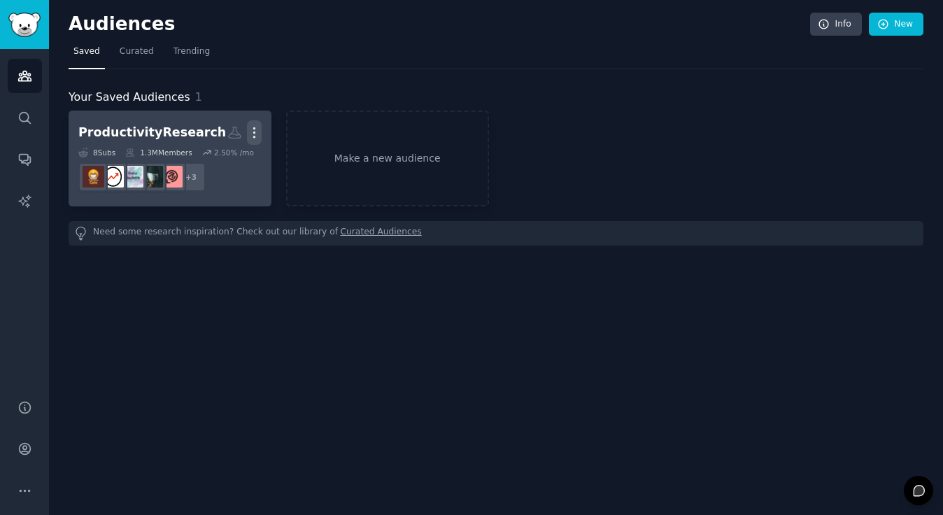
click at [257, 133] on icon "button" at bounding box center [254, 132] width 15 height 15
click at [252, 195] on dd "+ 3" at bounding box center [169, 176] width 183 height 39
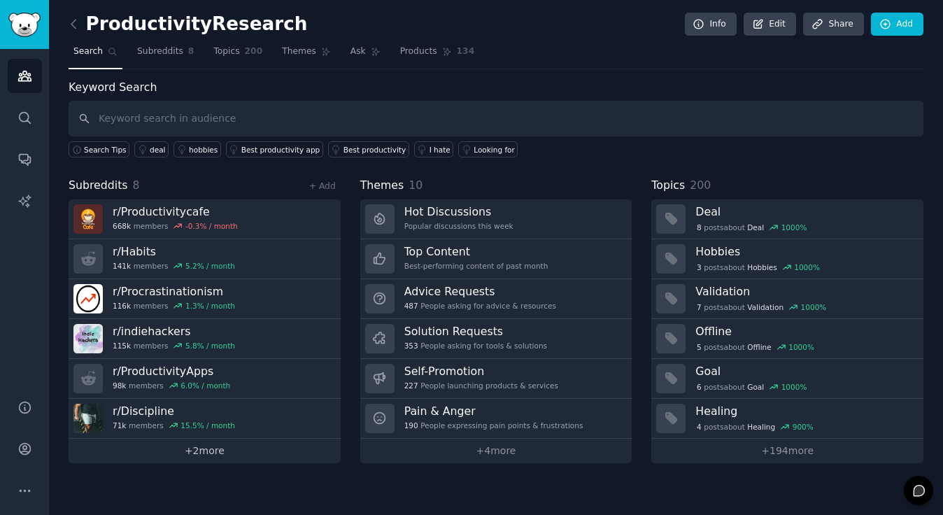
click at [197, 451] on link "+ 2 more" at bounding box center [205, 451] width 272 height 24
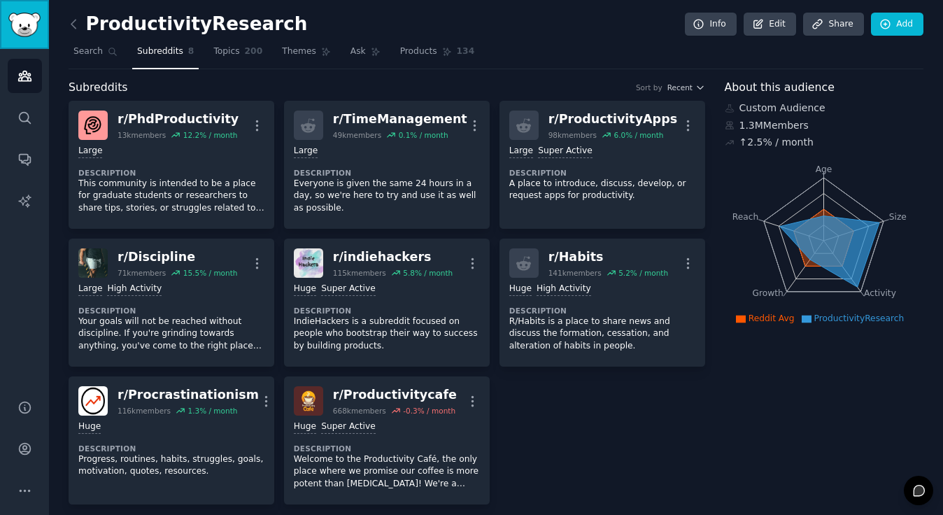
click at [15, 27] on img "Sidebar" at bounding box center [24, 25] width 32 height 24
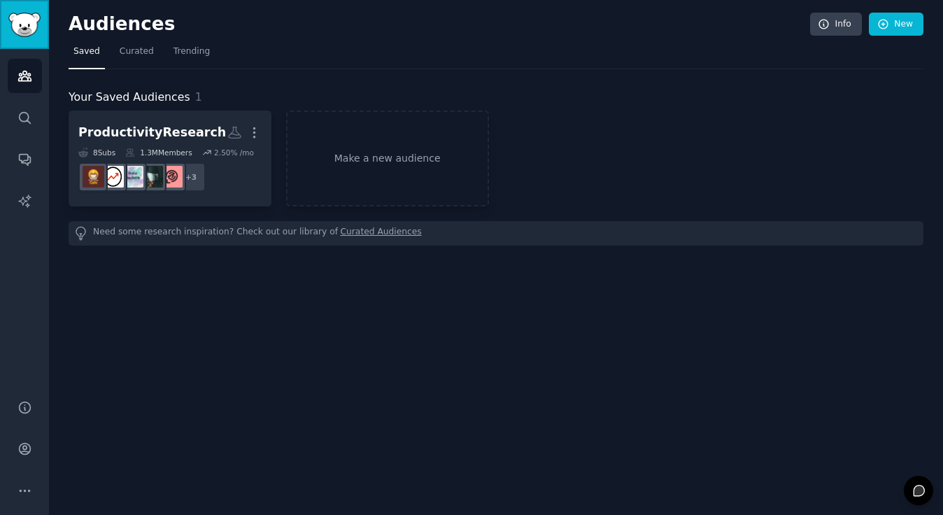
click at [15, 27] on img "Sidebar" at bounding box center [24, 25] width 32 height 24
click at [24, 78] on icon "Sidebar" at bounding box center [24, 76] width 15 height 15
click at [33, 78] on link "Audiences" at bounding box center [25, 76] width 34 height 34
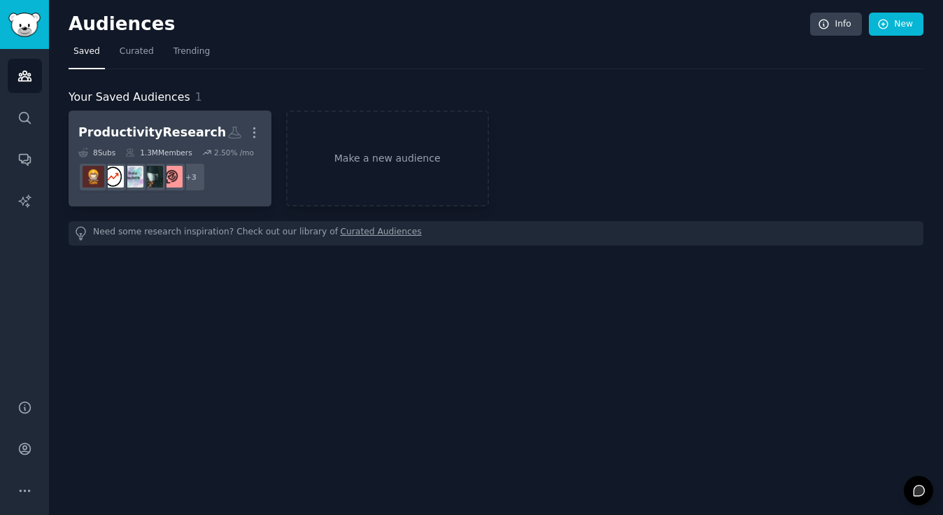
click at [179, 131] on div "ProductivityResearch" at bounding box center [152, 132] width 148 height 17
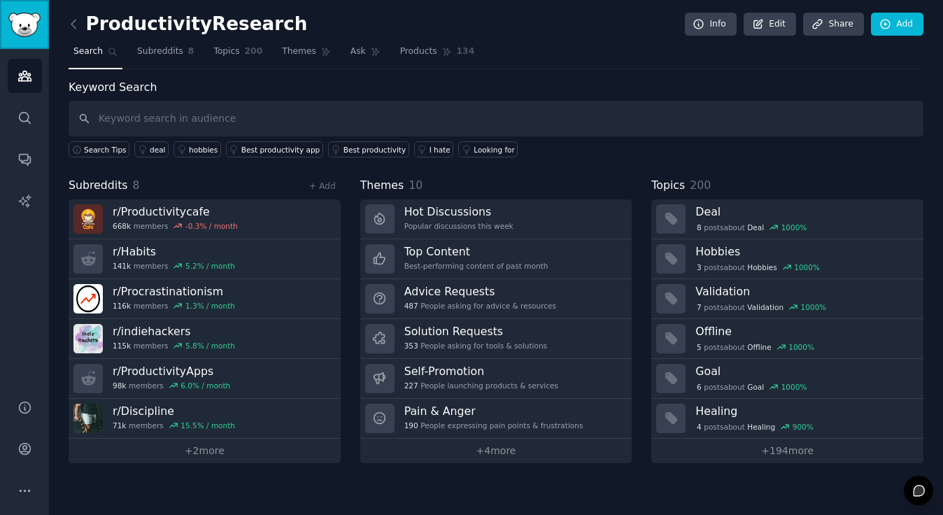
click at [31, 14] on img "Sidebar" at bounding box center [24, 25] width 32 height 24
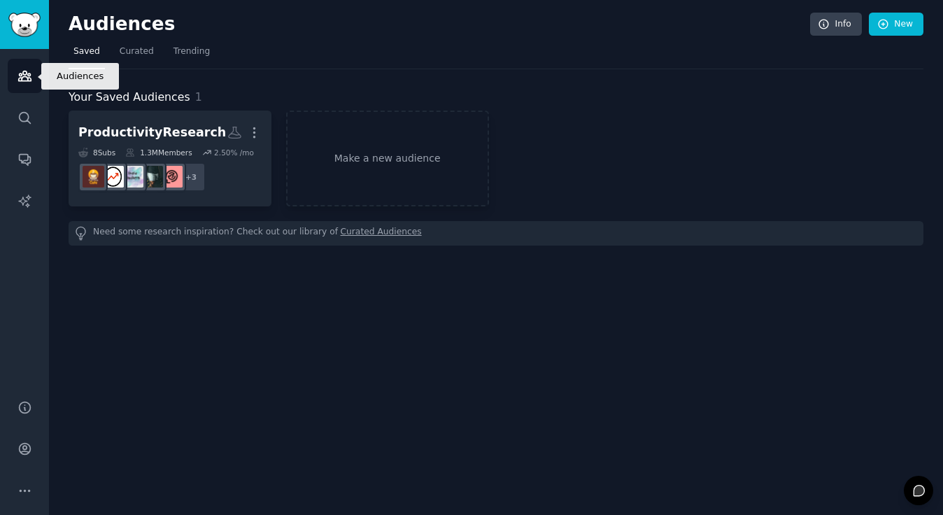
click at [30, 73] on icon "Sidebar" at bounding box center [24, 76] width 15 height 15
click at [27, 74] on icon "Sidebar" at bounding box center [24, 76] width 15 height 15
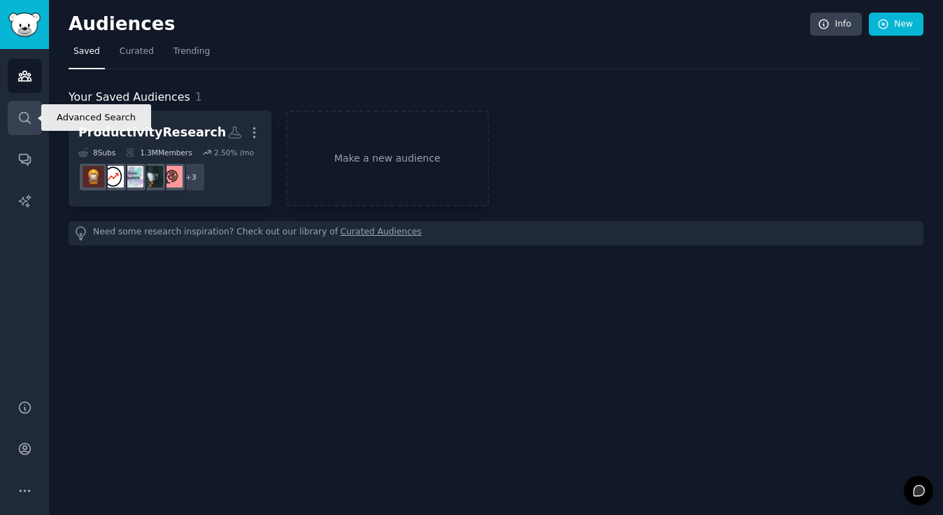
click at [26, 104] on link "Search" at bounding box center [25, 118] width 34 height 34
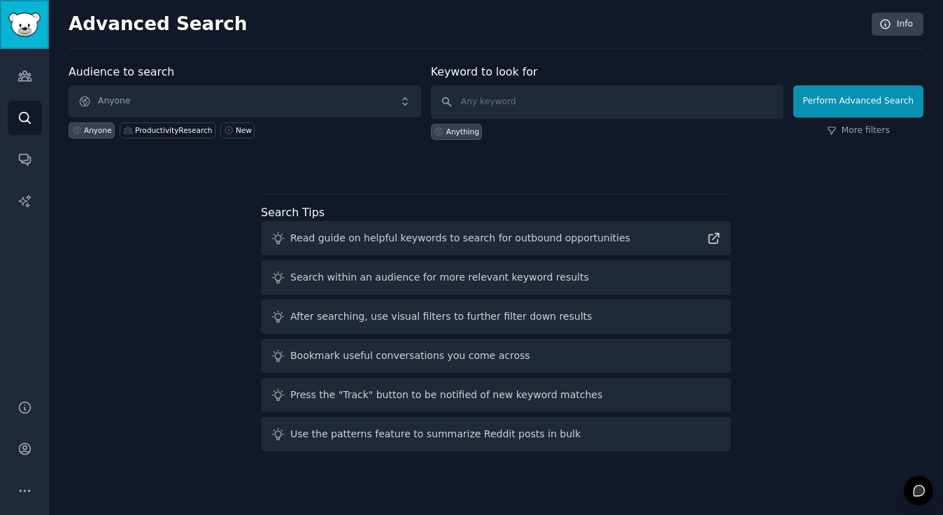
click at [24, 27] on img "Sidebar" at bounding box center [24, 25] width 32 height 24
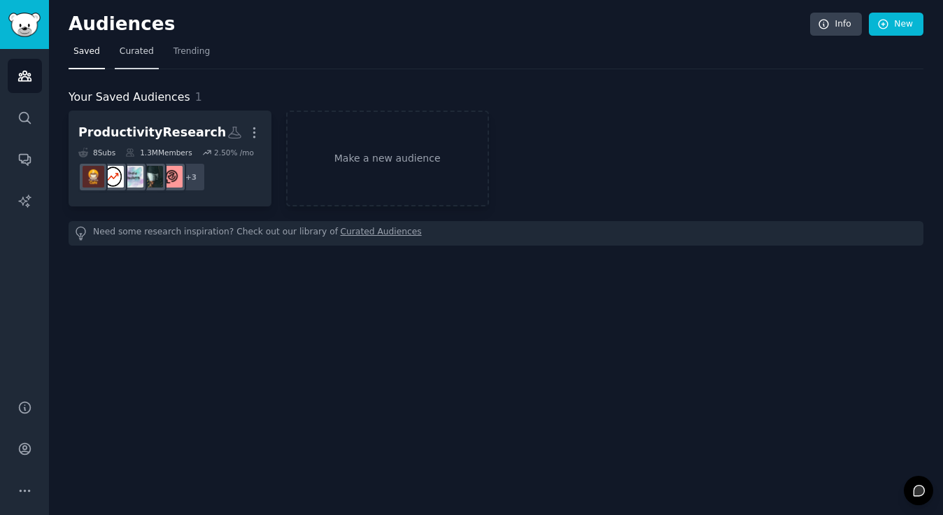
click at [139, 57] on span "Curated" at bounding box center [137, 51] width 34 height 13
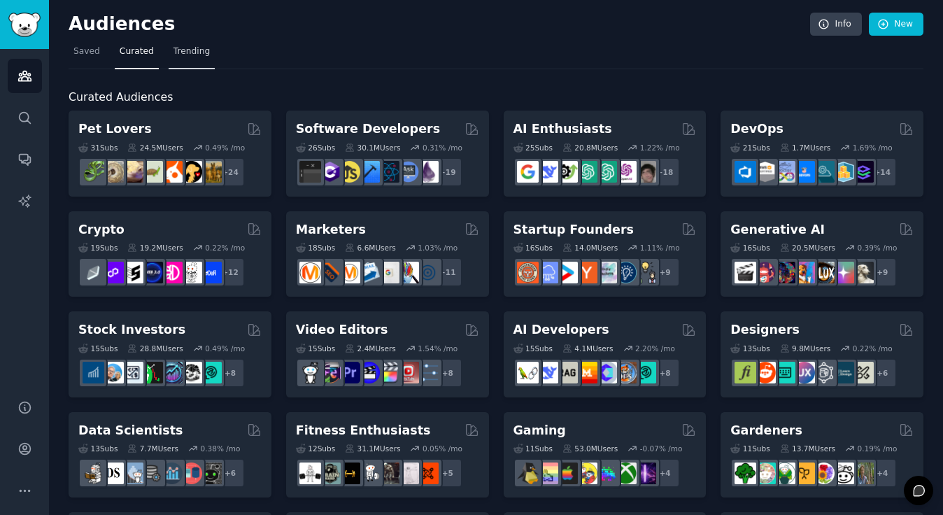
click at [183, 50] on span "Trending" at bounding box center [192, 51] width 36 height 13
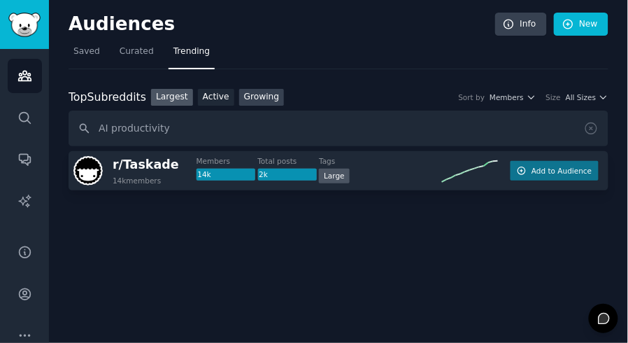
click at [263, 93] on link "Growing" at bounding box center [261, 97] width 45 height 17
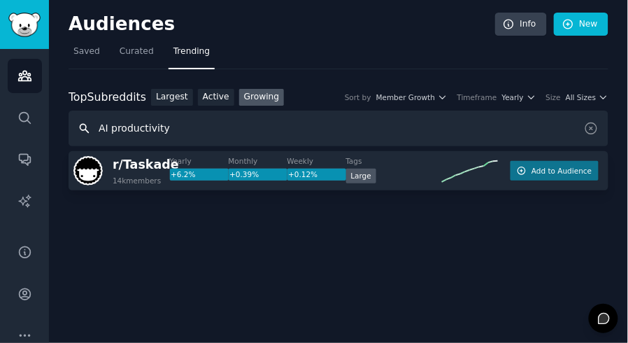
drag, startPoint x: 111, startPoint y: 127, endPoint x: 50, endPoint y: 129, distance: 60.9
click at [52, 129] on div "Audiences Info New Saved Curated Trending Top Subreddits Top Subreddits Largest…" at bounding box center [338, 171] width 579 height 343
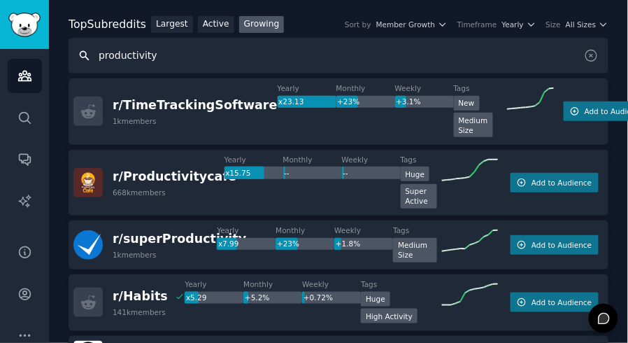
scroll to position [76, 0]
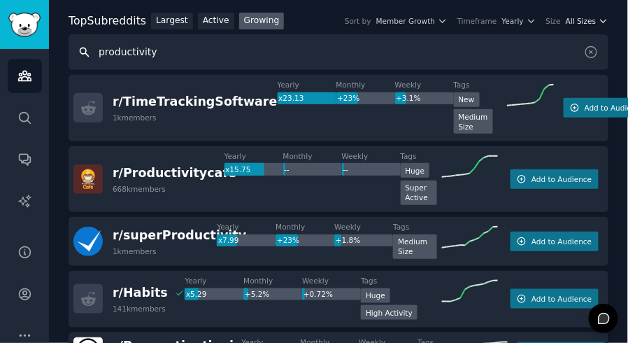
click at [592, 20] on span "All Sizes" at bounding box center [581, 21] width 30 height 10
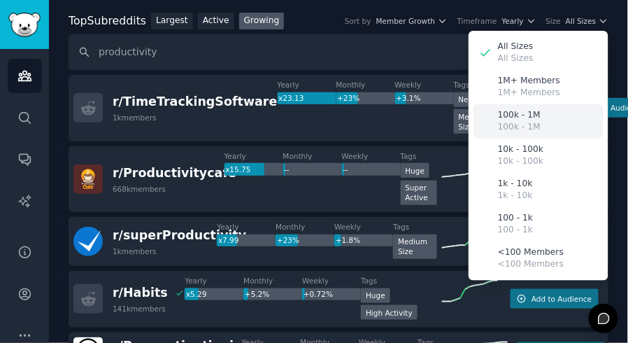
click at [530, 126] on p "100k - 1M" at bounding box center [519, 127] width 43 height 13
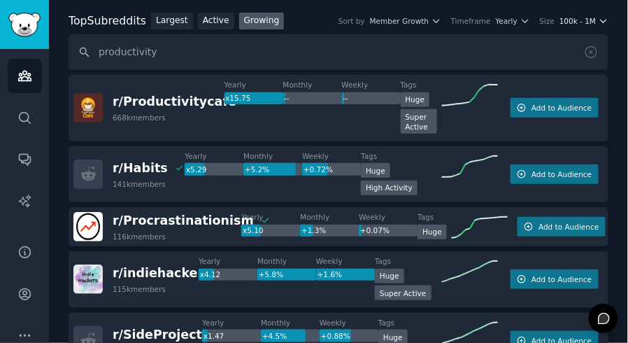
click at [600, 18] on icon "button" at bounding box center [604, 21] width 10 height 10
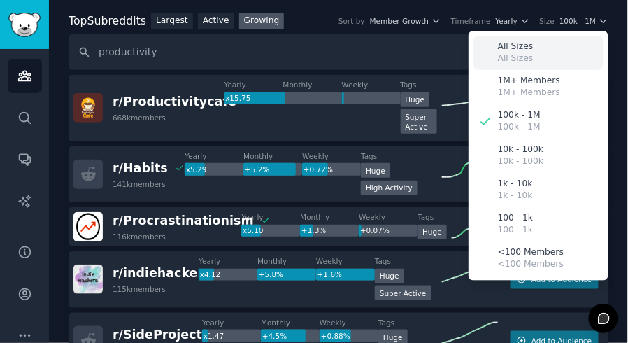
click at [546, 50] on div "All Sizes All Sizes" at bounding box center [539, 53] width 130 height 34
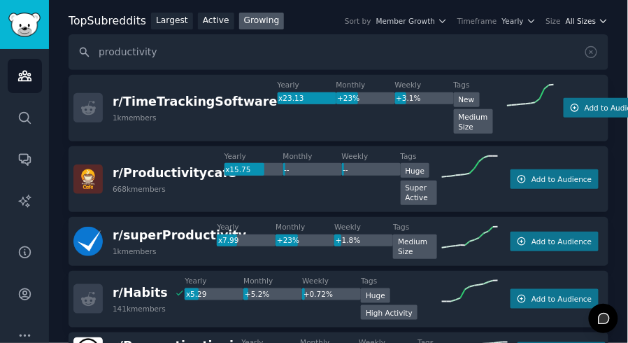
click at [582, 22] on span "All Sizes" at bounding box center [581, 21] width 30 height 10
click at [178, 47] on input "productivity" at bounding box center [339, 52] width 540 height 36
type input "p"
type input "e"
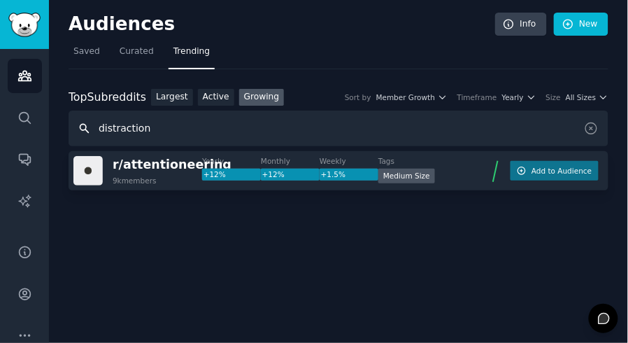
scroll to position [0, 0]
drag, startPoint x: 160, startPoint y: 131, endPoint x: 62, endPoint y: 122, distance: 98.4
click at [62, 122] on div "Audiences Info New Saved Curated Trending Top Subreddits Top Subreddits Largest…" at bounding box center [338, 171] width 579 height 343
type input "digital distraction"
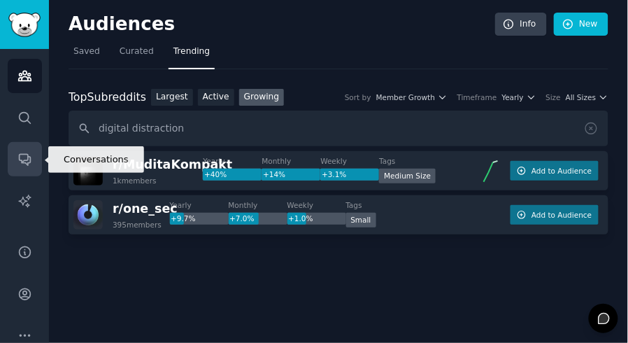
click at [27, 164] on icon "Sidebar" at bounding box center [24, 160] width 11 height 11
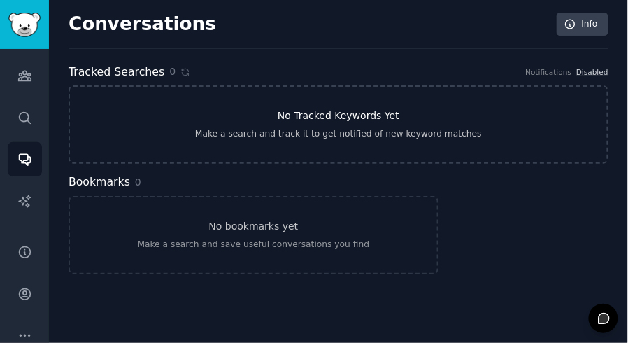
click at [262, 123] on link "No Tracked Keywords Yet Make a search and track it to get notified of new keywo…" at bounding box center [339, 124] width 540 height 78
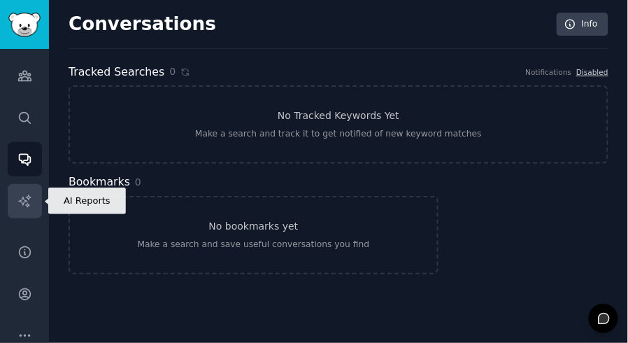
click at [25, 203] on icon "Sidebar" at bounding box center [24, 201] width 15 height 15
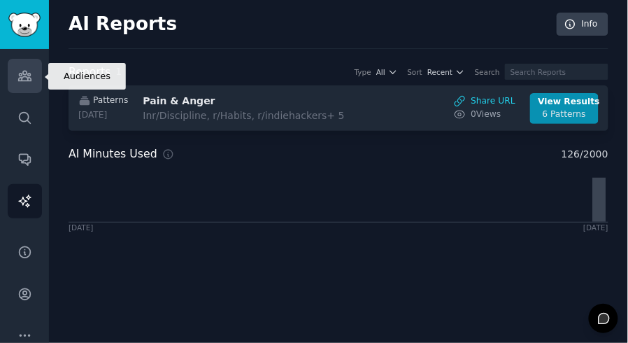
click at [31, 71] on icon "Sidebar" at bounding box center [24, 76] width 15 height 15
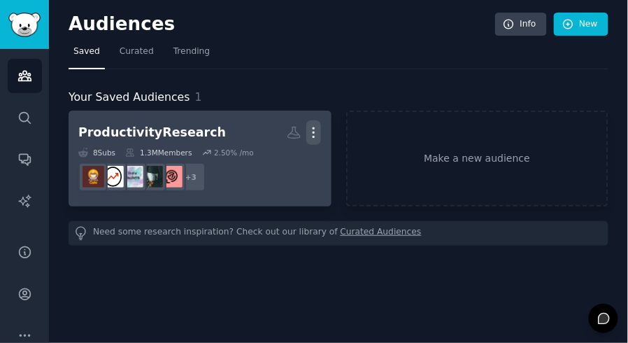
click at [314, 134] on icon "button" at bounding box center [313, 132] width 15 height 15
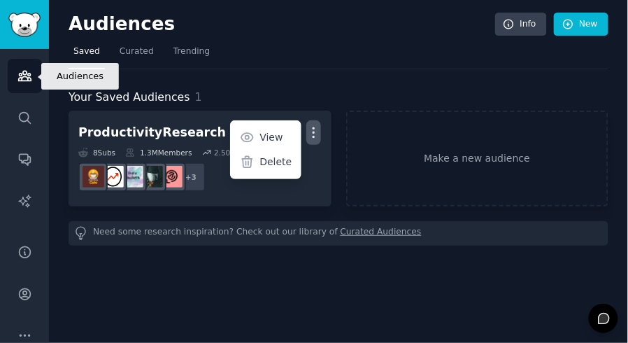
click at [23, 70] on icon "Sidebar" at bounding box center [24, 76] width 15 height 15
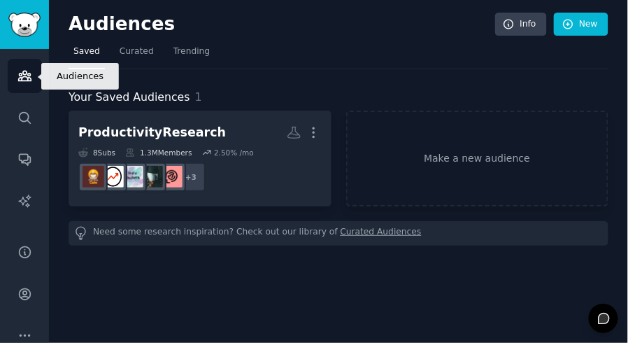
click at [33, 83] on link "Audiences" at bounding box center [25, 76] width 34 height 34
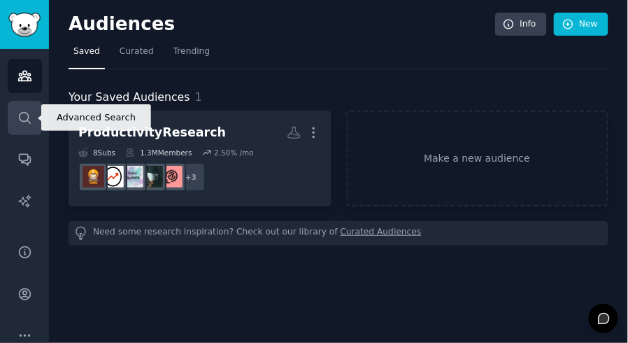
click at [22, 119] on icon "Sidebar" at bounding box center [24, 118] width 15 height 15
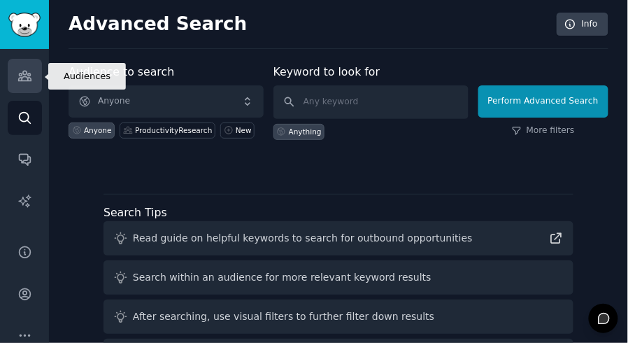
click at [32, 87] on link "Audiences" at bounding box center [25, 76] width 34 height 34
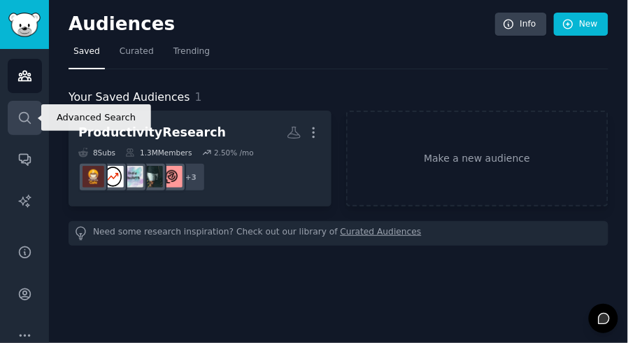
click at [29, 118] on icon "Sidebar" at bounding box center [24, 118] width 15 height 15
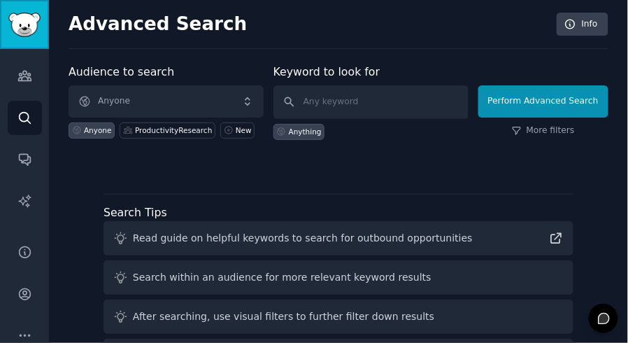
click at [40, 32] on img "Sidebar" at bounding box center [24, 25] width 32 height 24
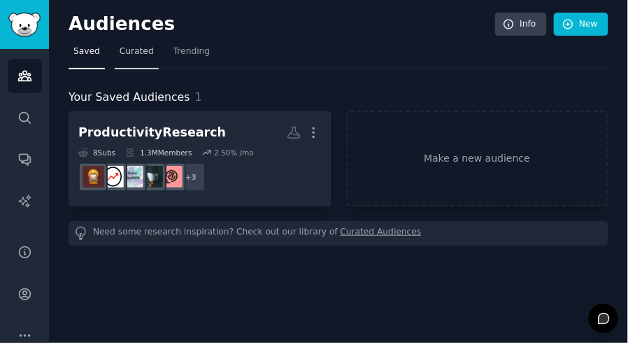
click at [129, 51] on span "Curated" at bounding box center [137, 51] width 34 height 13
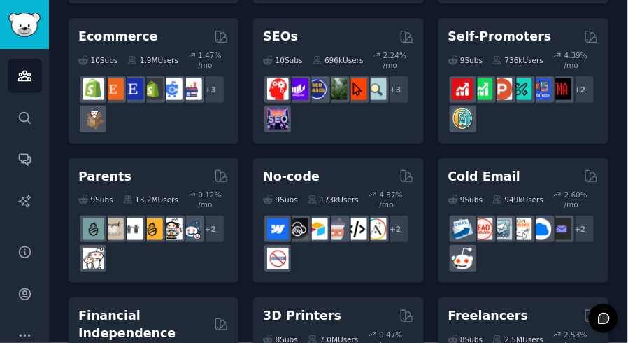
scroll to position [964, 0]
